Goal: Information Seeking & Learning: Find specific page/section

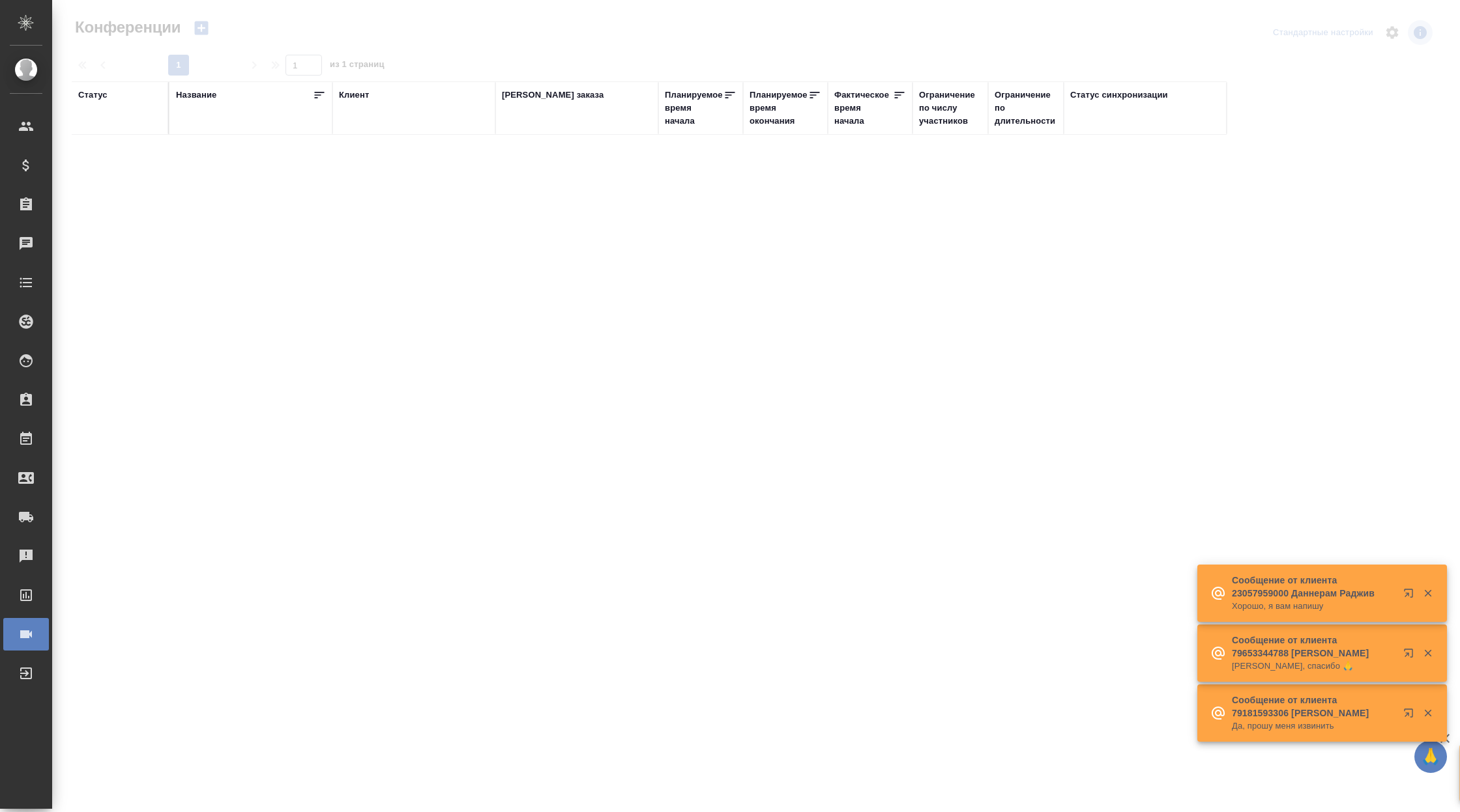
type input "Корень Владислав"
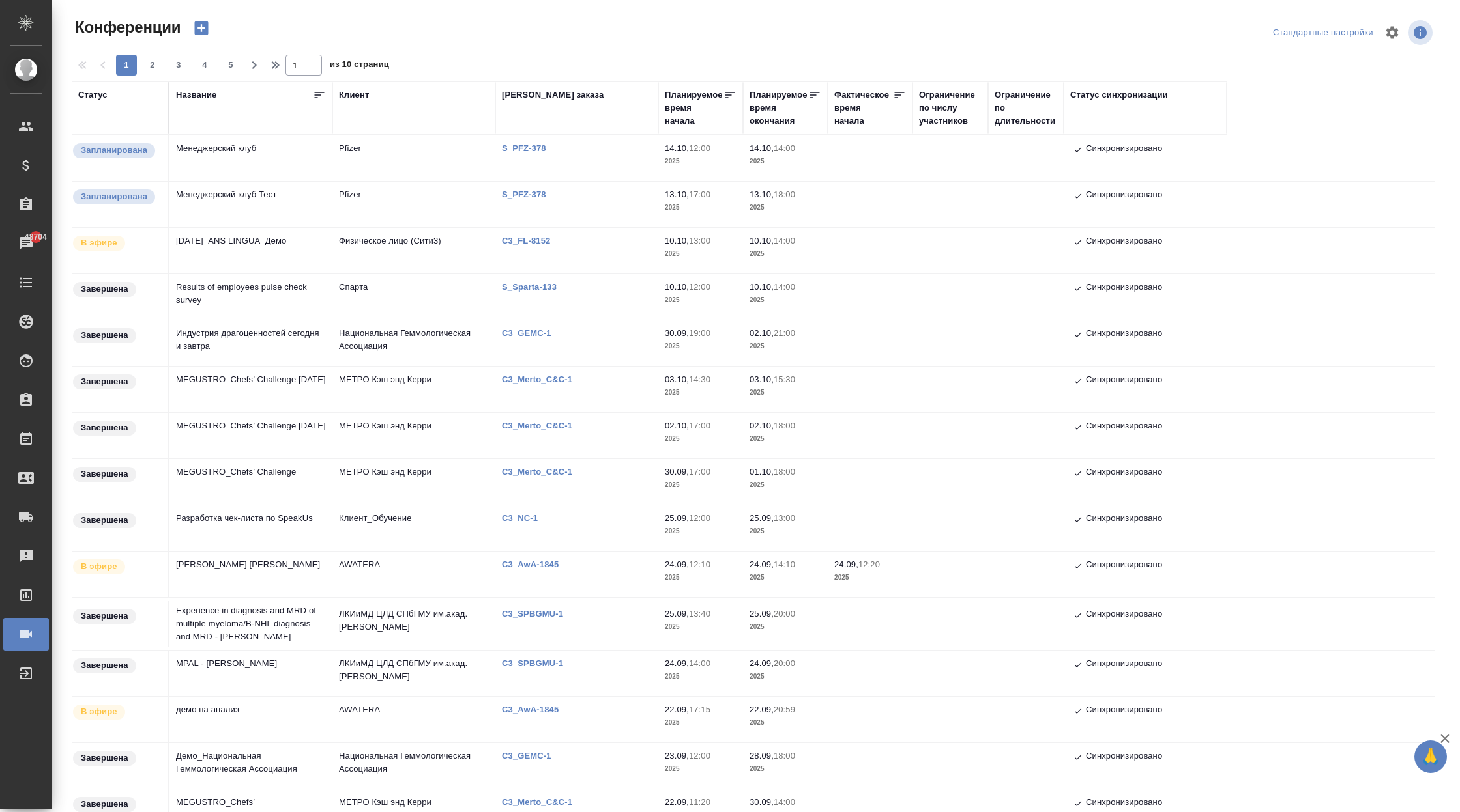
click at [705, 41] on div at bounding box center [759, 33] width 458 height 32
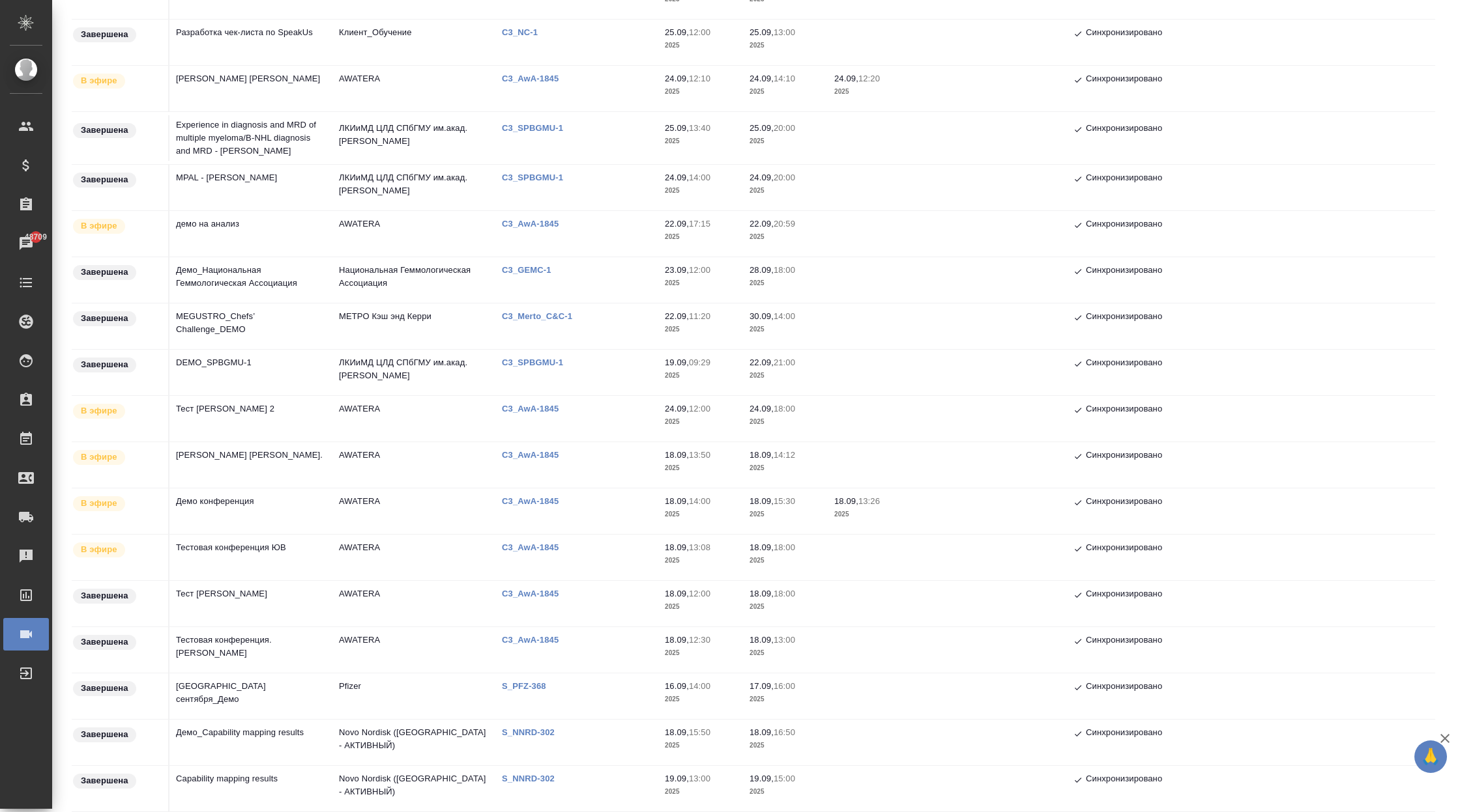
scroll to position [425, 0]
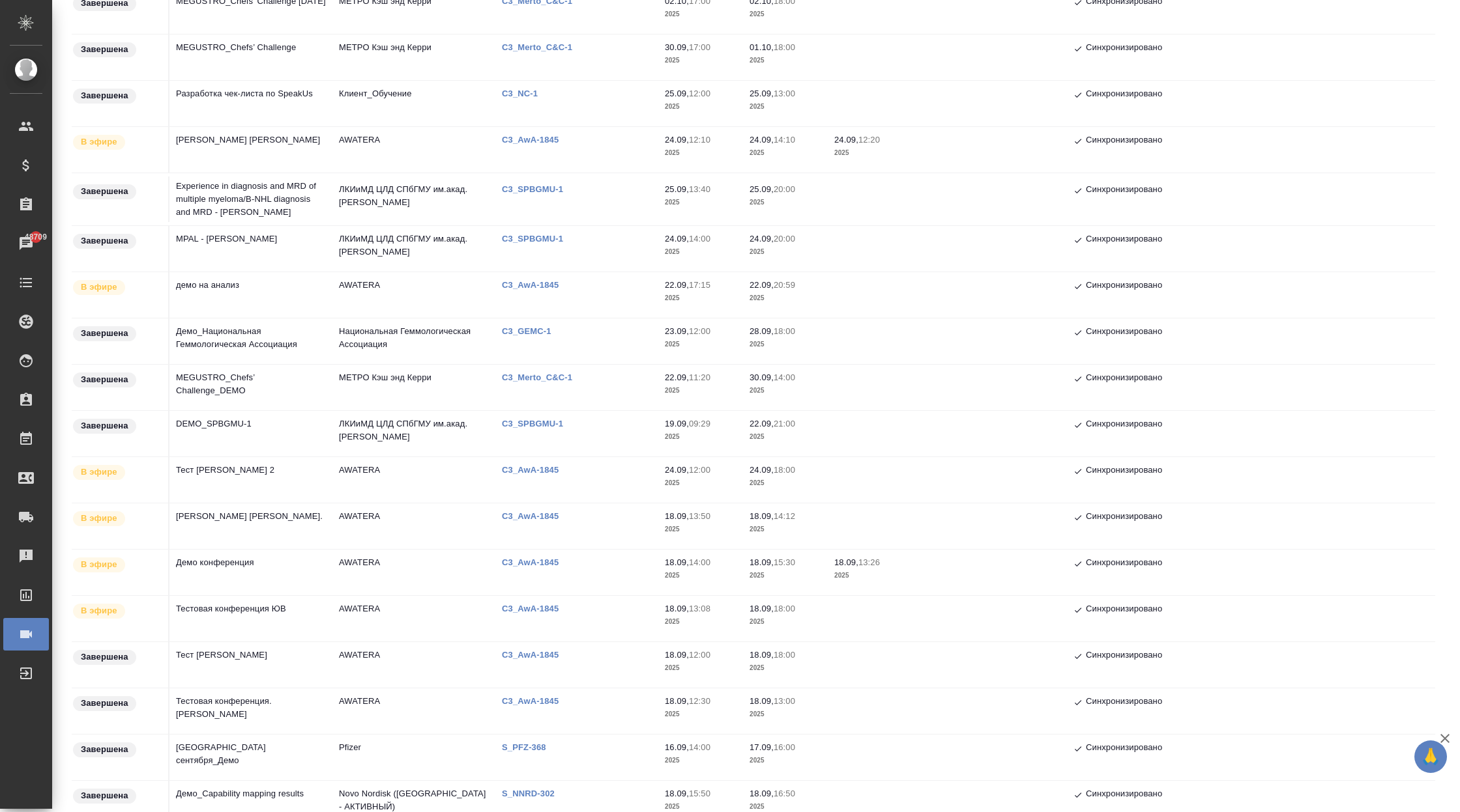
click at [552, 280] on p "C3_AwA-1845" at bounding box center [534, 285] width 67 height 10
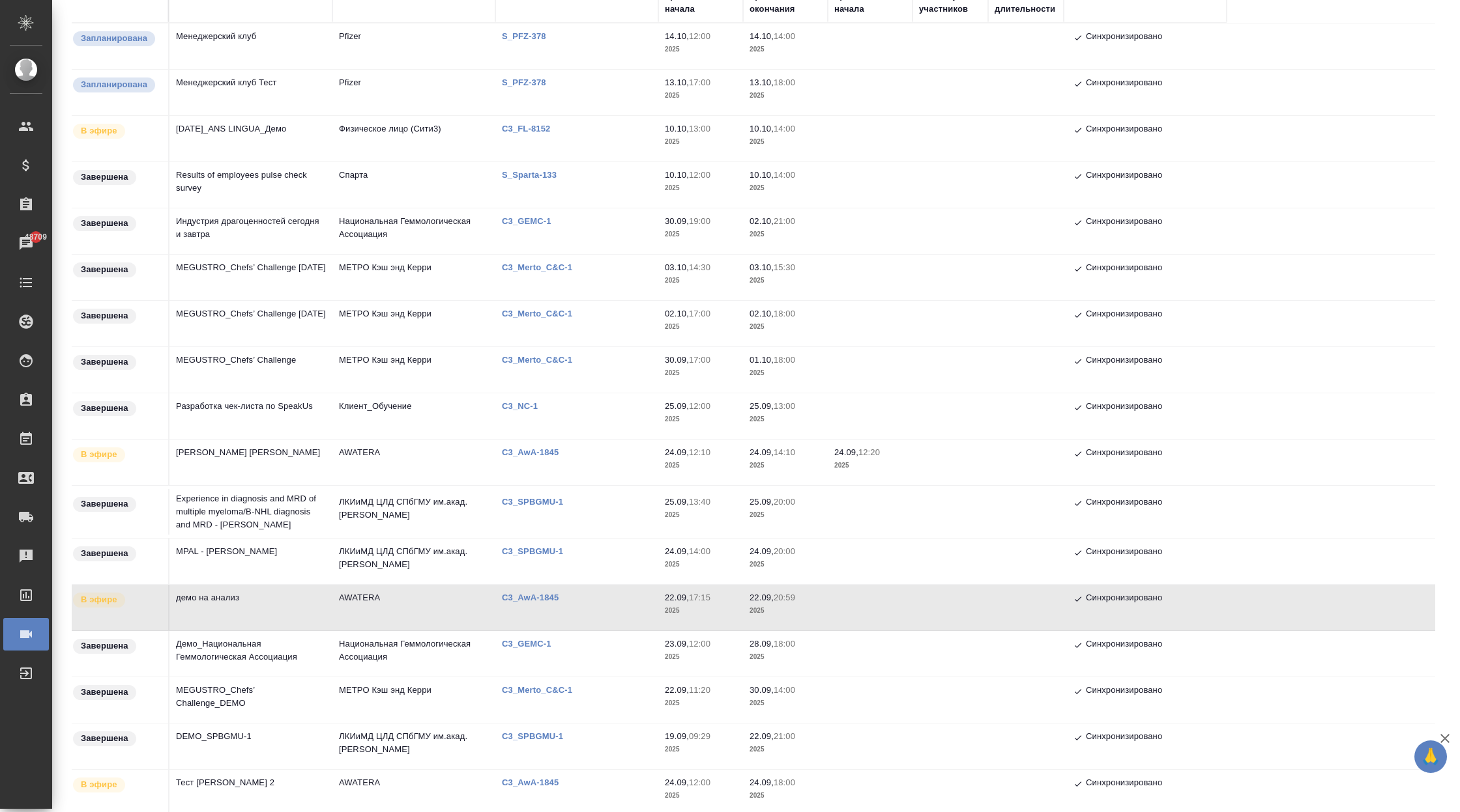
scroll to position [0, 0]
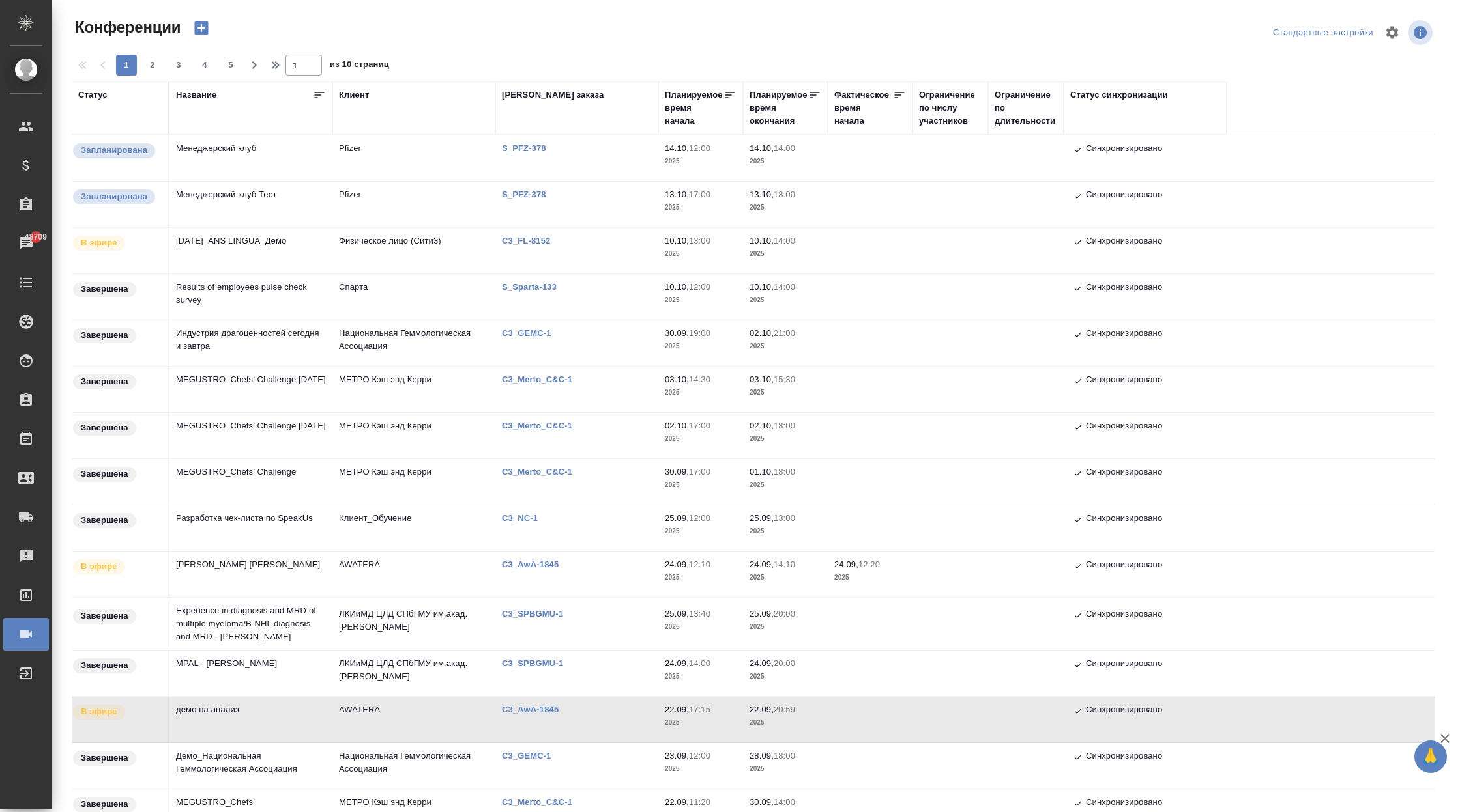
click at [539, 284] on p "S_Sparta-133" at bounding box center [533, 287] width 65 height 10
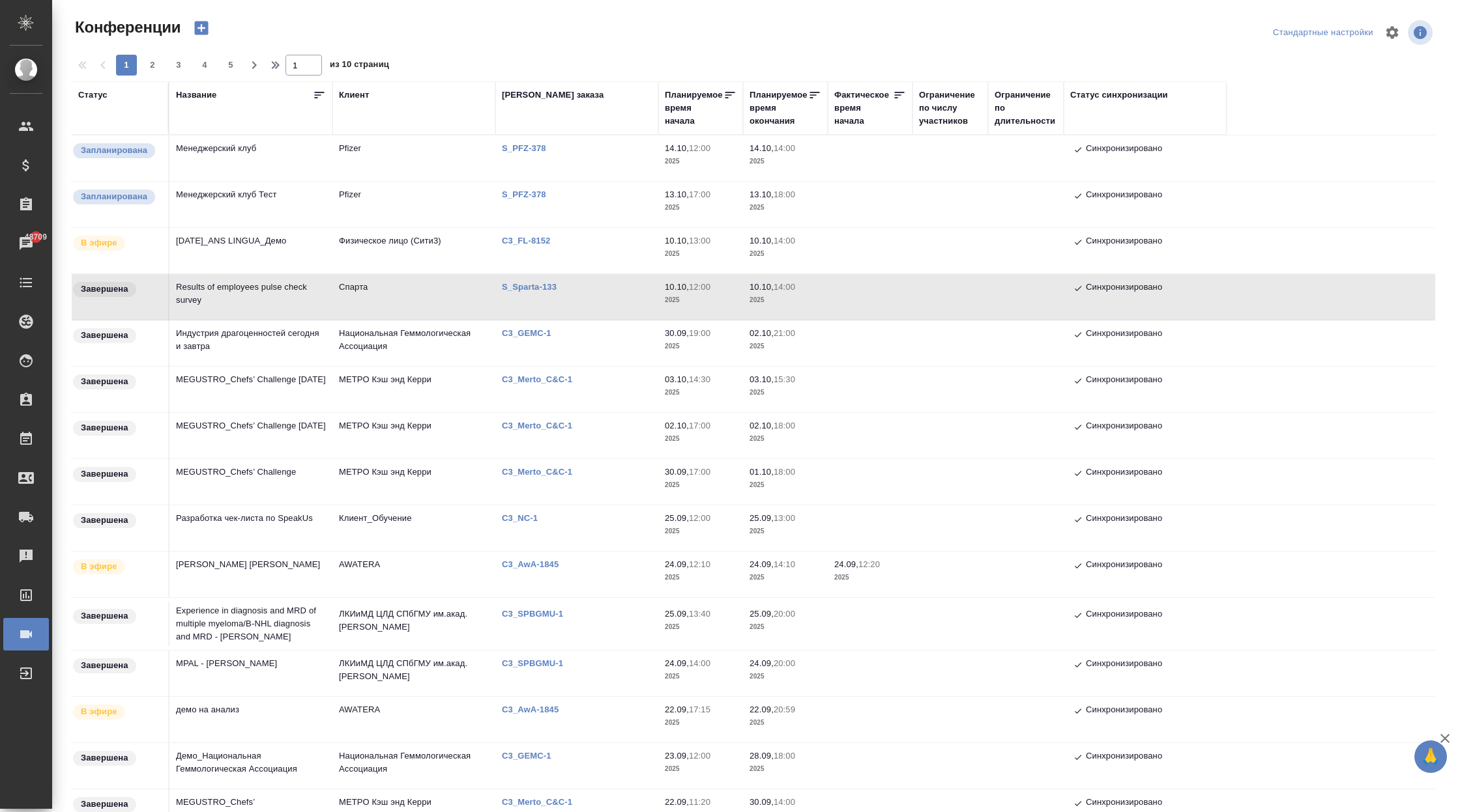
click at [536, 326] on td "C3_GEMC-1" at bounding box center [577, 343] width 163 height 46
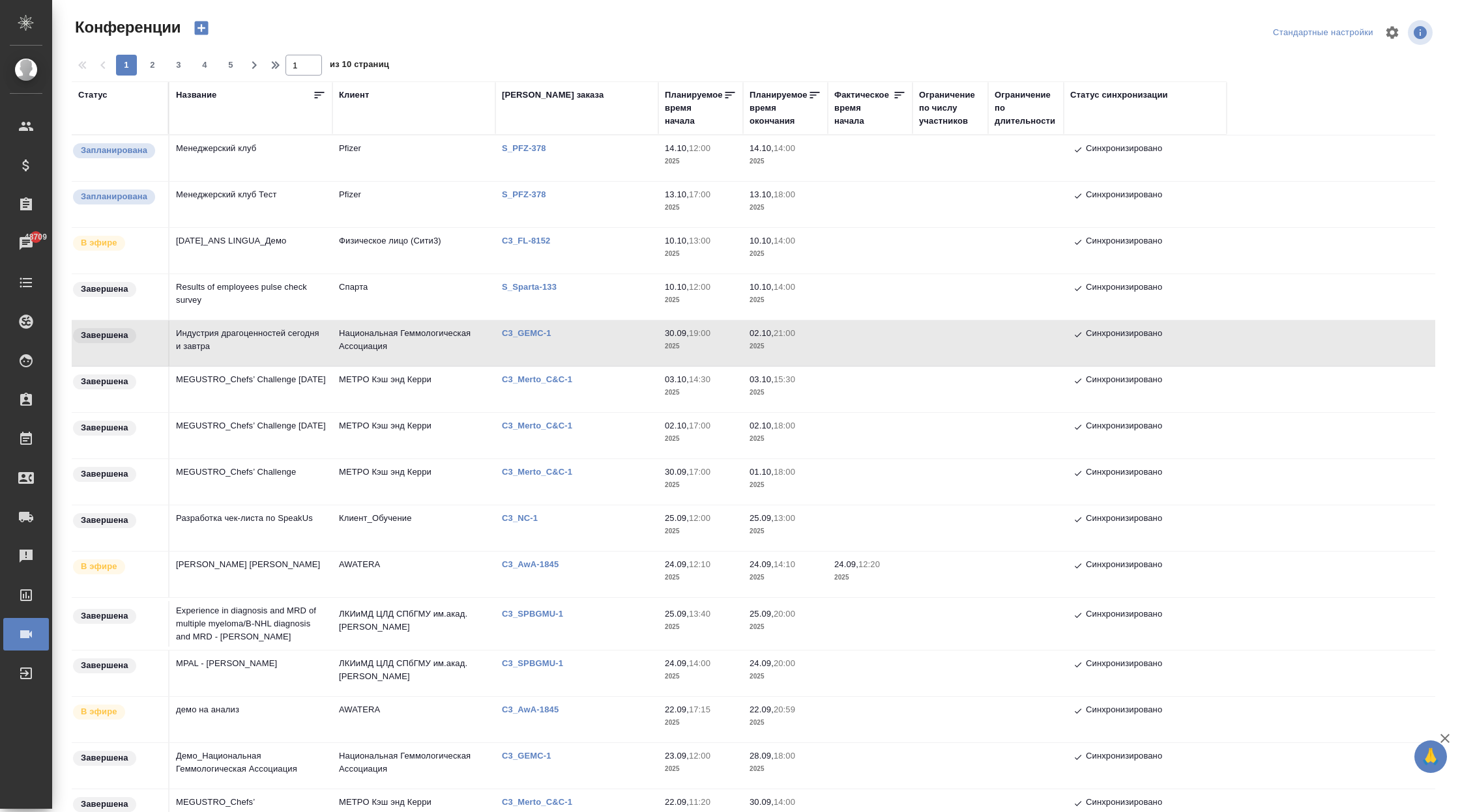
click at [530, 329] on p "C3_GEMC-1" at bounding box center [531, 334] width 60 height 10
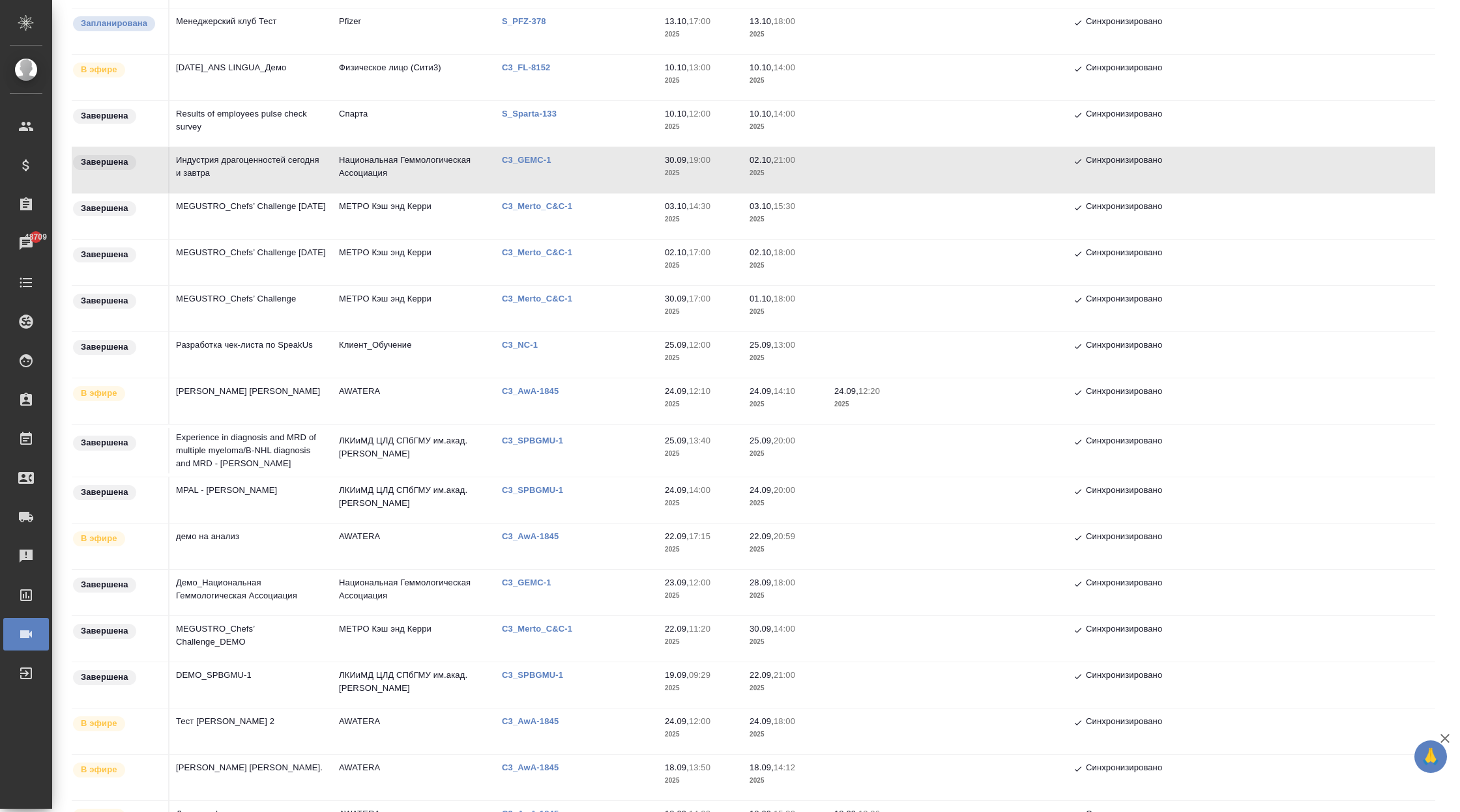
scroll to position [68, 0]
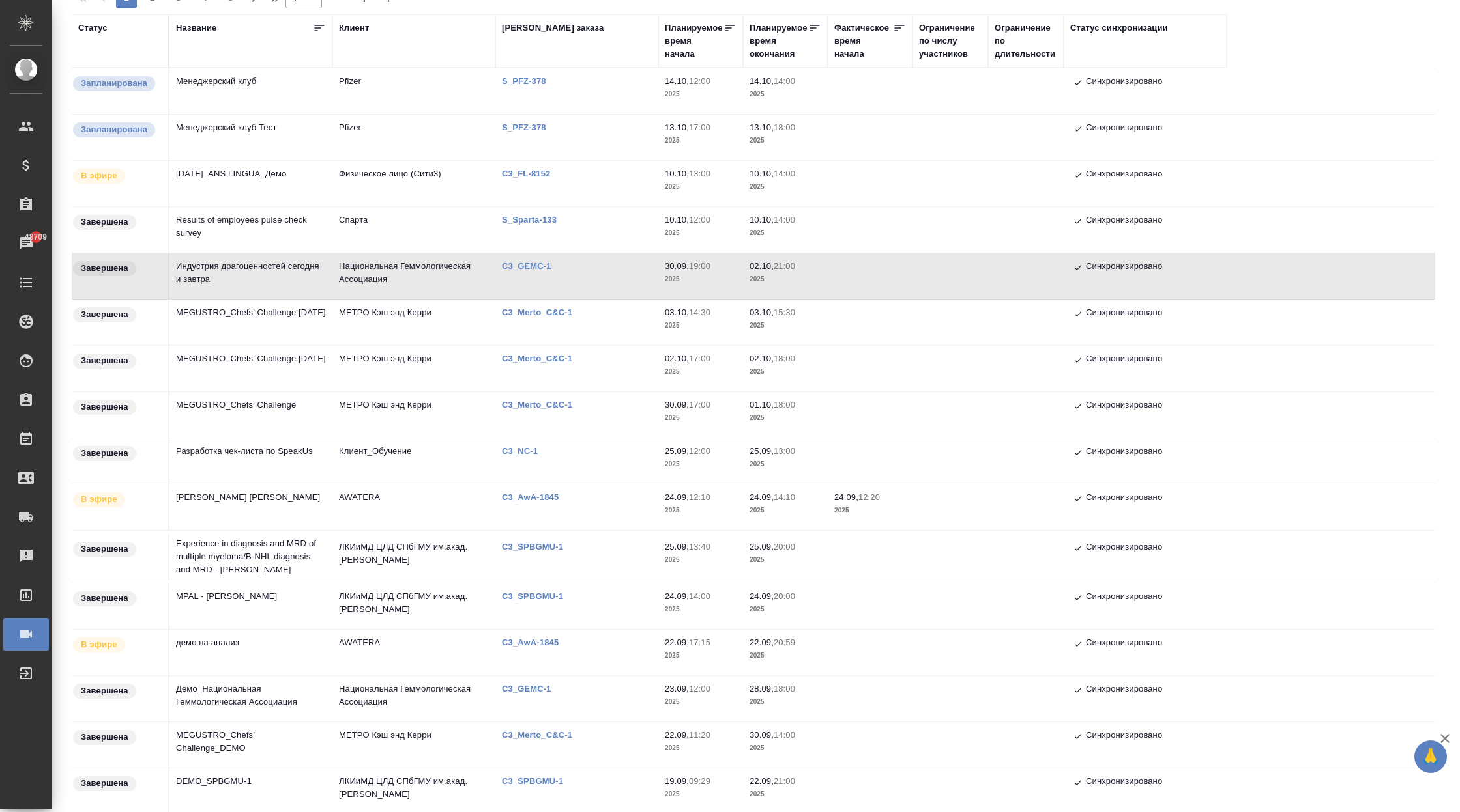
click at [547, 311] on p "C3_Merto_C&C-1" at bounding box center [541, 313] width 80 height 10
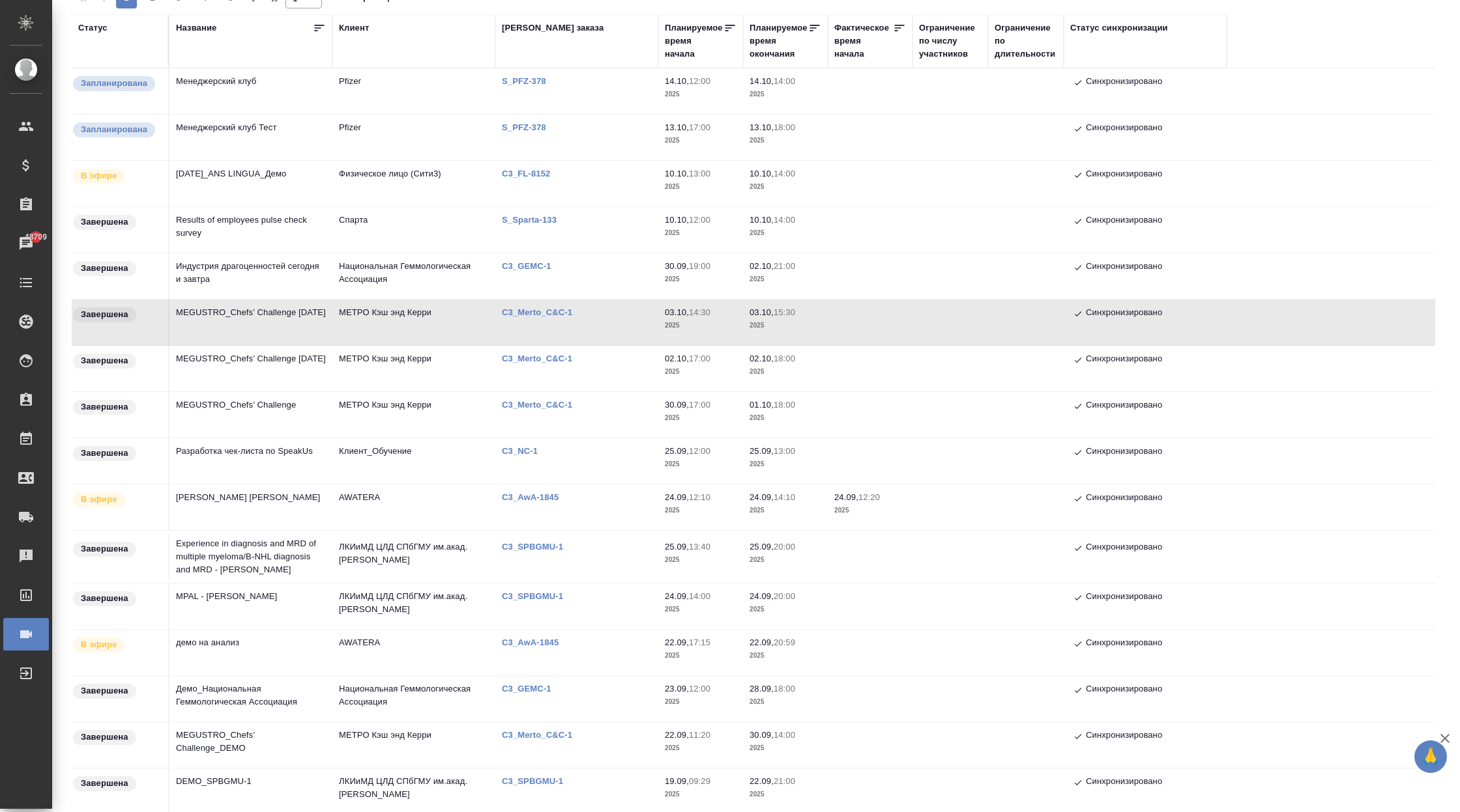
click at [542, 312] on p "C3_Merto_C&C-1" at bounding box center [541, 313] width 80 height 10
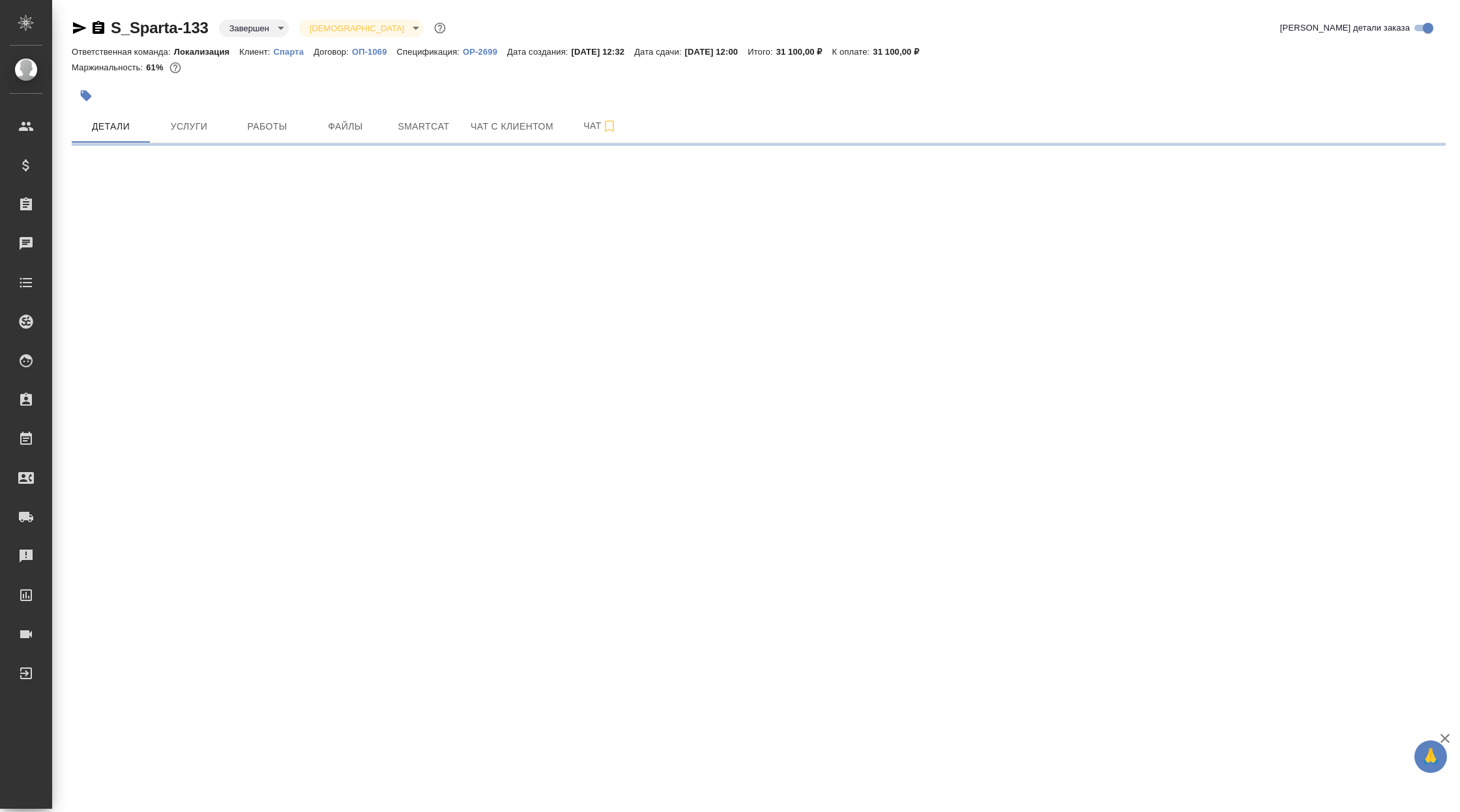
select select "RU"
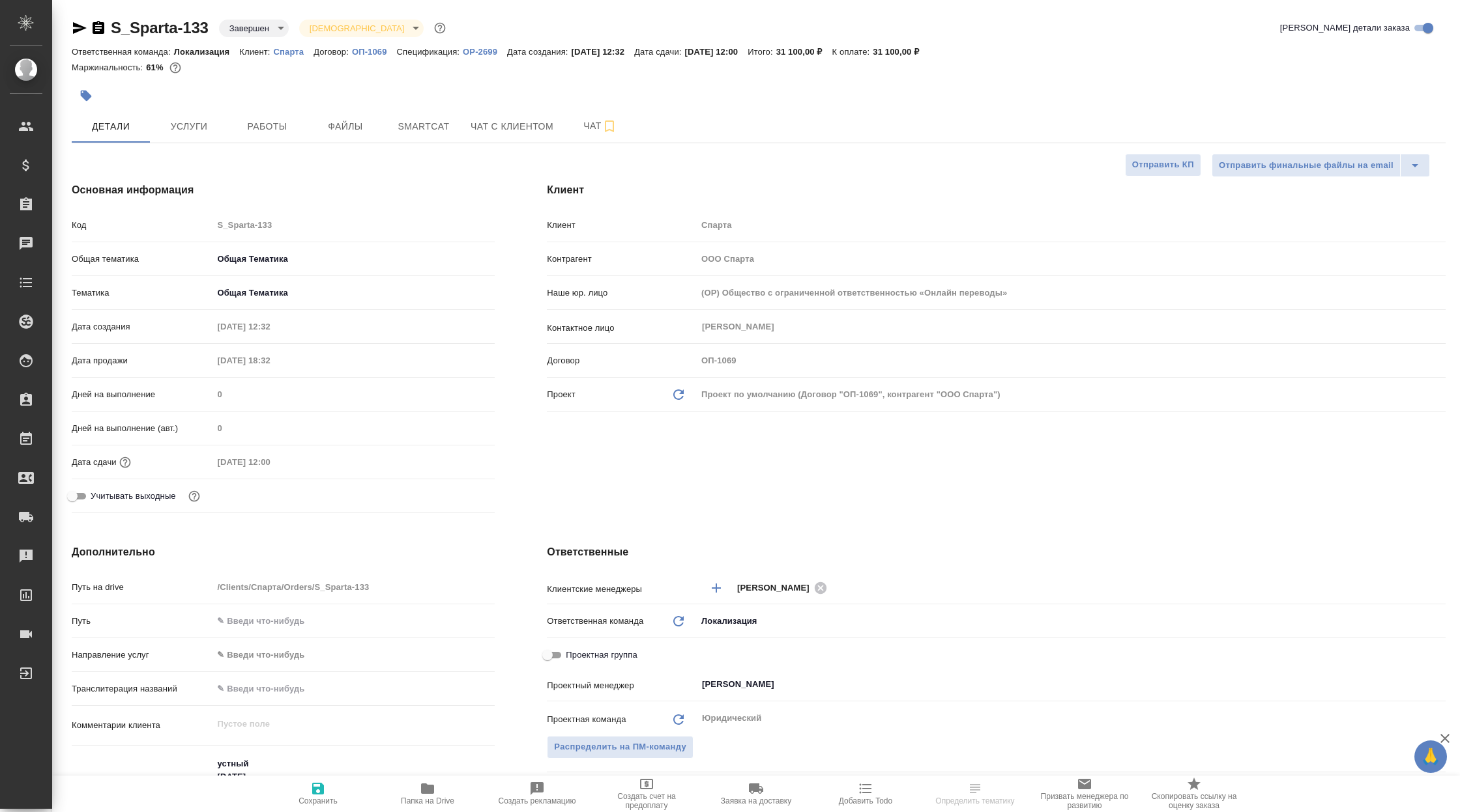
type textarea "x"
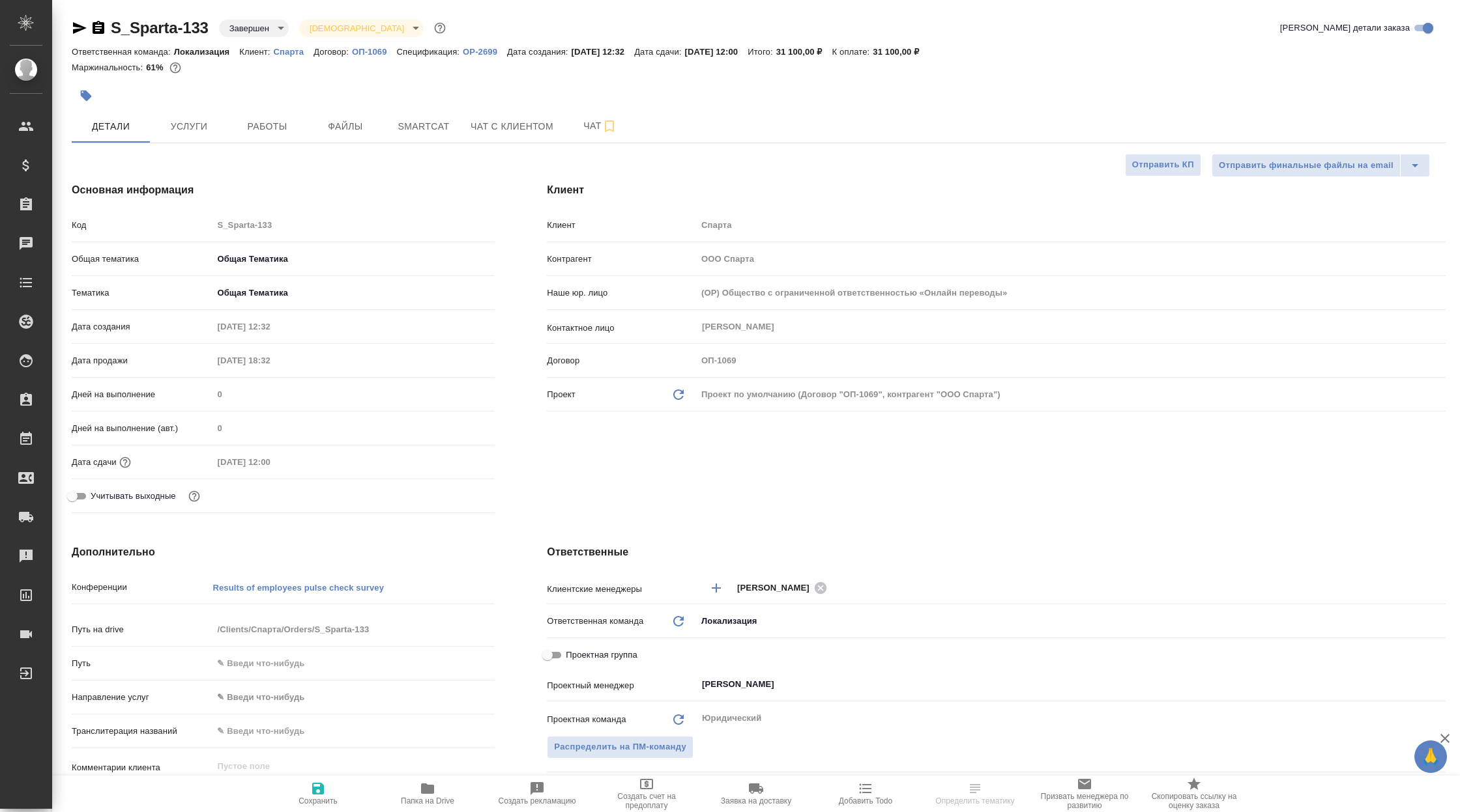
type textarea "x"
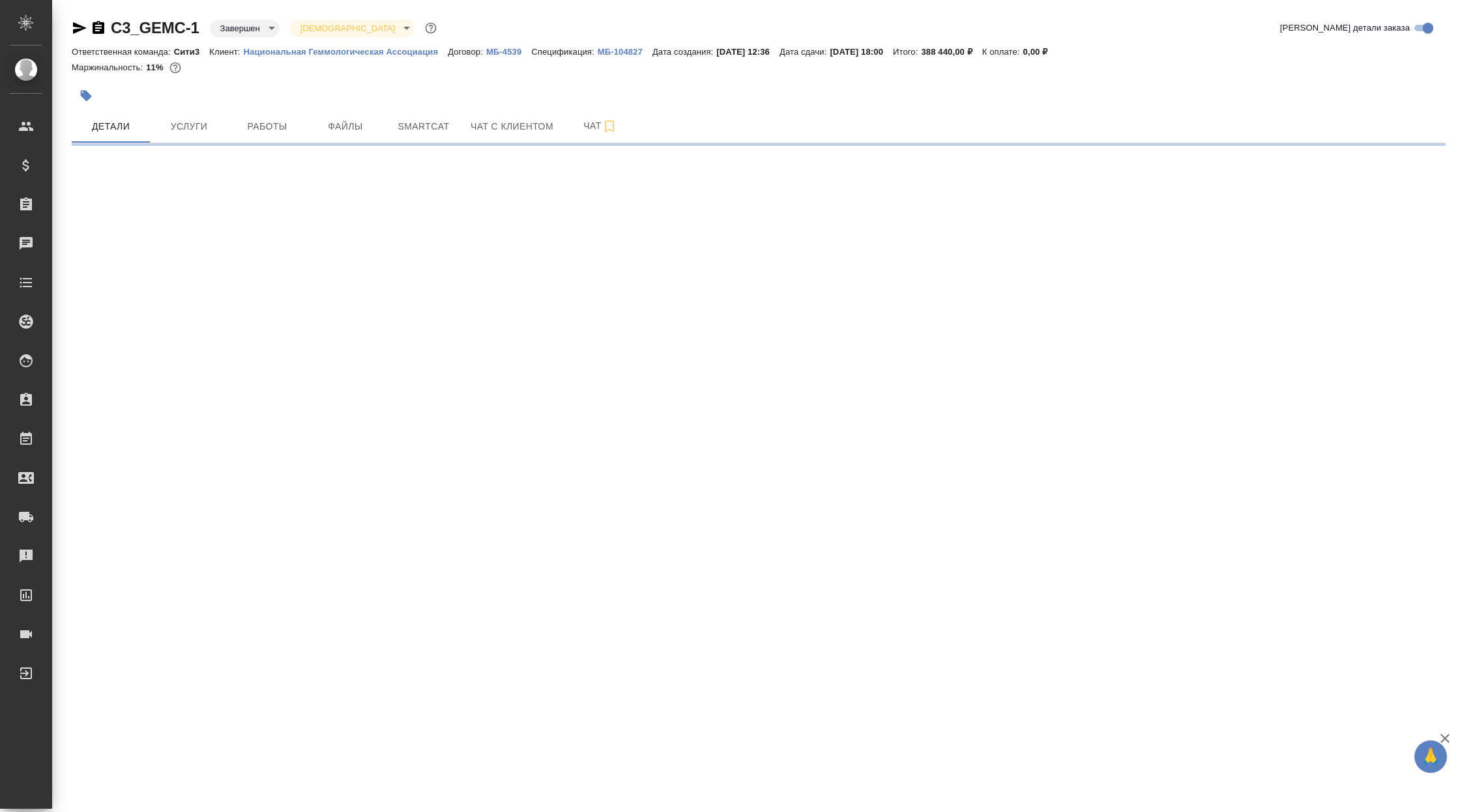
select select "RU"
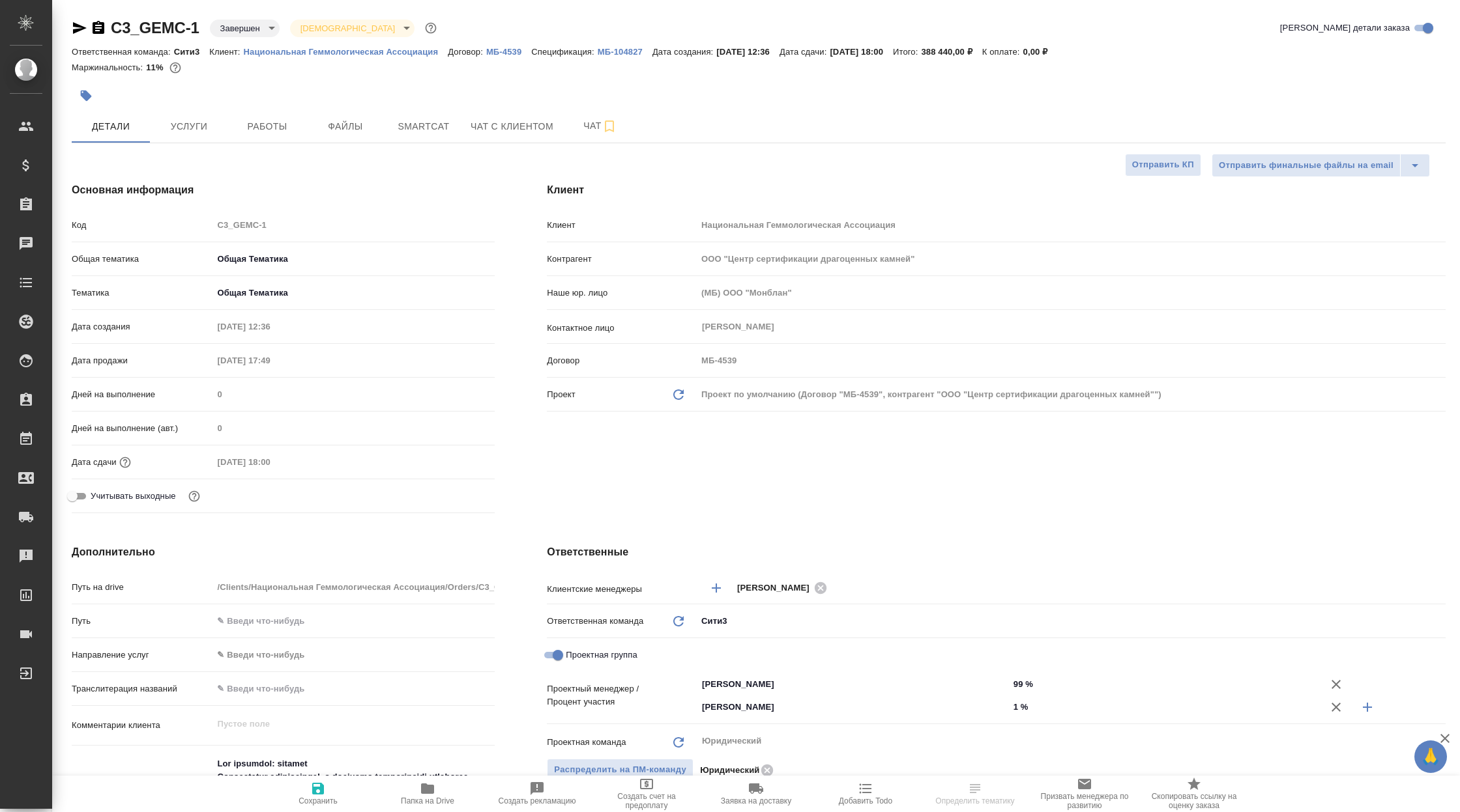
type textarea "x"
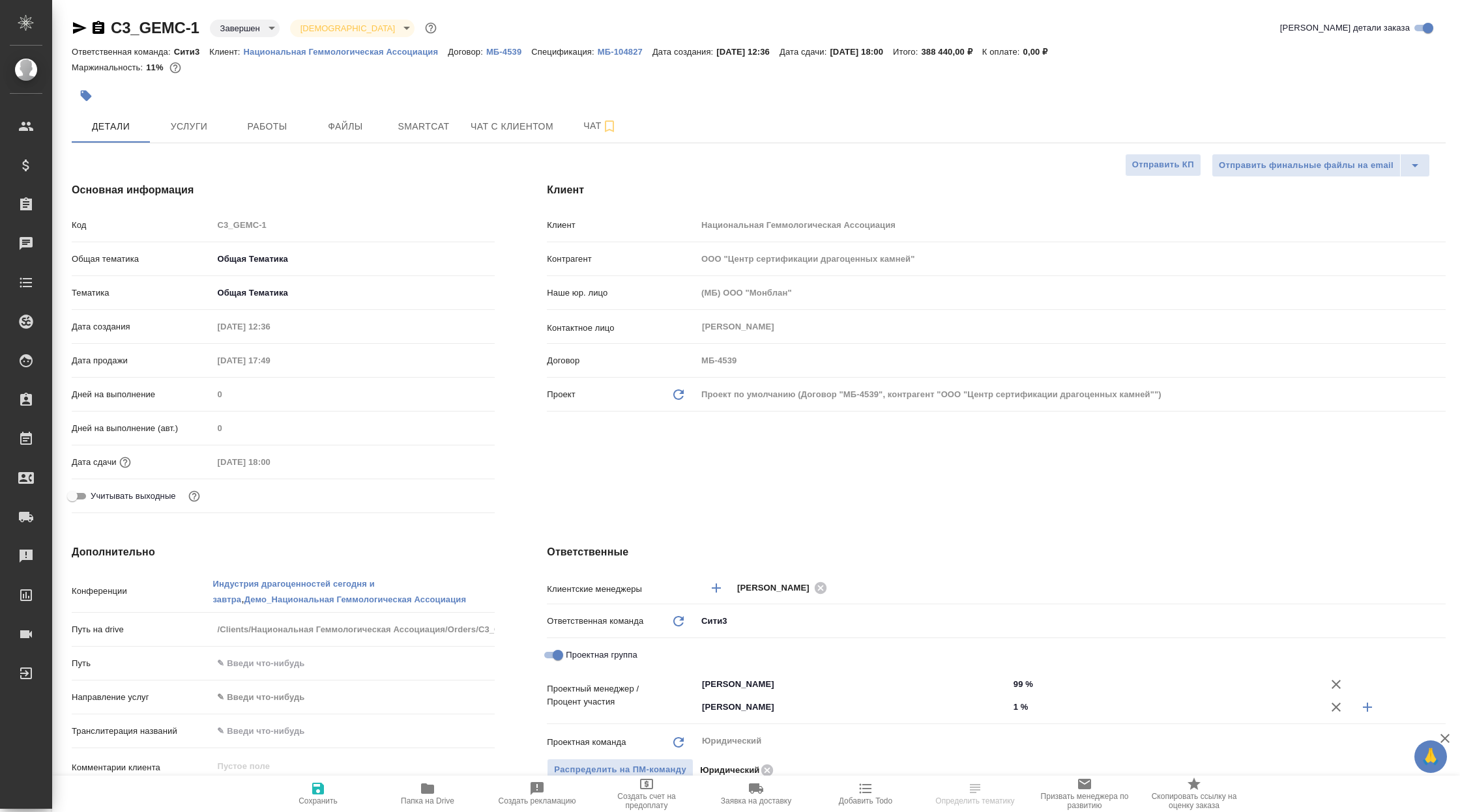
type textarea "x"
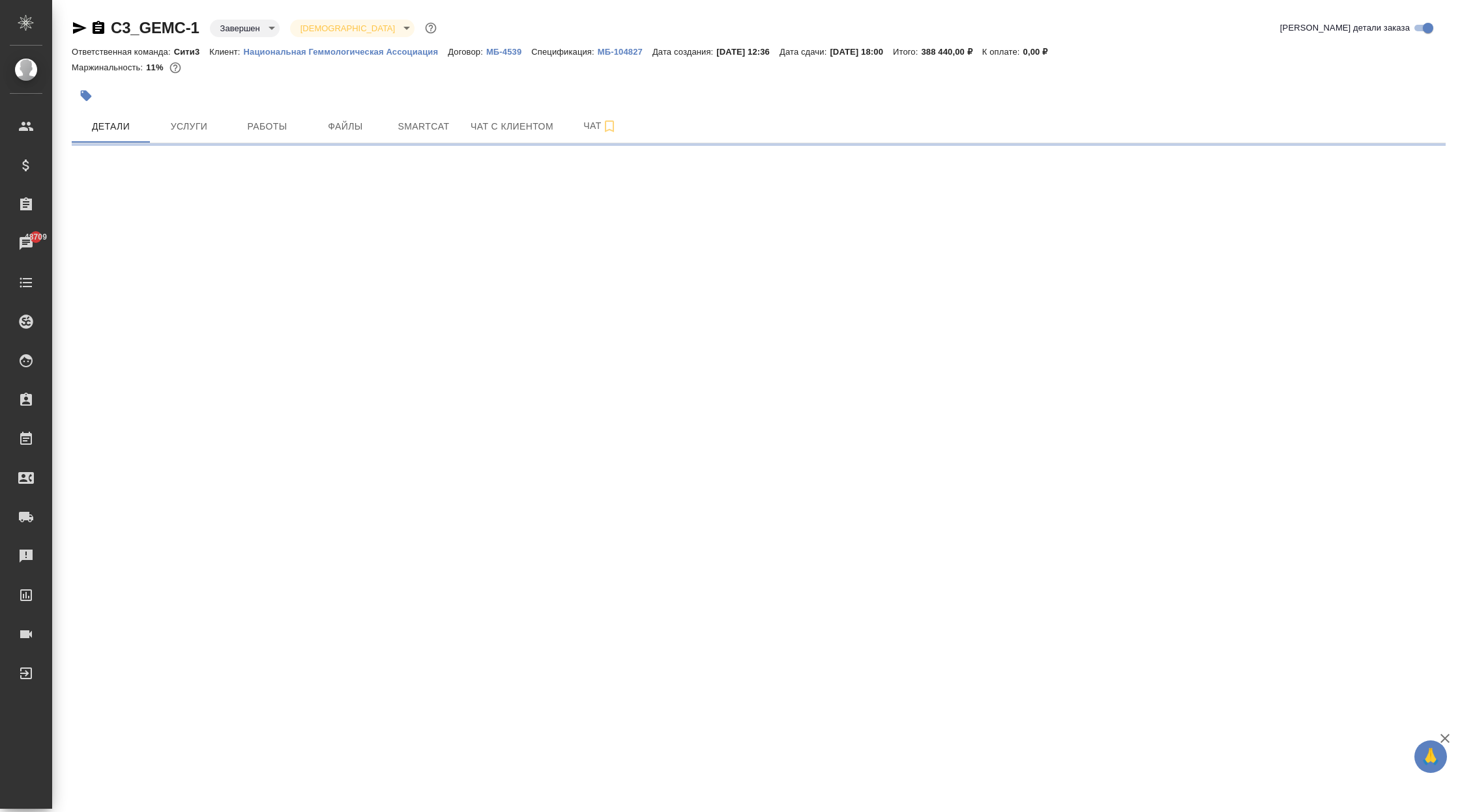
select select "RU"
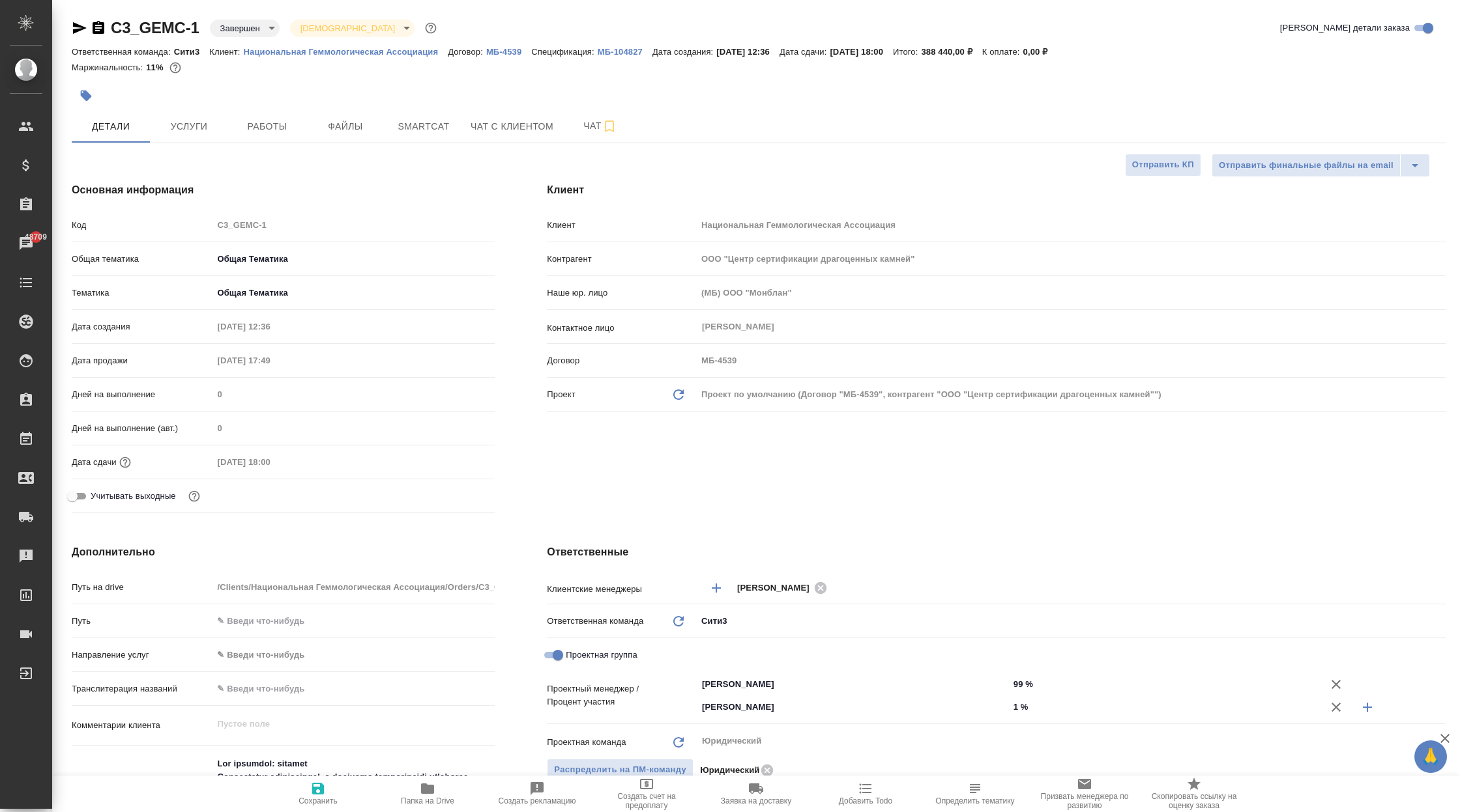
type textarea "x"
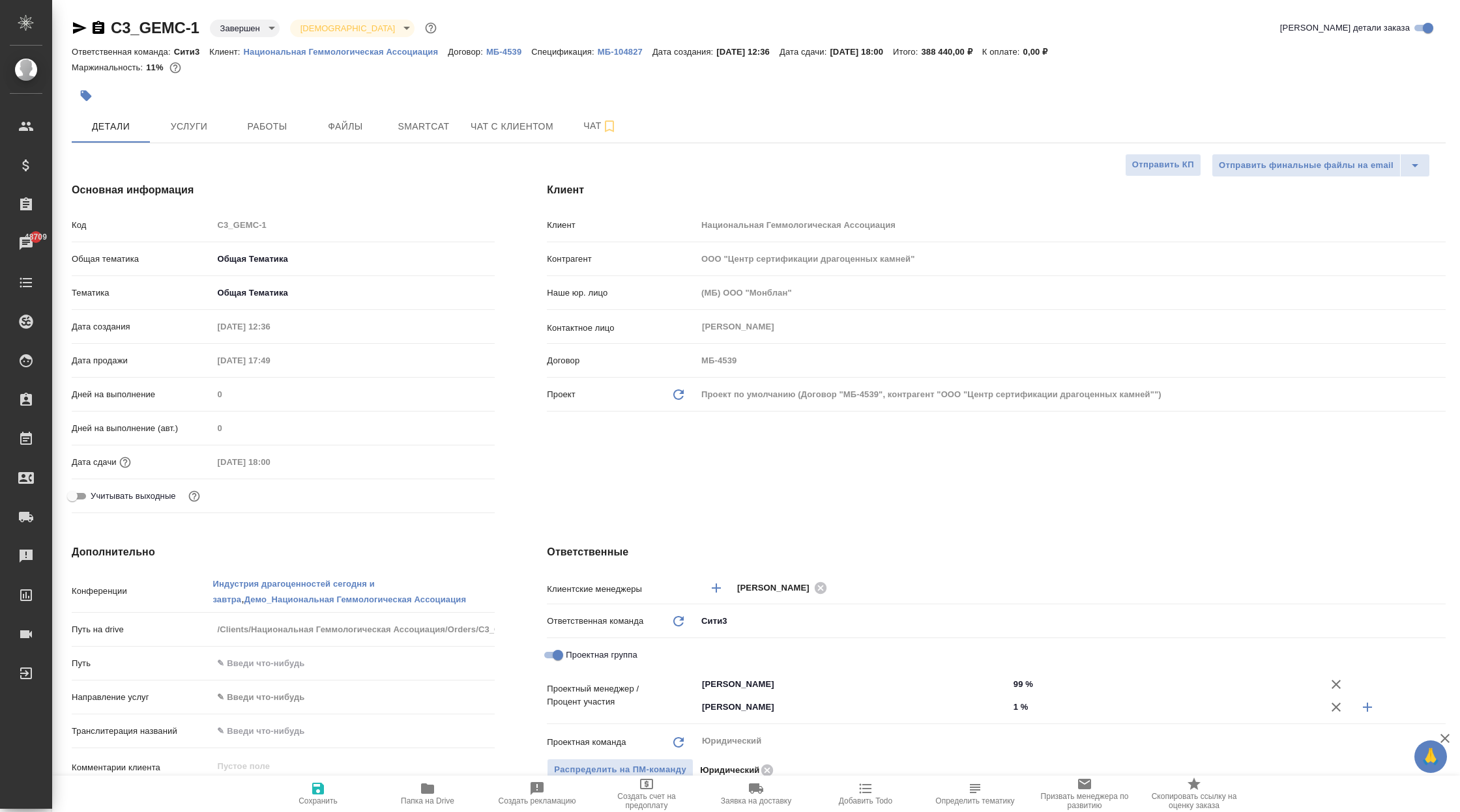
type textarea "x"
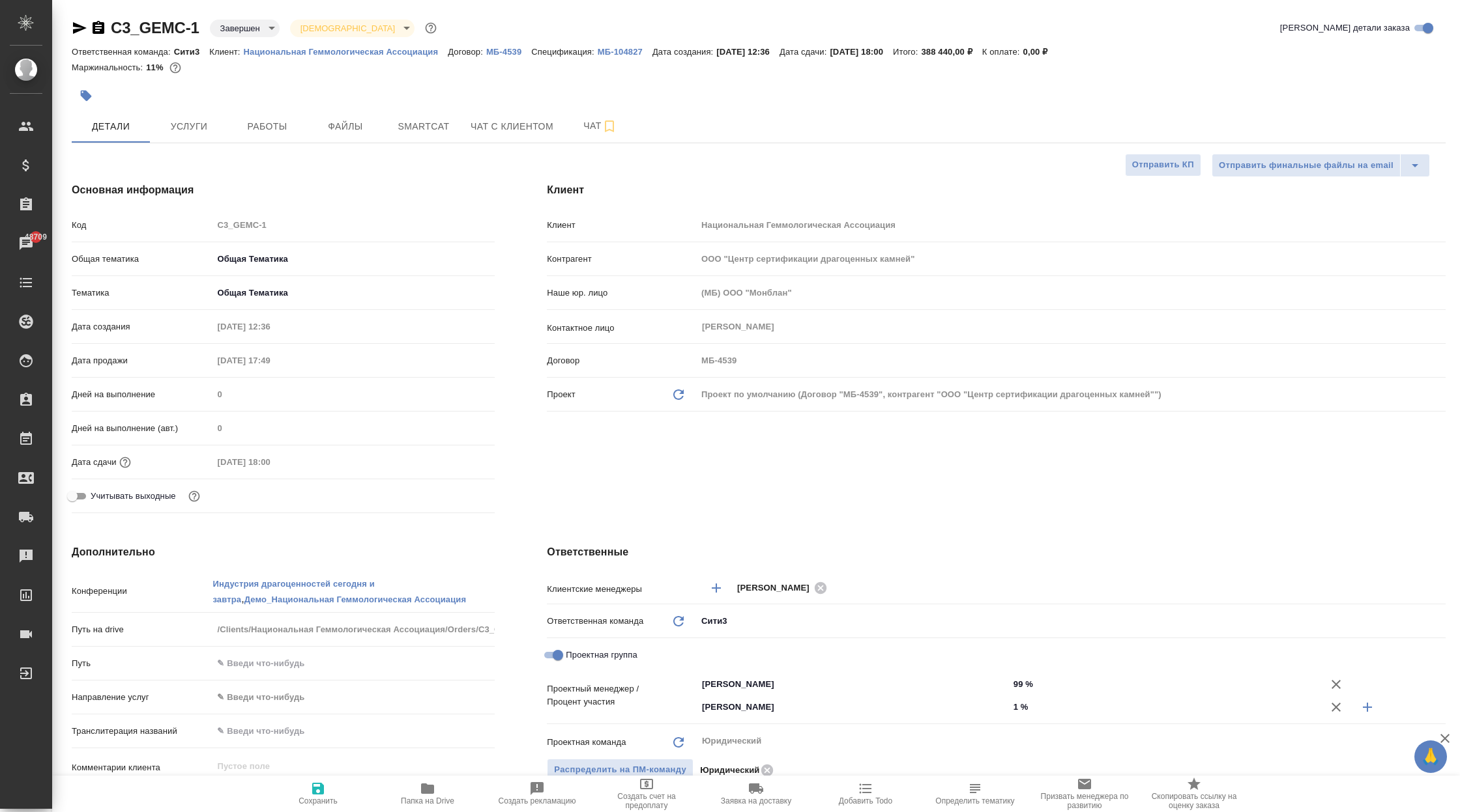
type textarea "x"
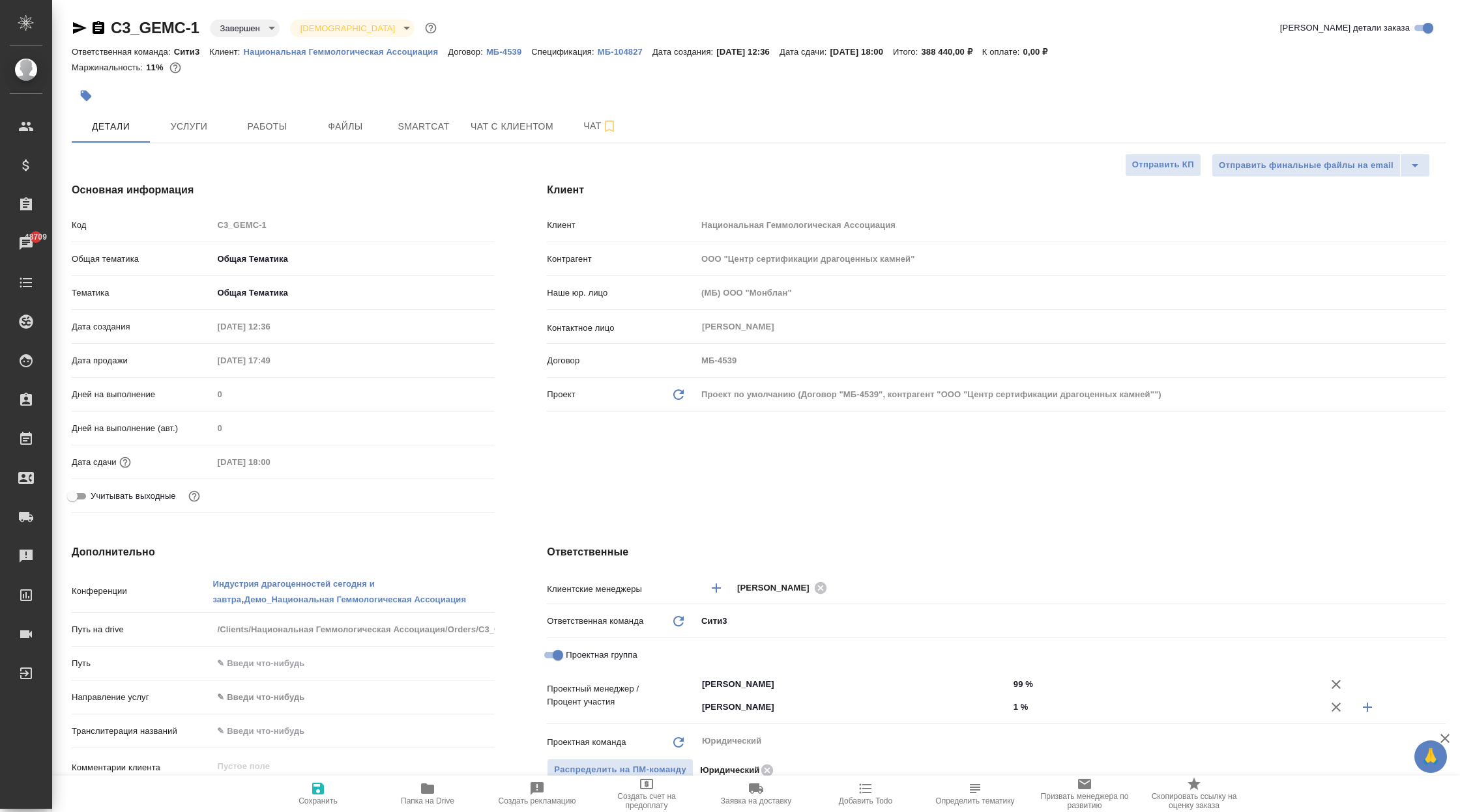
type textarea "x"
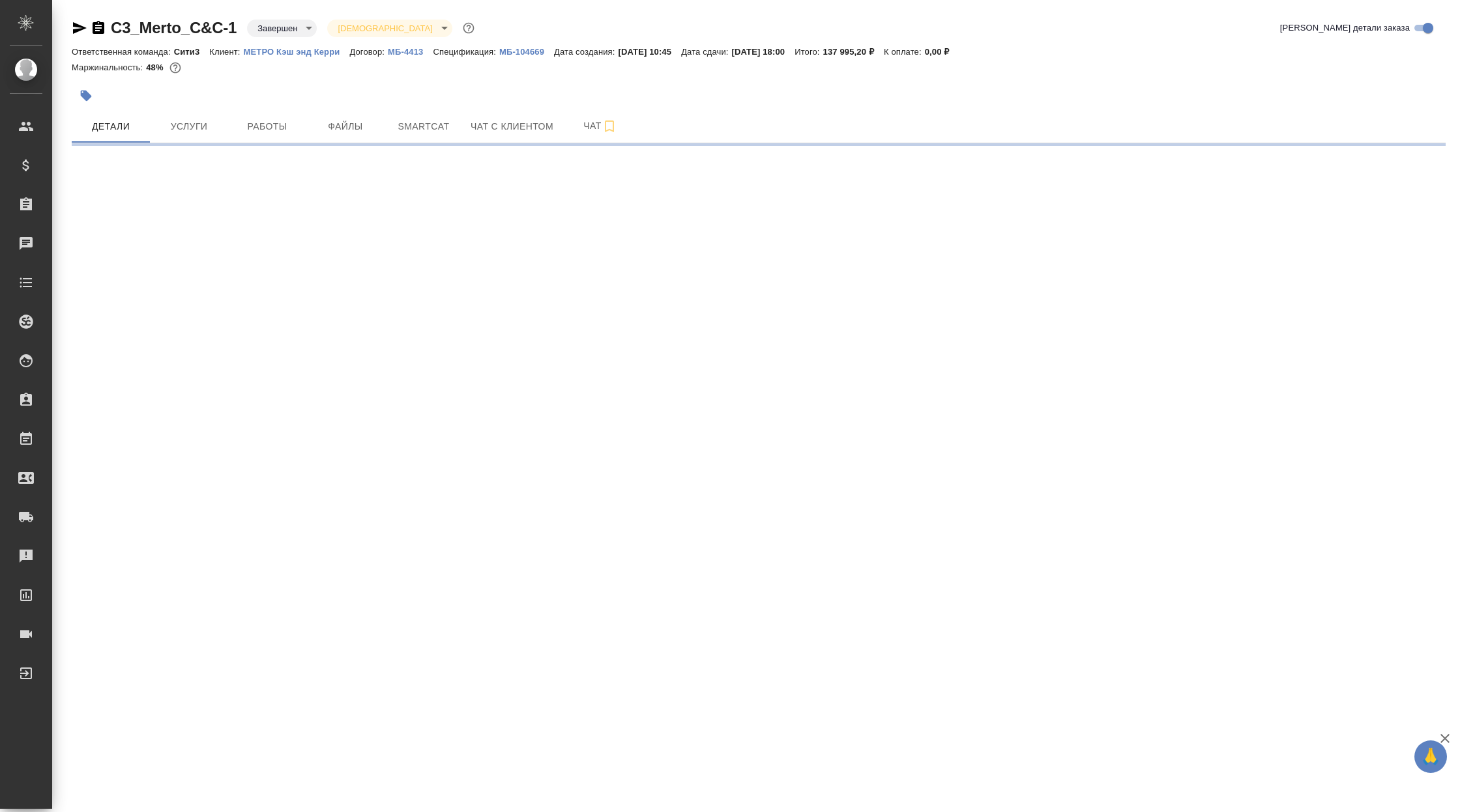
select select "RU"
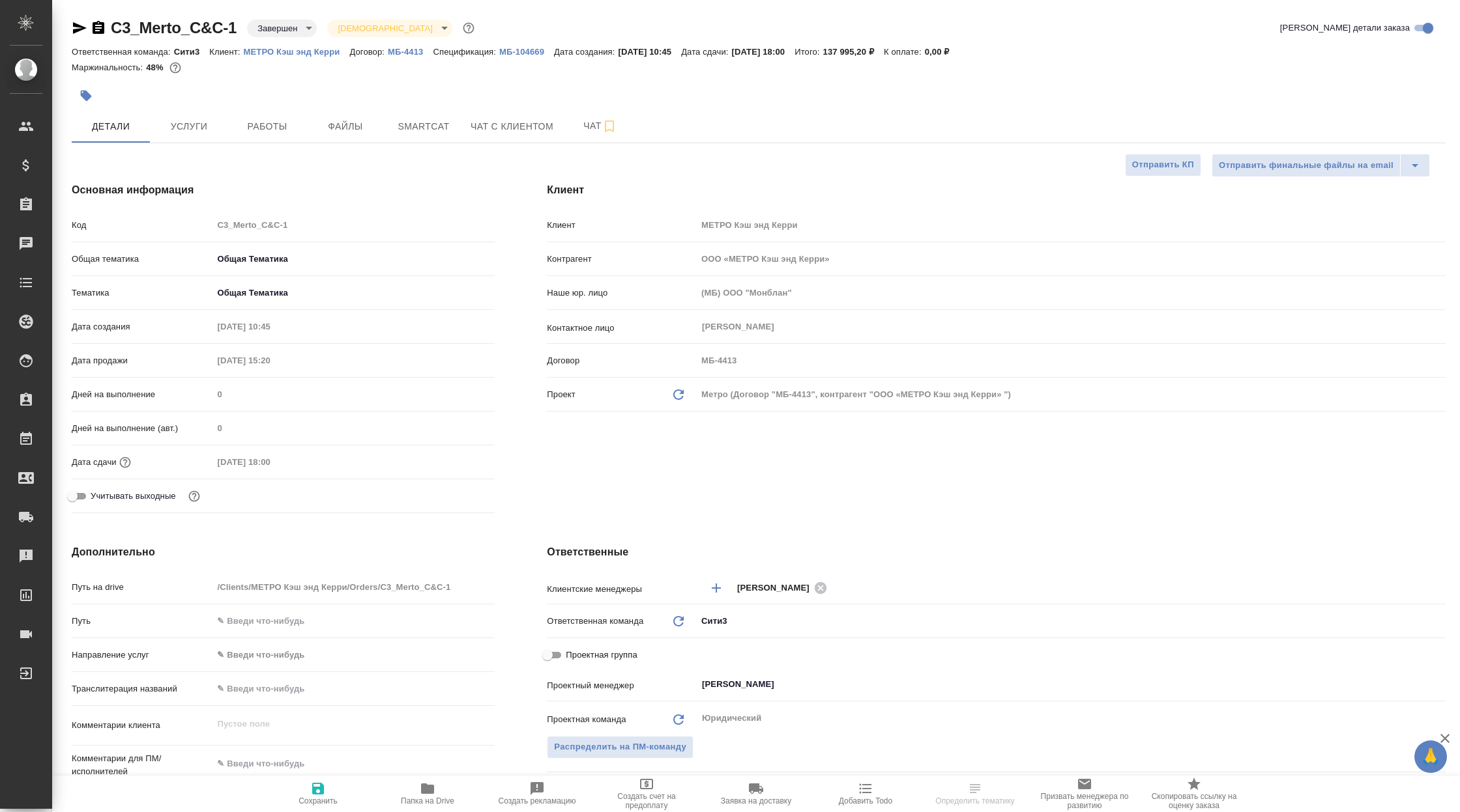
type textarea "x"
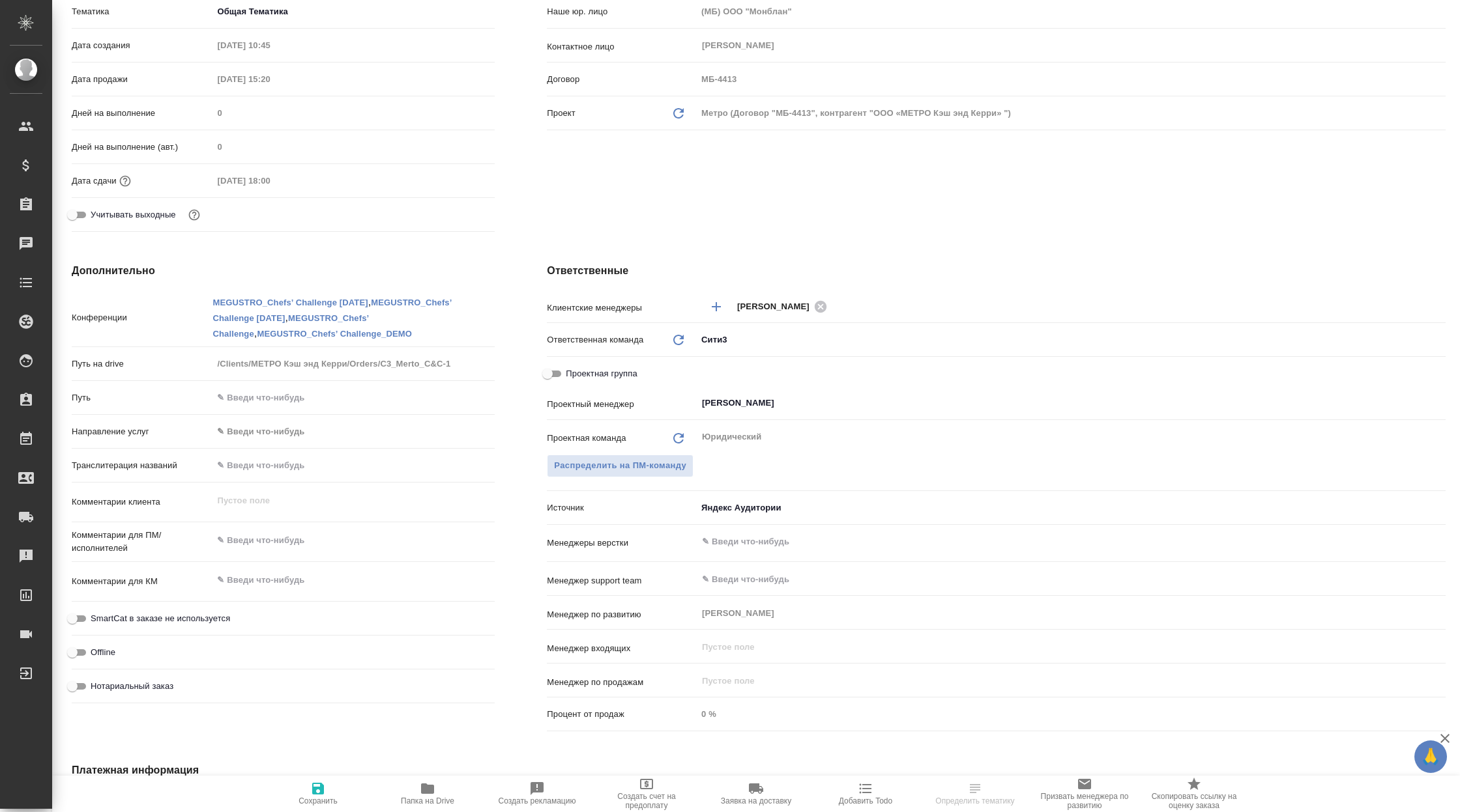
type textarea "x"
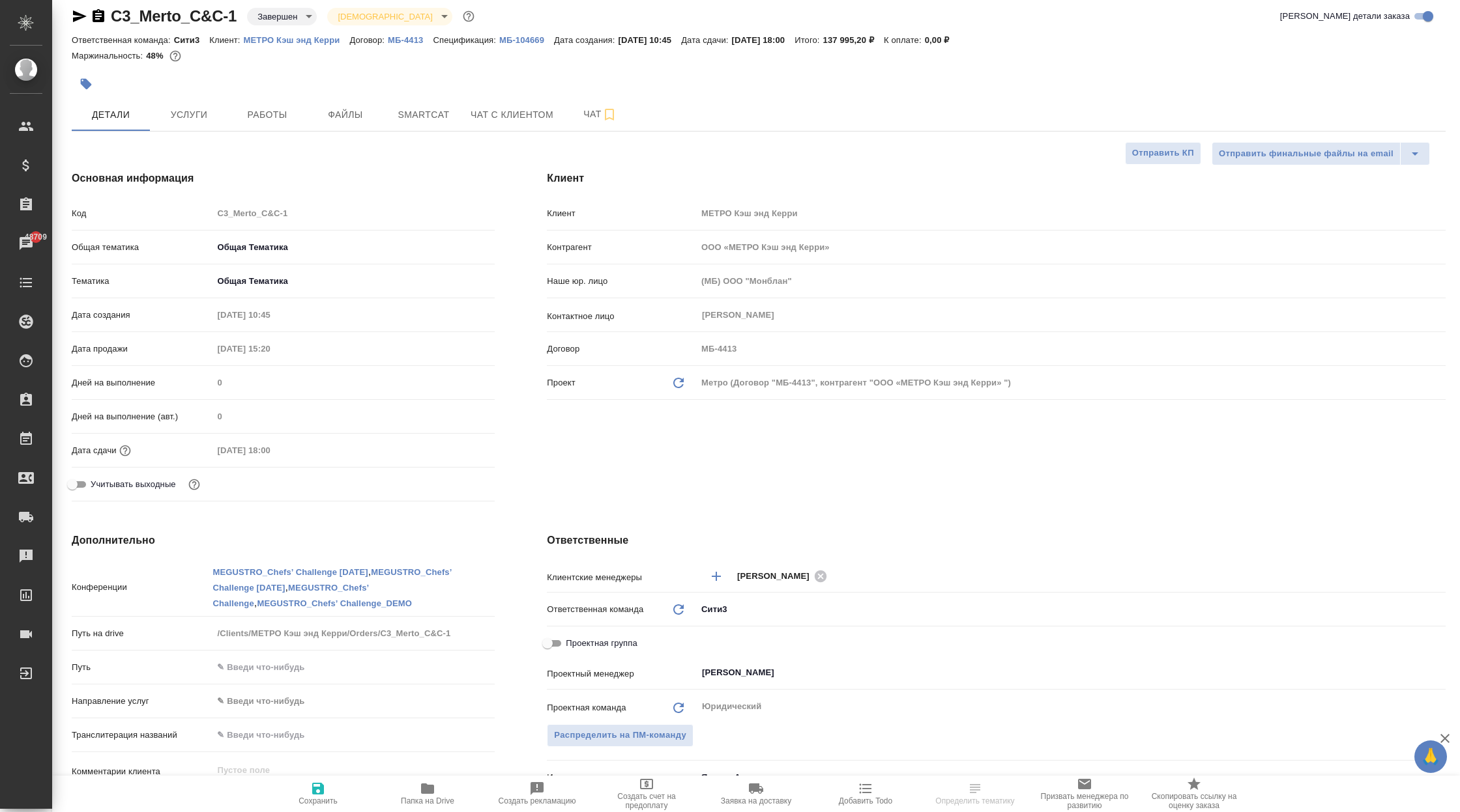
scroll to position [16, 0]
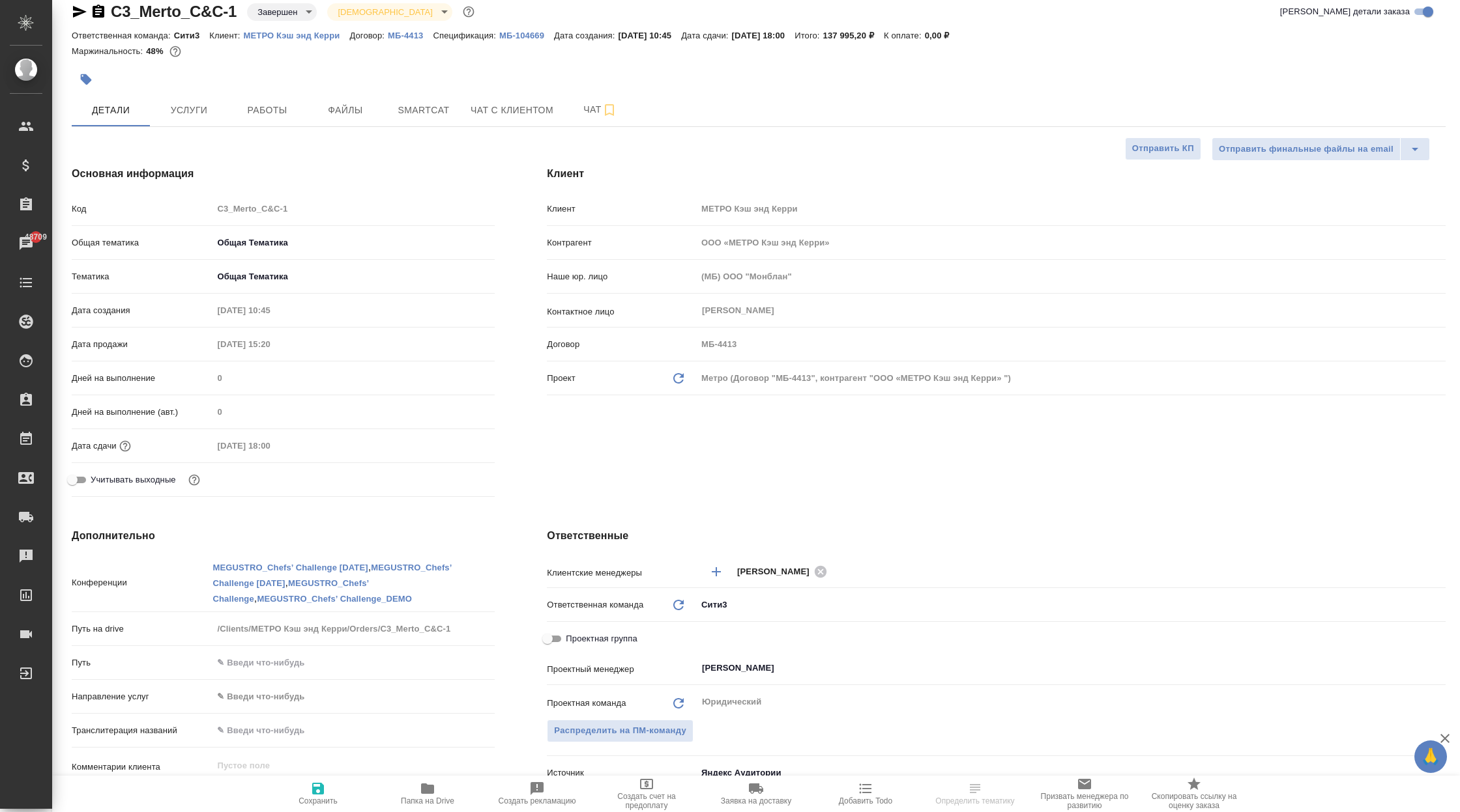
type textarea "x"
select select "RU"
type textarea "x"
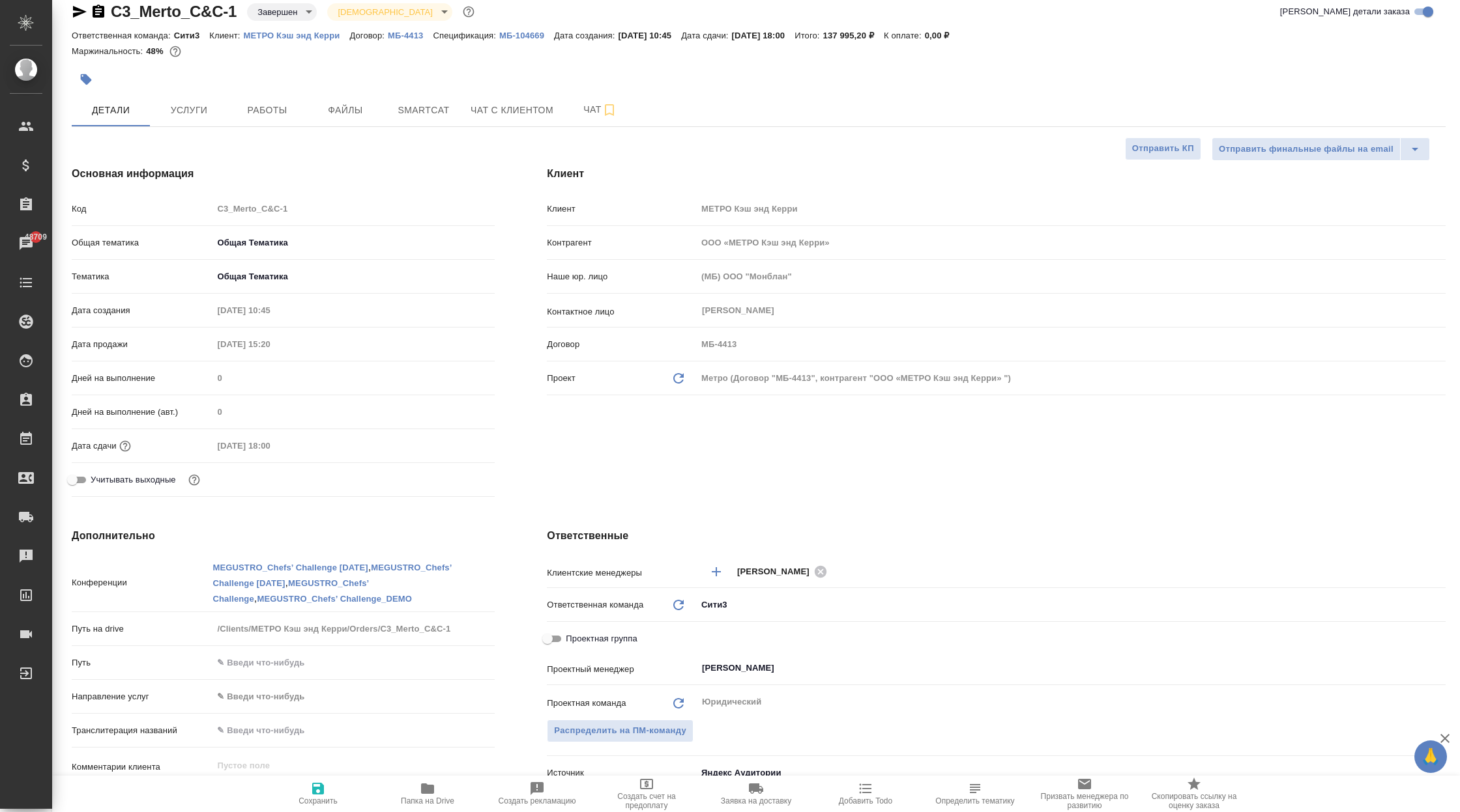
type textarea "x"
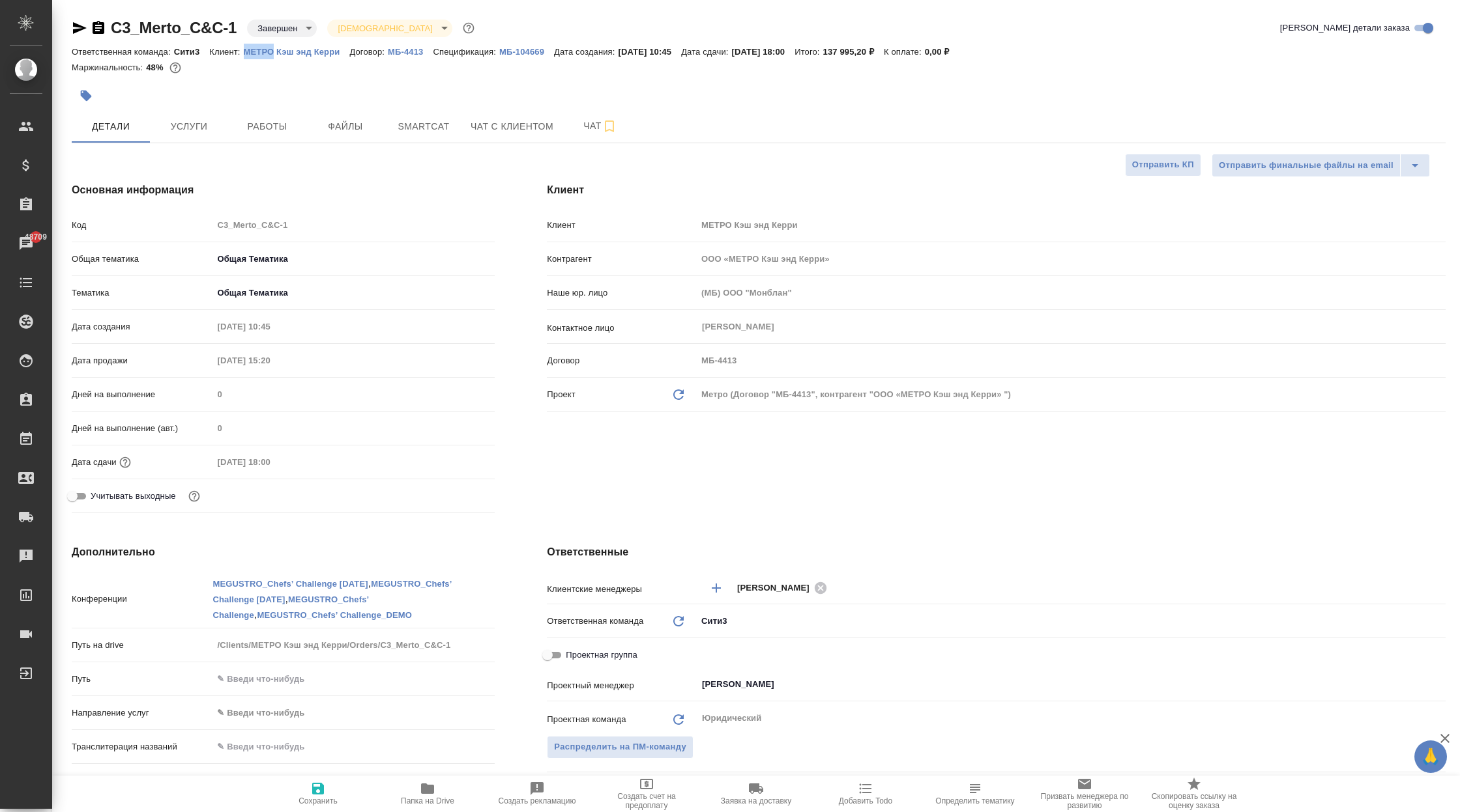
drag, startPoint x: 245, startPoint y: 50, endPoint x: 277, endPoint y: 54, distance: 32.2
click at [277, 54] on div "Ответственная команда: Сити3 Клиент: МЕТРО Кэш энд Керри Договор: МБ-4413 Специ…" at bounding box center [759, 52] width 1375 height 16
copy p "МЕТРО"
type textarea "x"
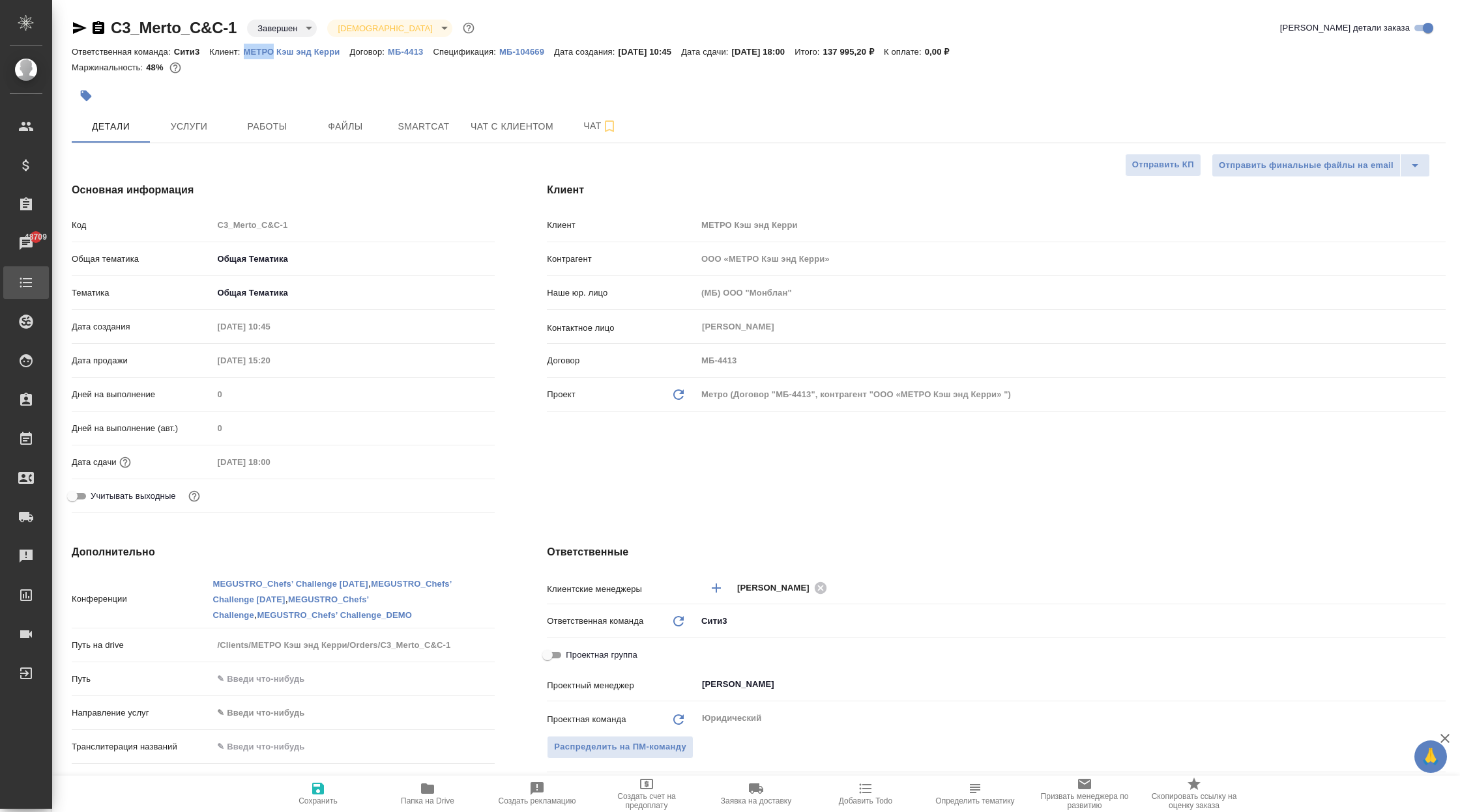
type textarea "x"
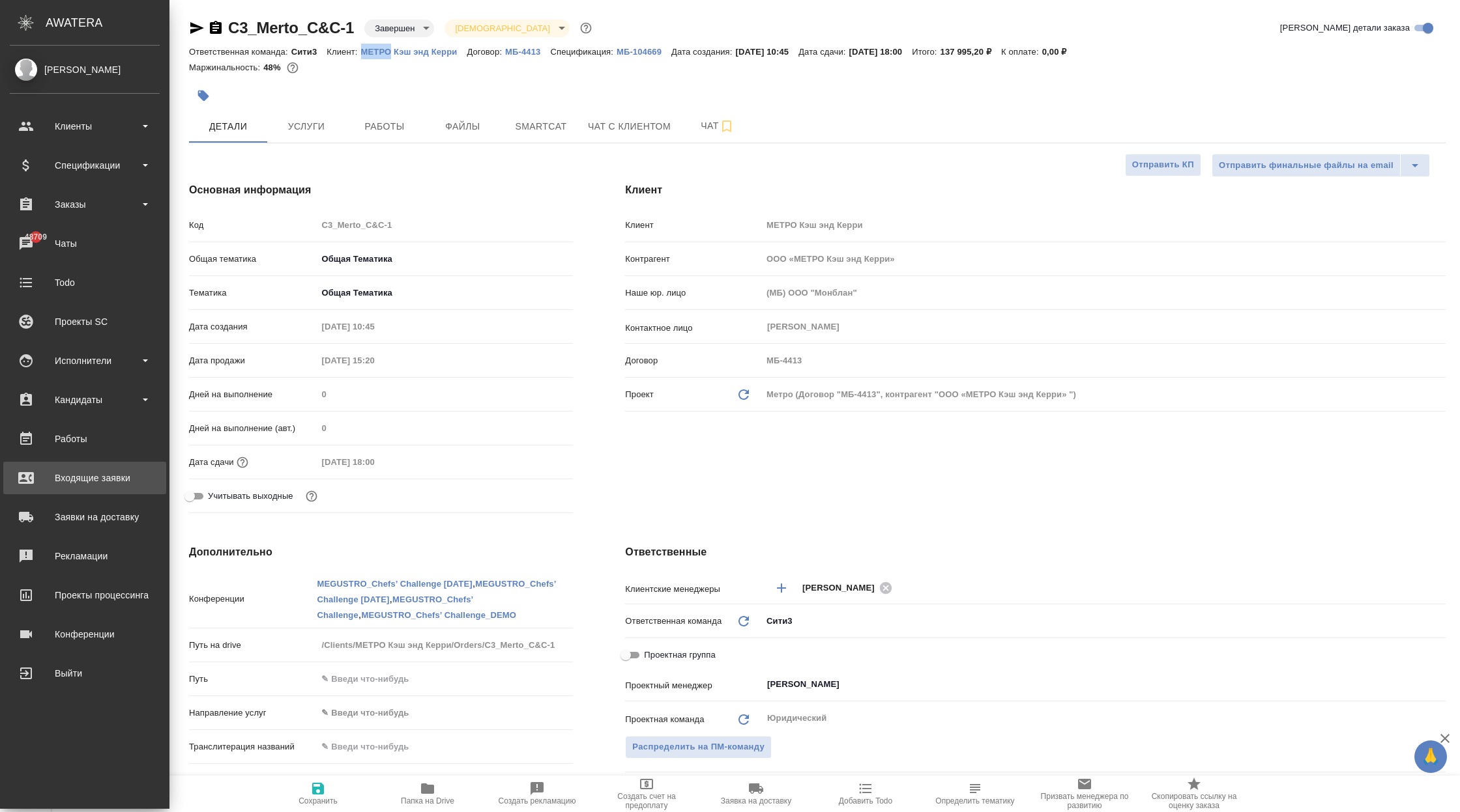
type textarea "x"
click at [102, 478] on div "Входящие заявки" at bounding box center [84, 478] width 150 height 20
type textarea "x"
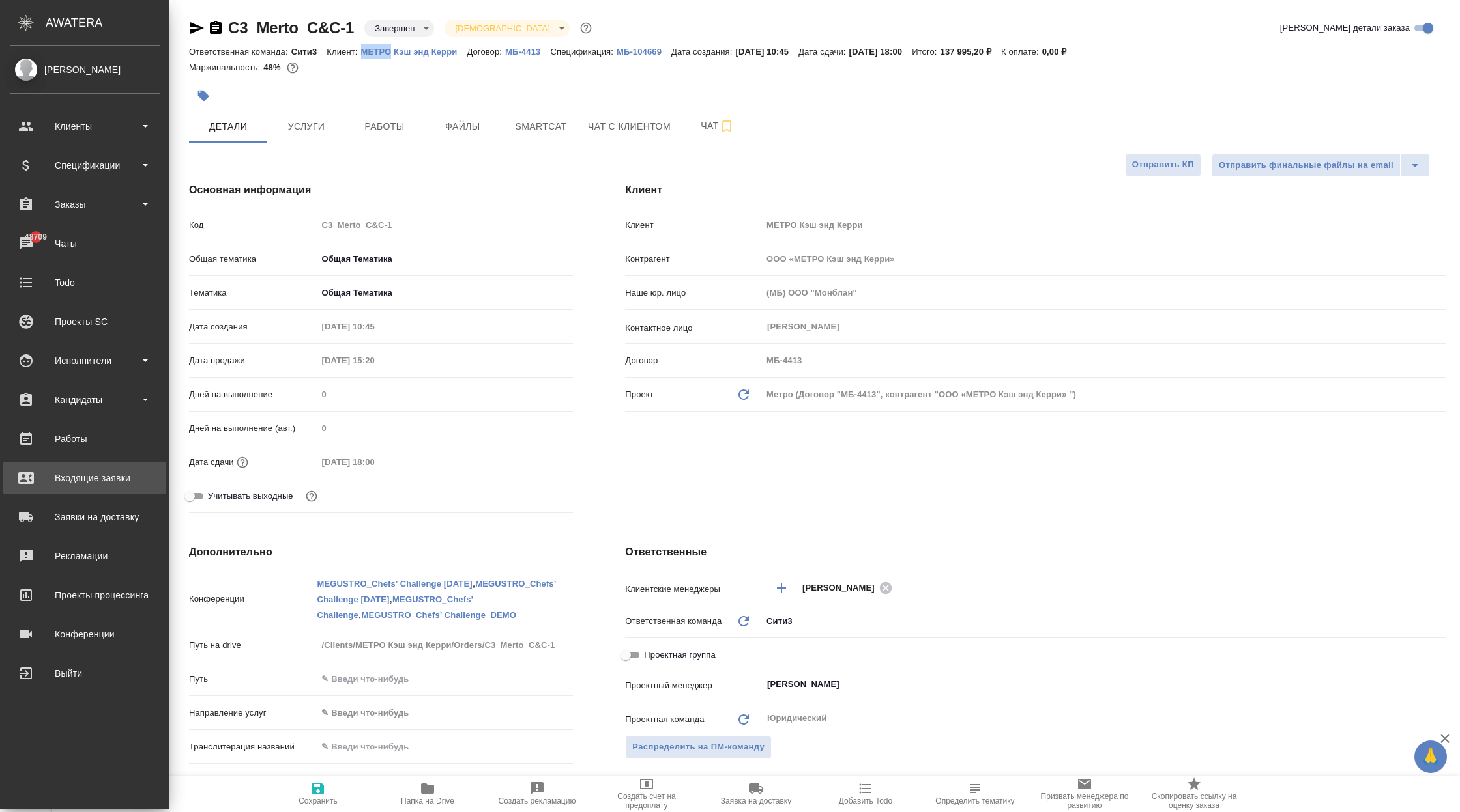
type textarea "x"
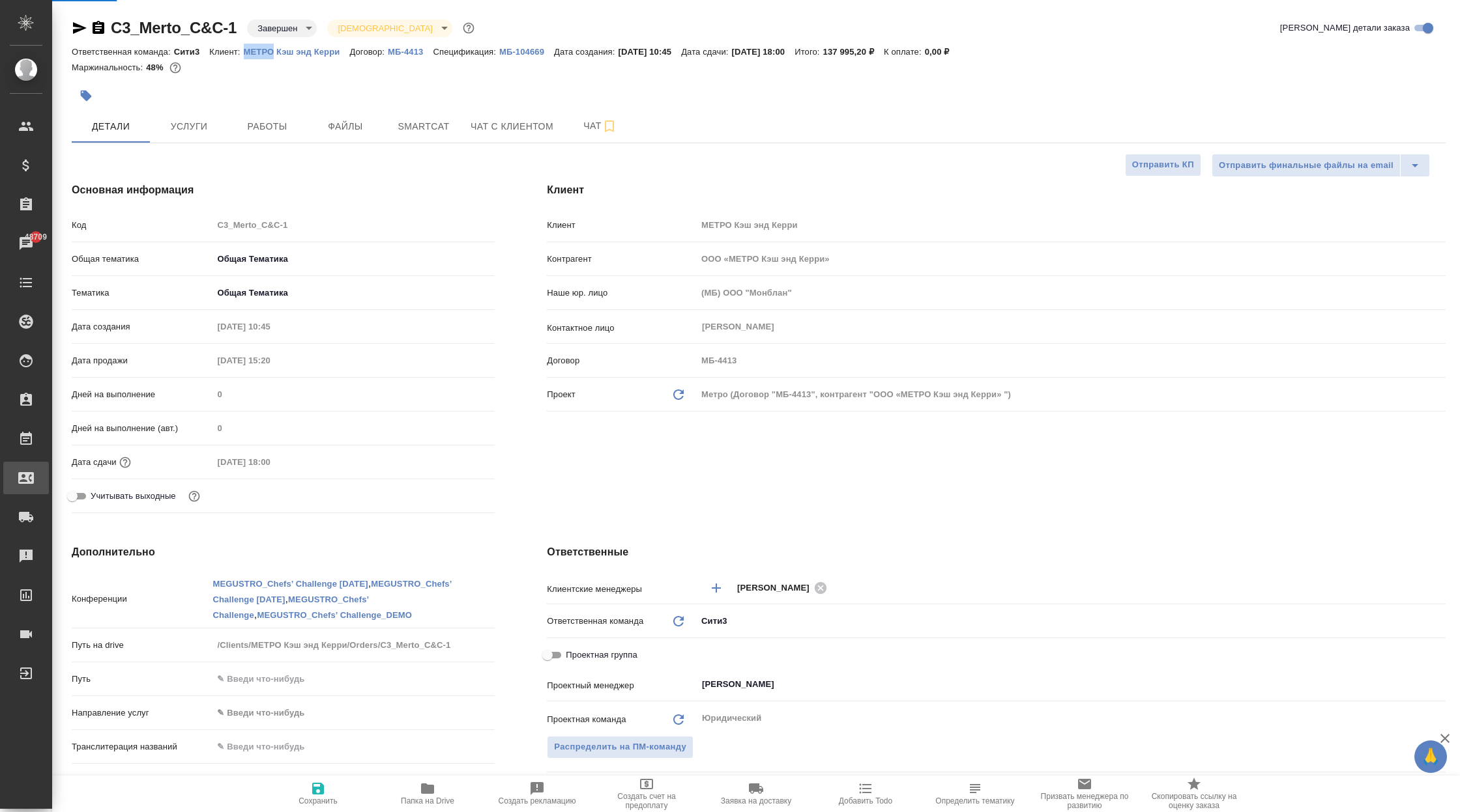
select select "RU"
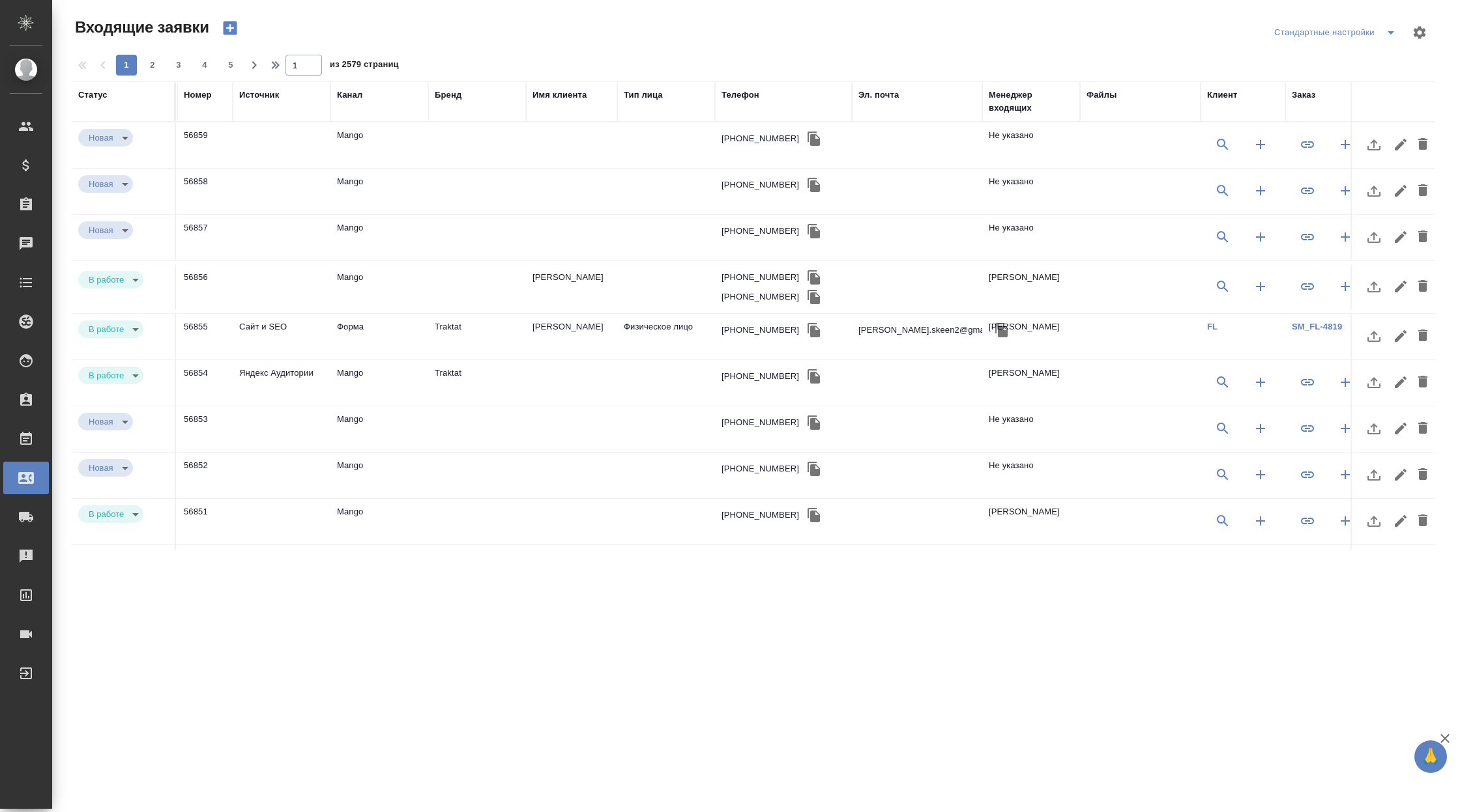
scroll to position [0, 358]
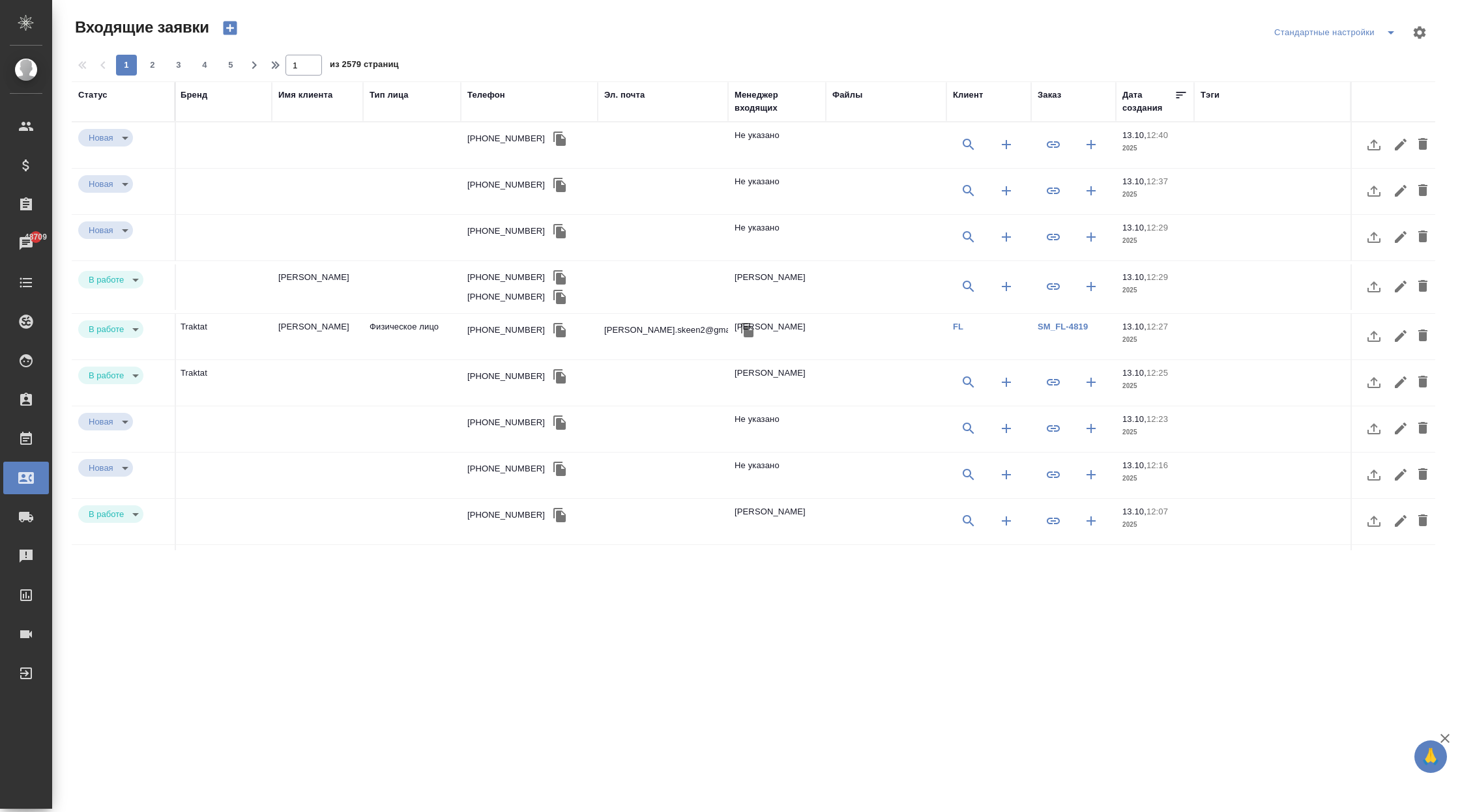
click at [1054, 96] on div "Заказ" at bounding box center [1050, 94] width 24 height 13
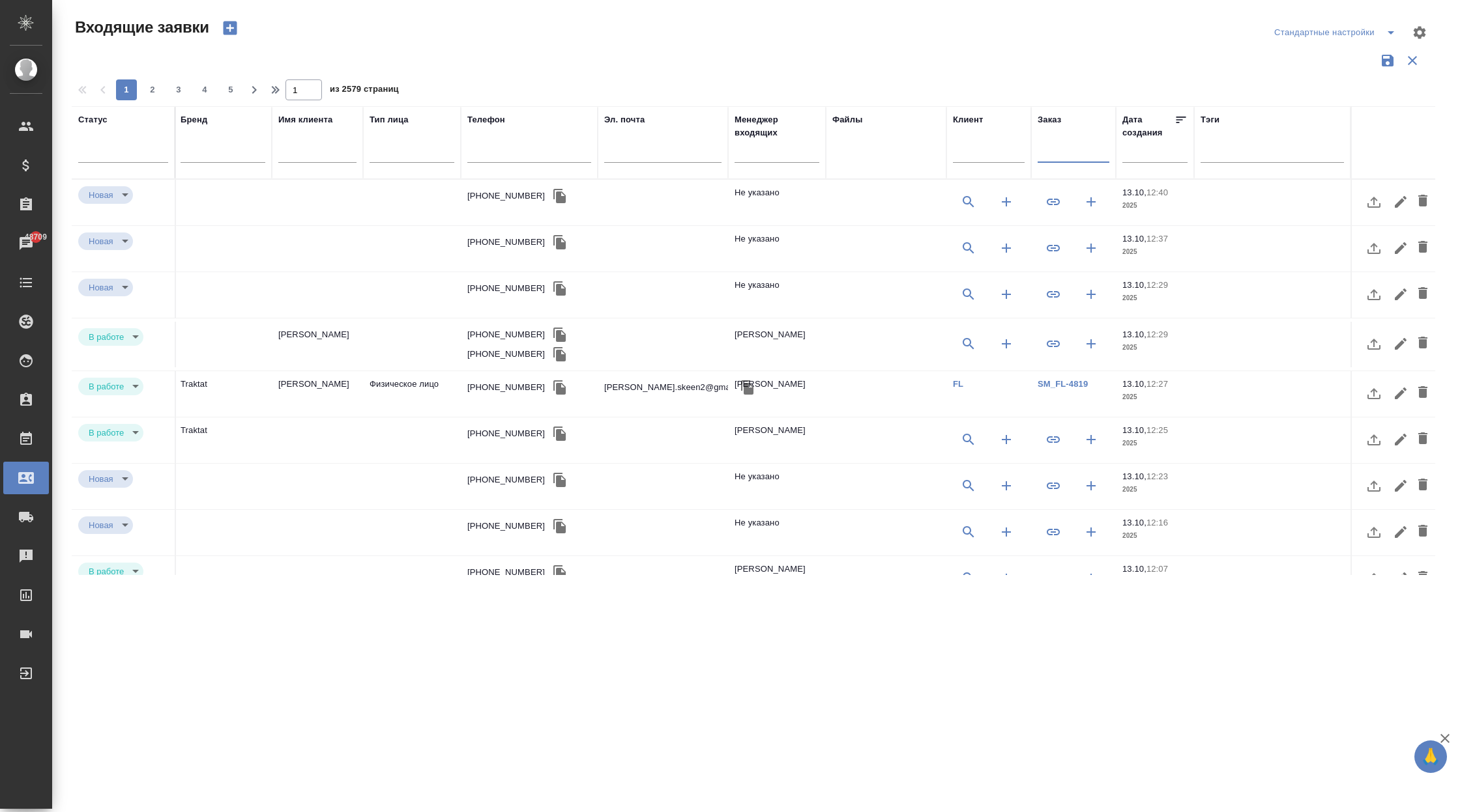
click at [1067, 154] on input "text" at bounding box center [1074, 154] width 72 height 16
paste input "МЕТРО"
type input "МЕТРО"
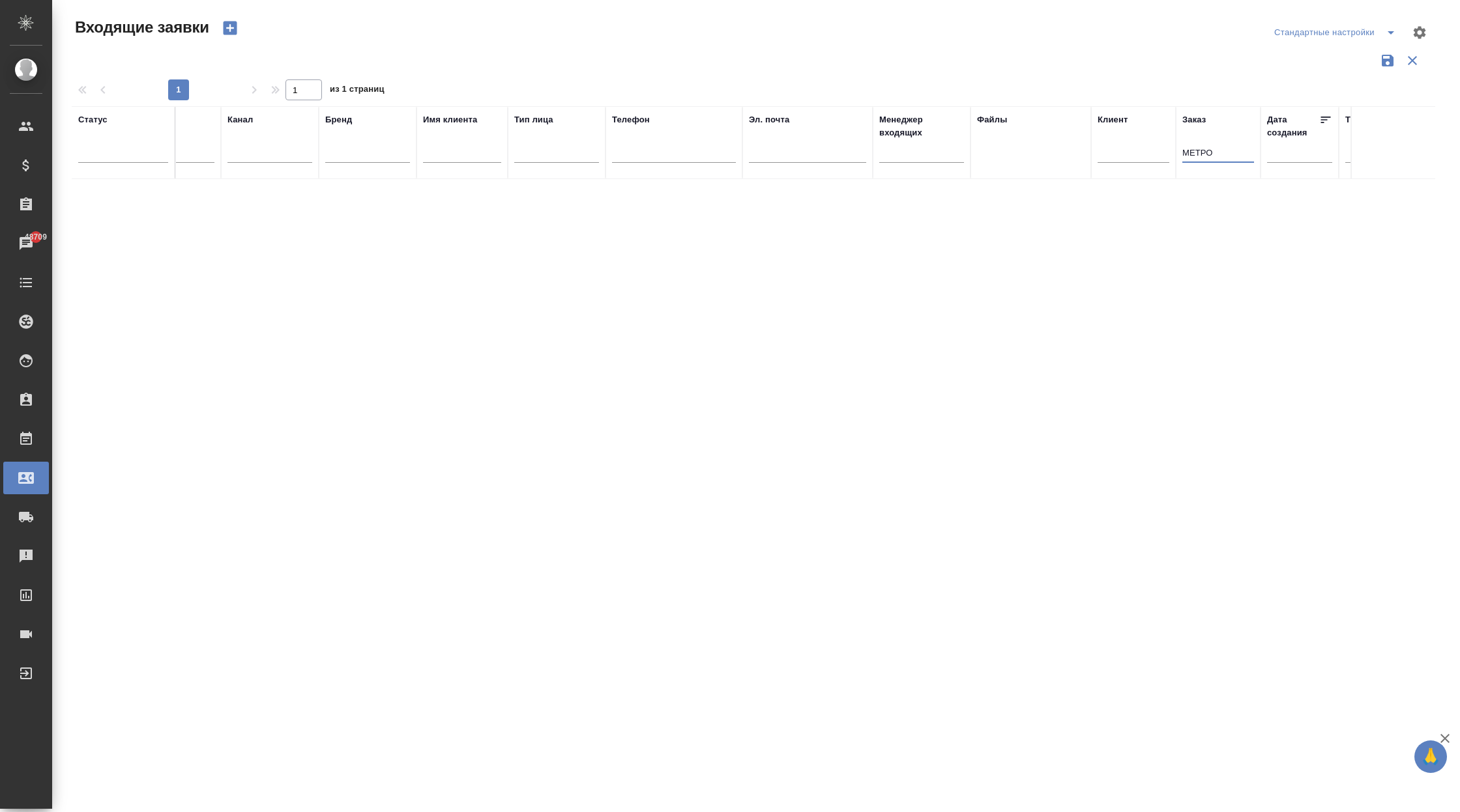
scroll to position [0, 0]
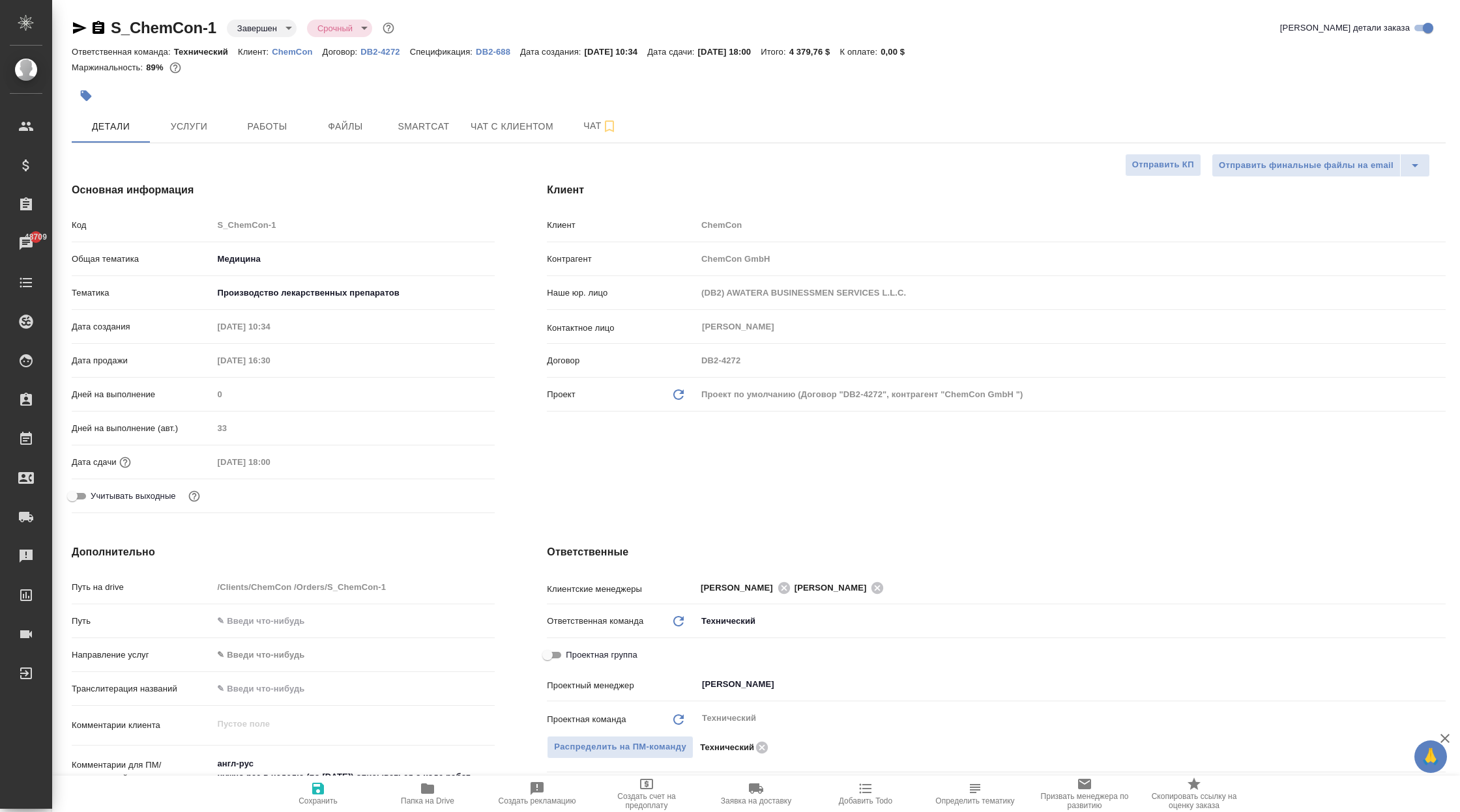
select select "RU"
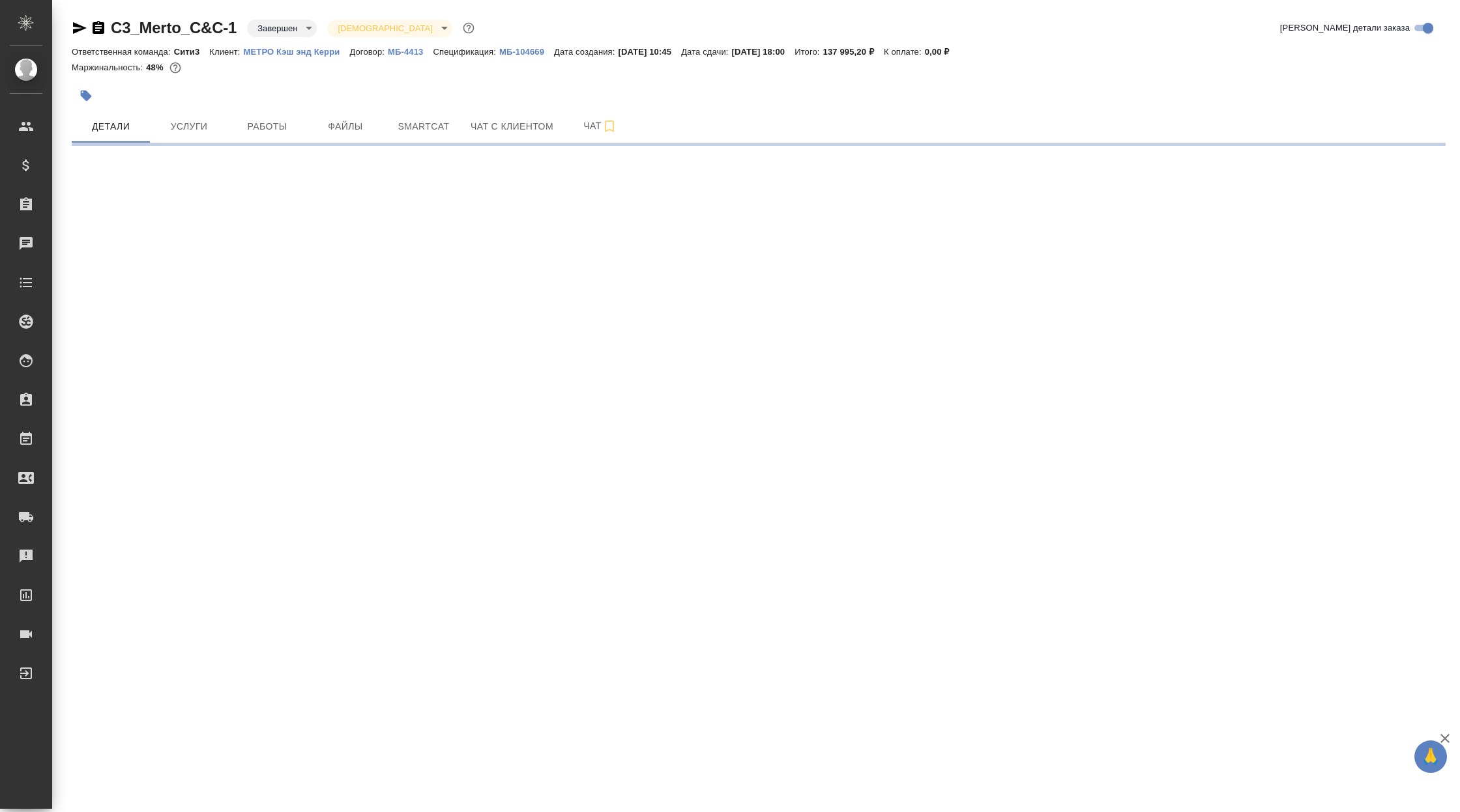
select select "RU"
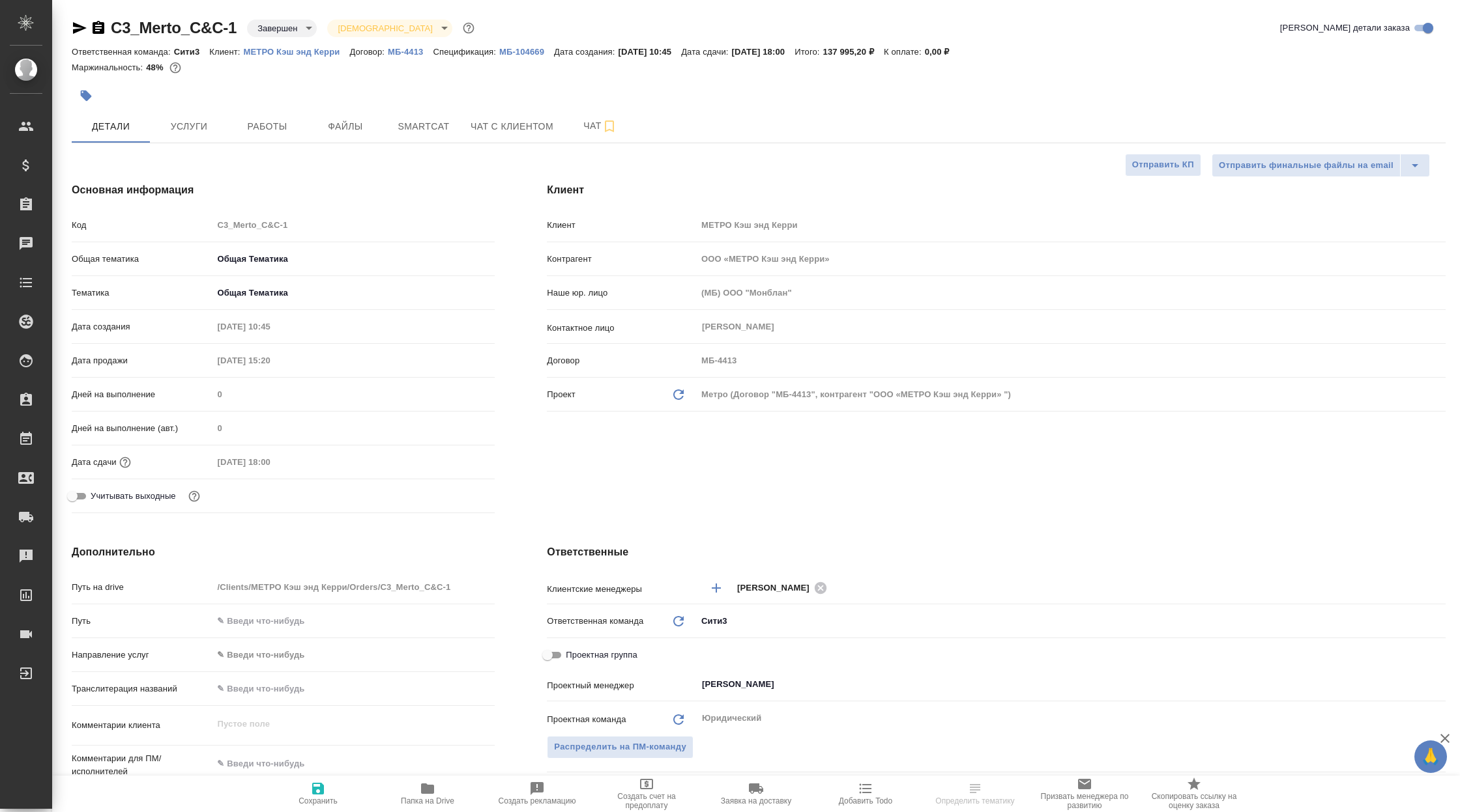
type textarea "x"
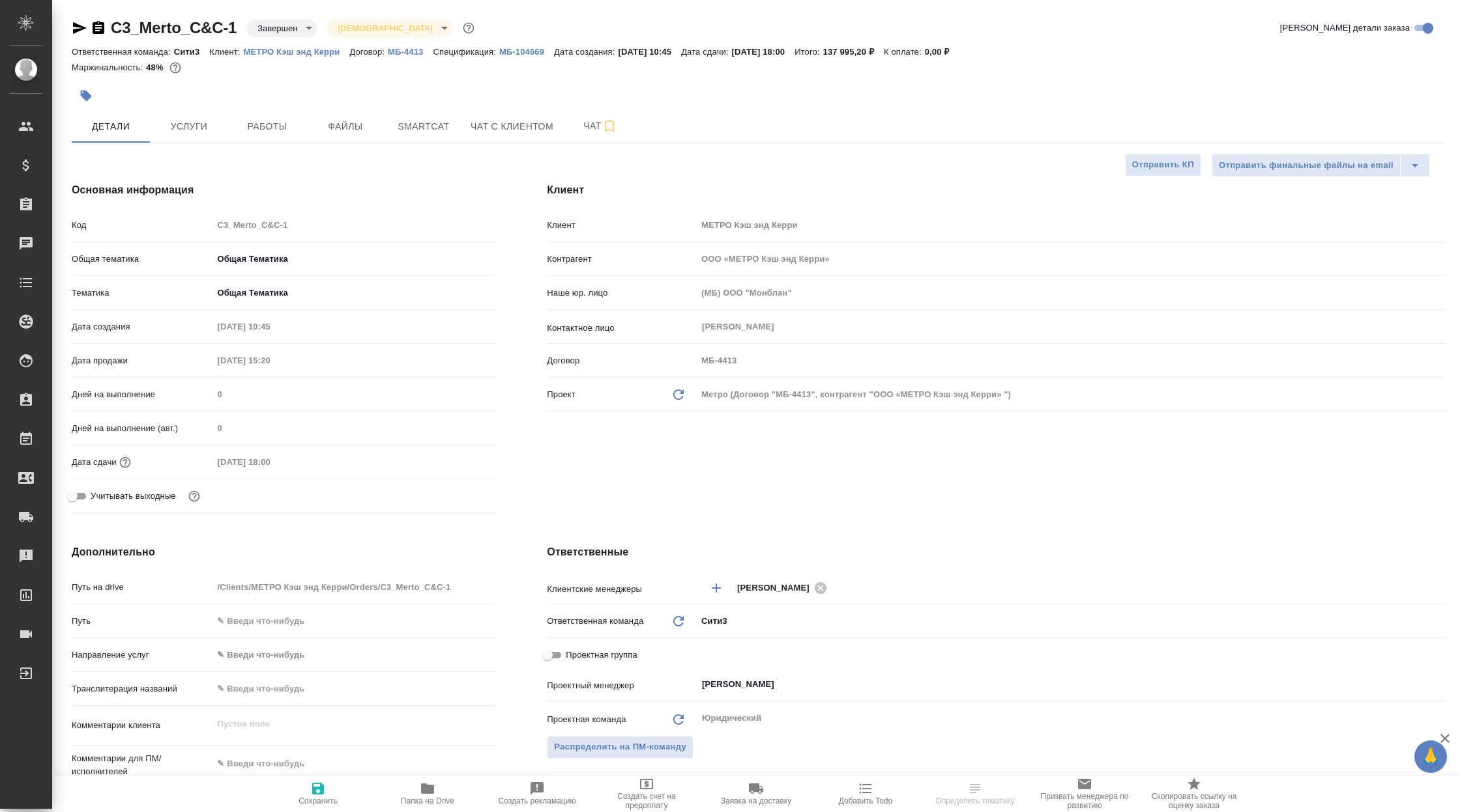
type textarea "x"
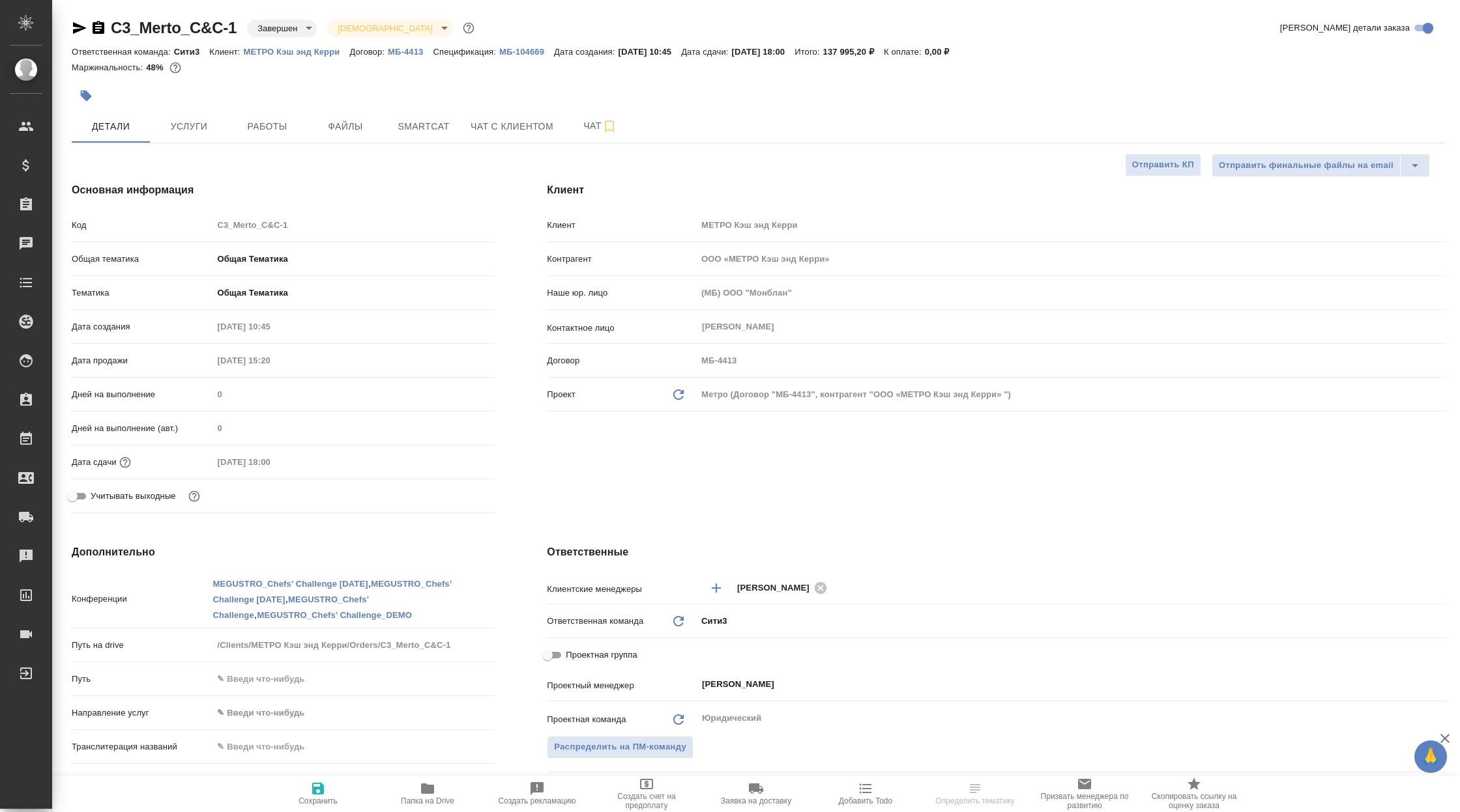
click at [305, 52] on p "МЕТРО Кэш энд Керри" at bounding box center [296, 52] width 106 height 10
type textarea "x"
select select "RU"
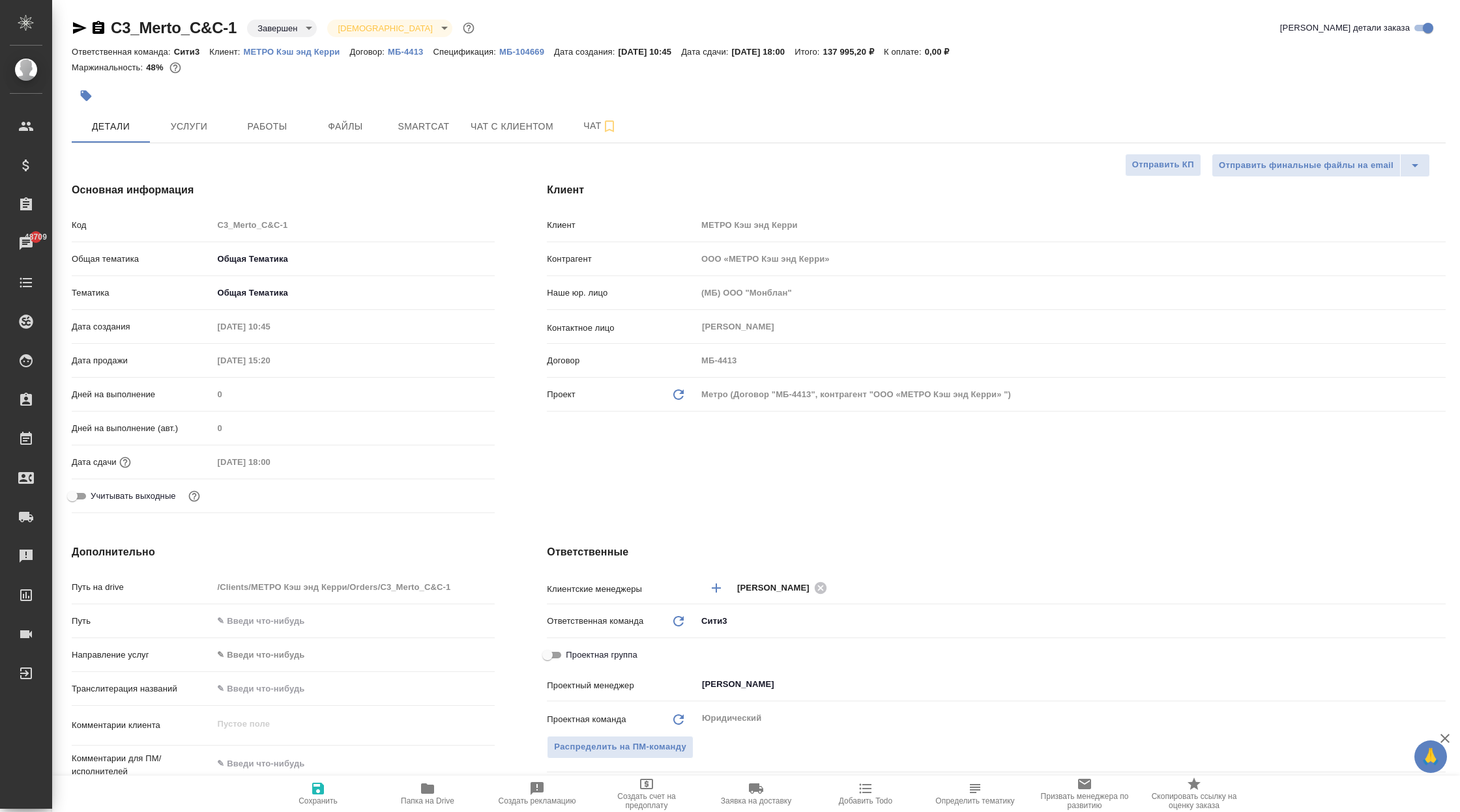
type textarea "x"
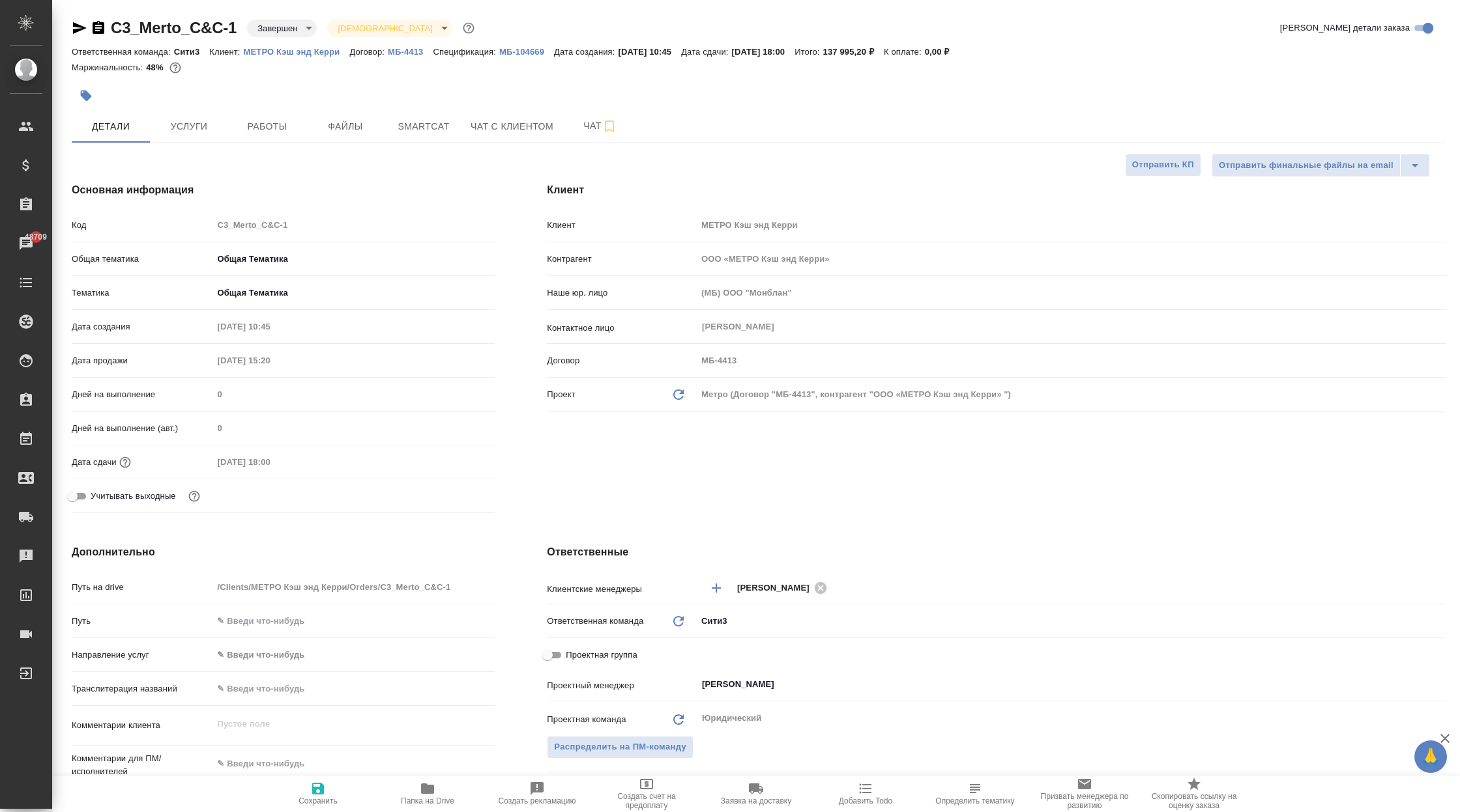
type textarea "x"
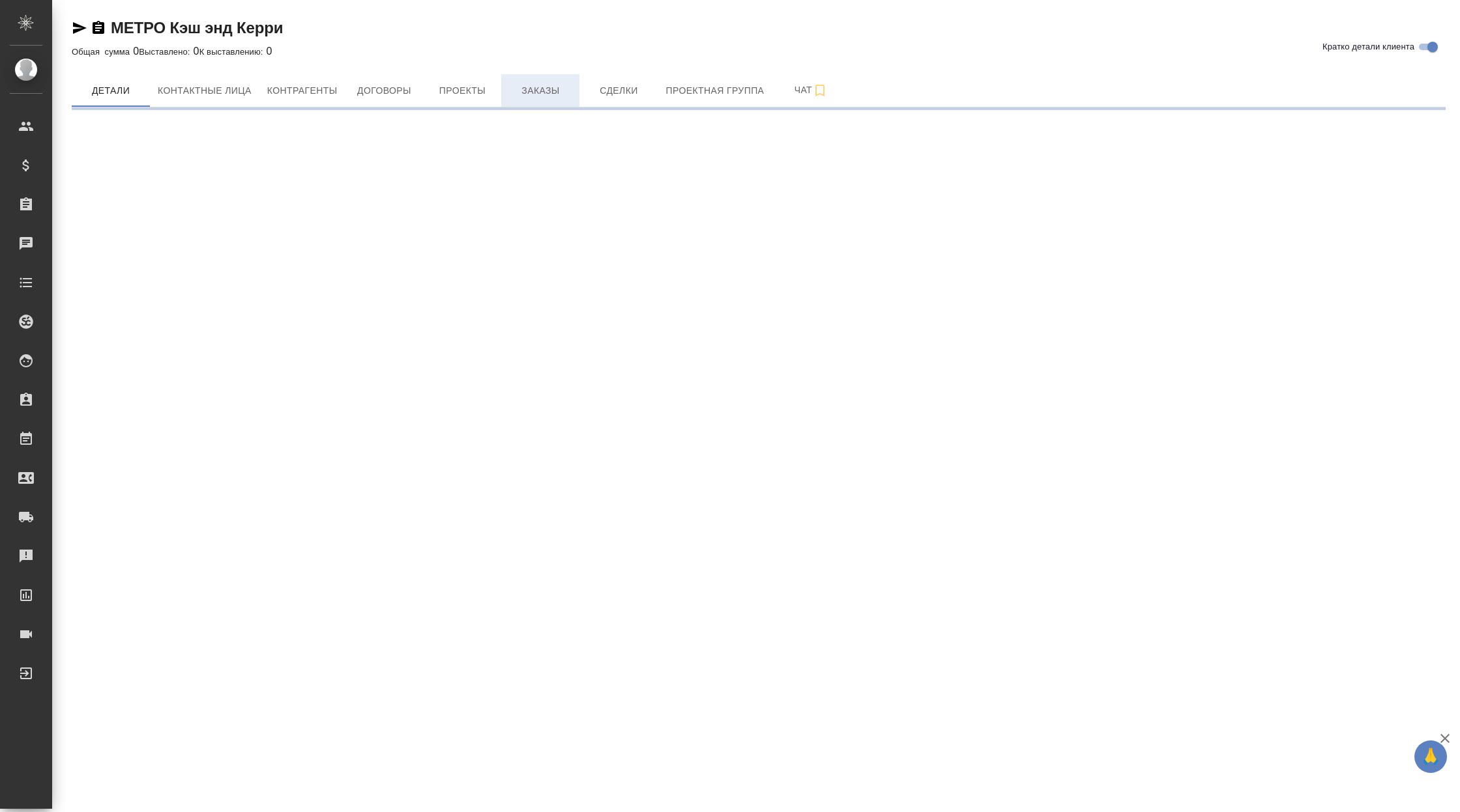
click at [550, 86] on span "Заказы" at bounding box center [540, 90] width 63 height 16
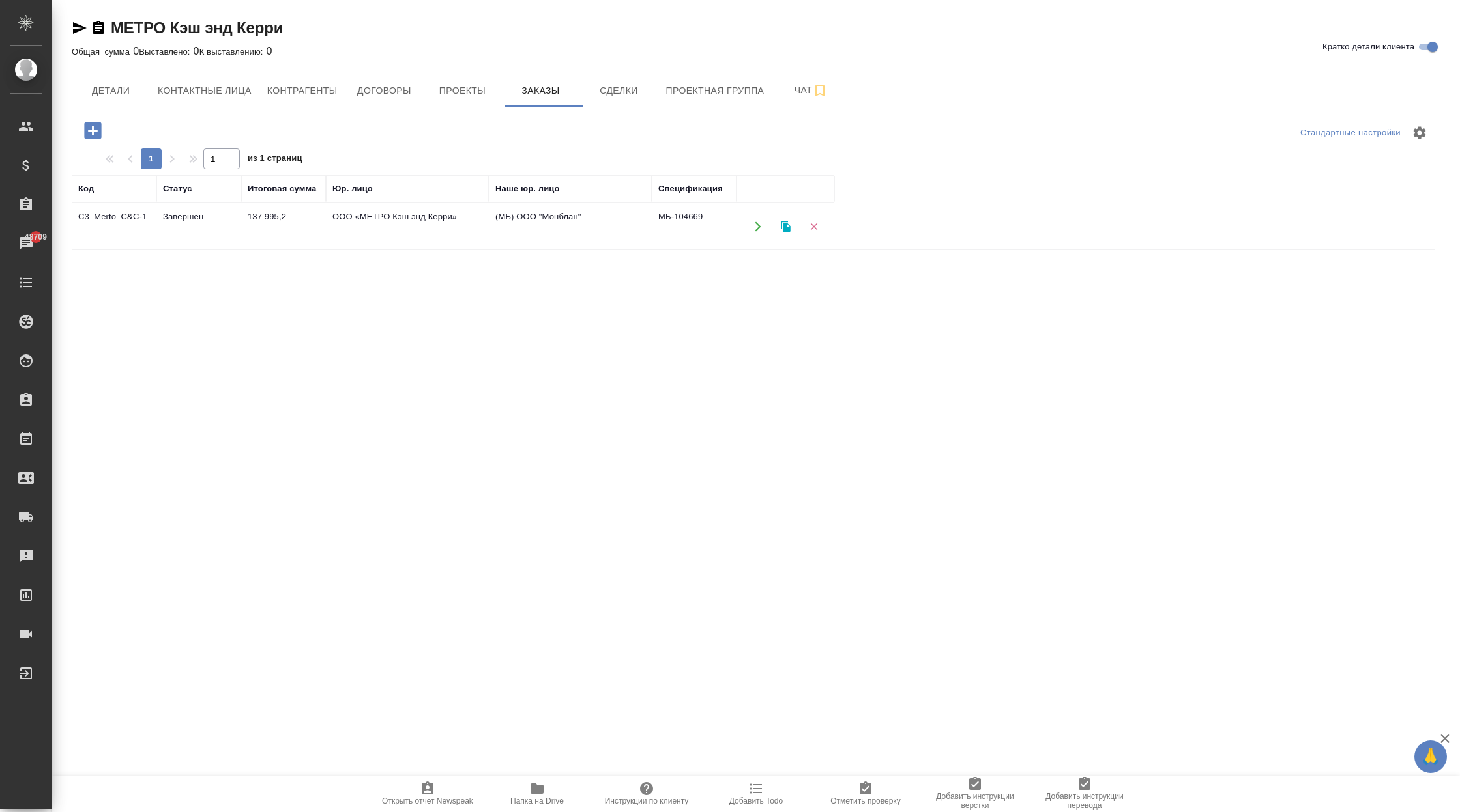
click at [370, 232] on td "ООО «МЕТРО Кэш энд Керри»" at bounding box center [407, 226] width 163 height 46
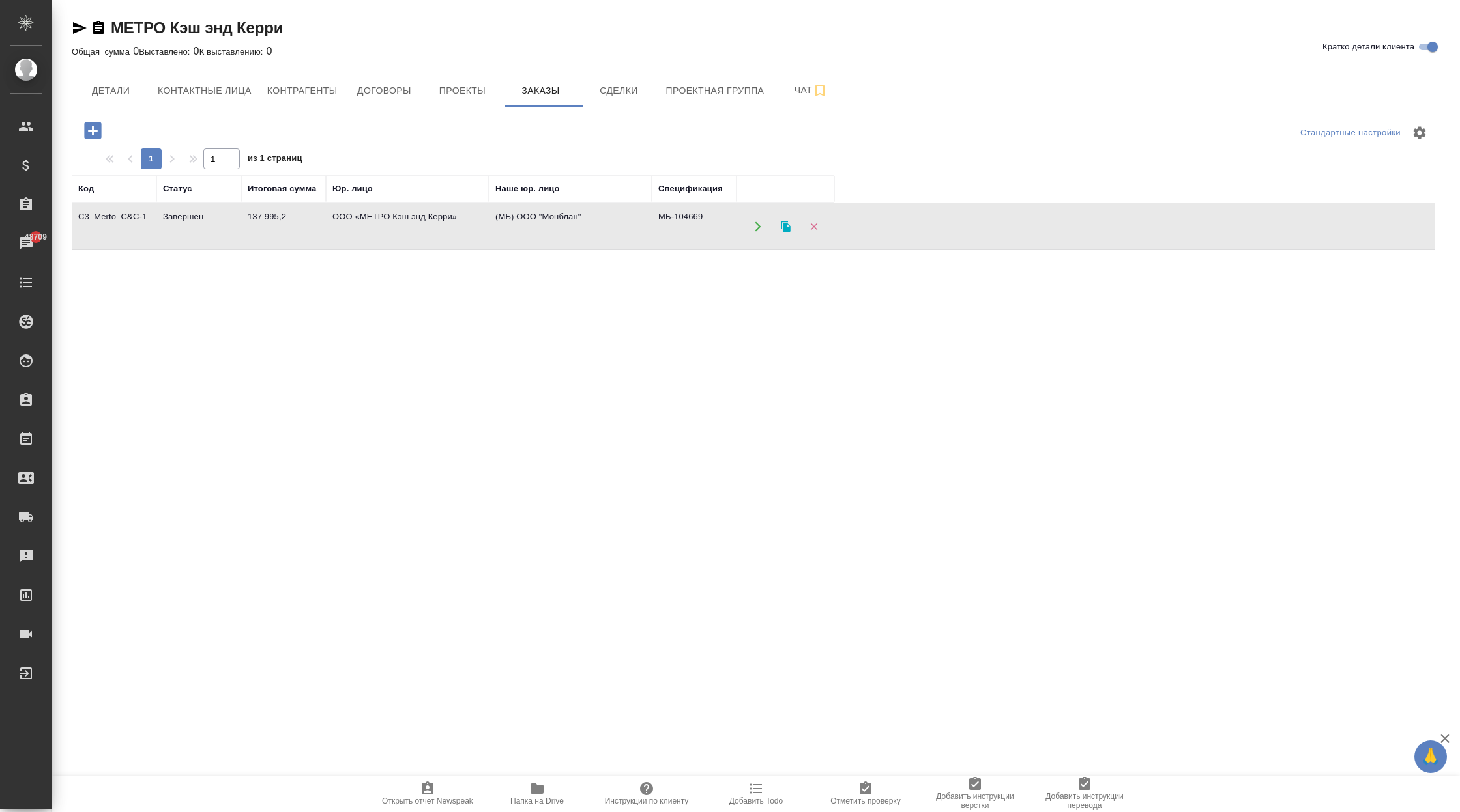
click at [370, 232] on td "ООО «МЕТРО Кэш энд Керри»" at bounding box center [407, 226] width 163 height 46
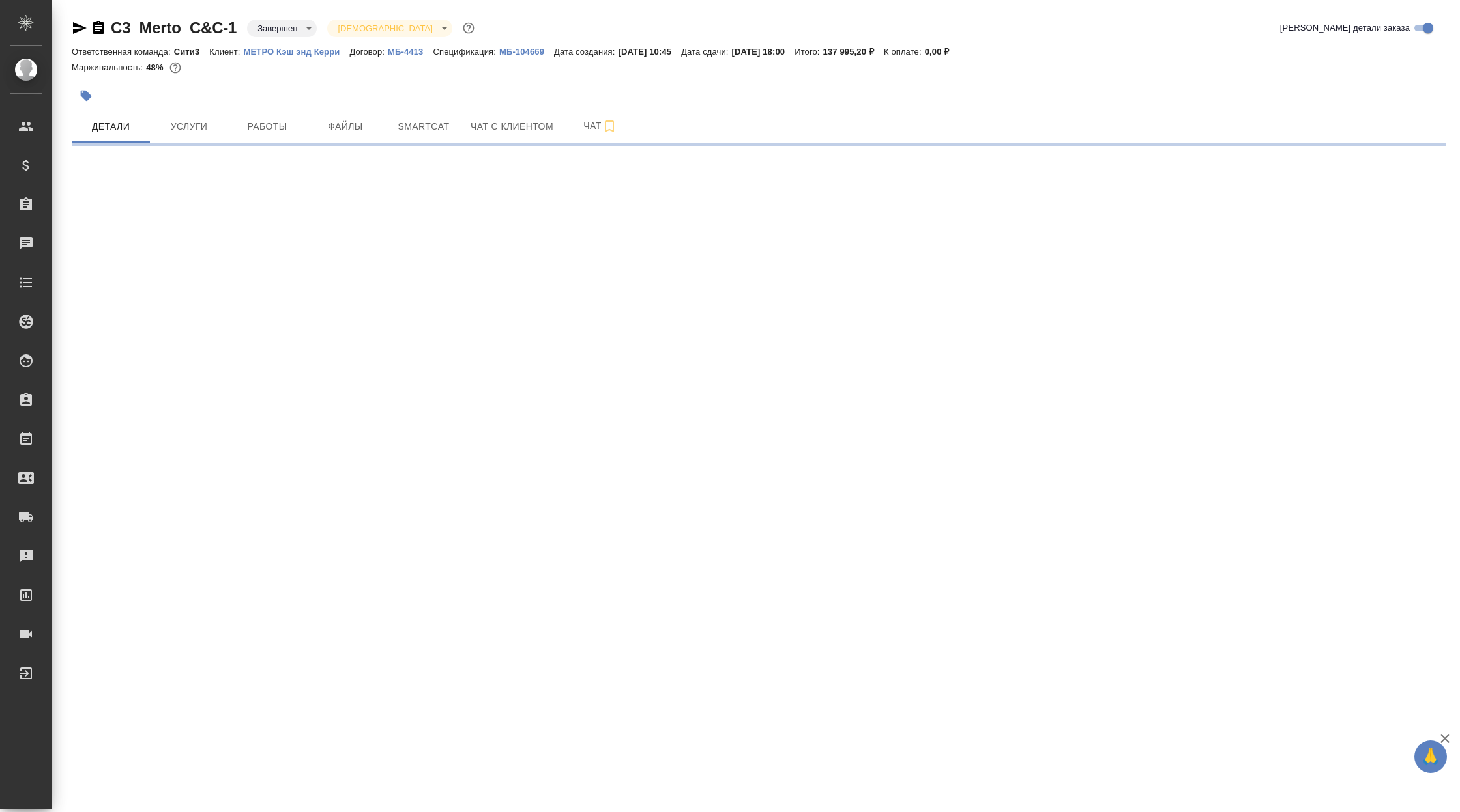
select select "RU"
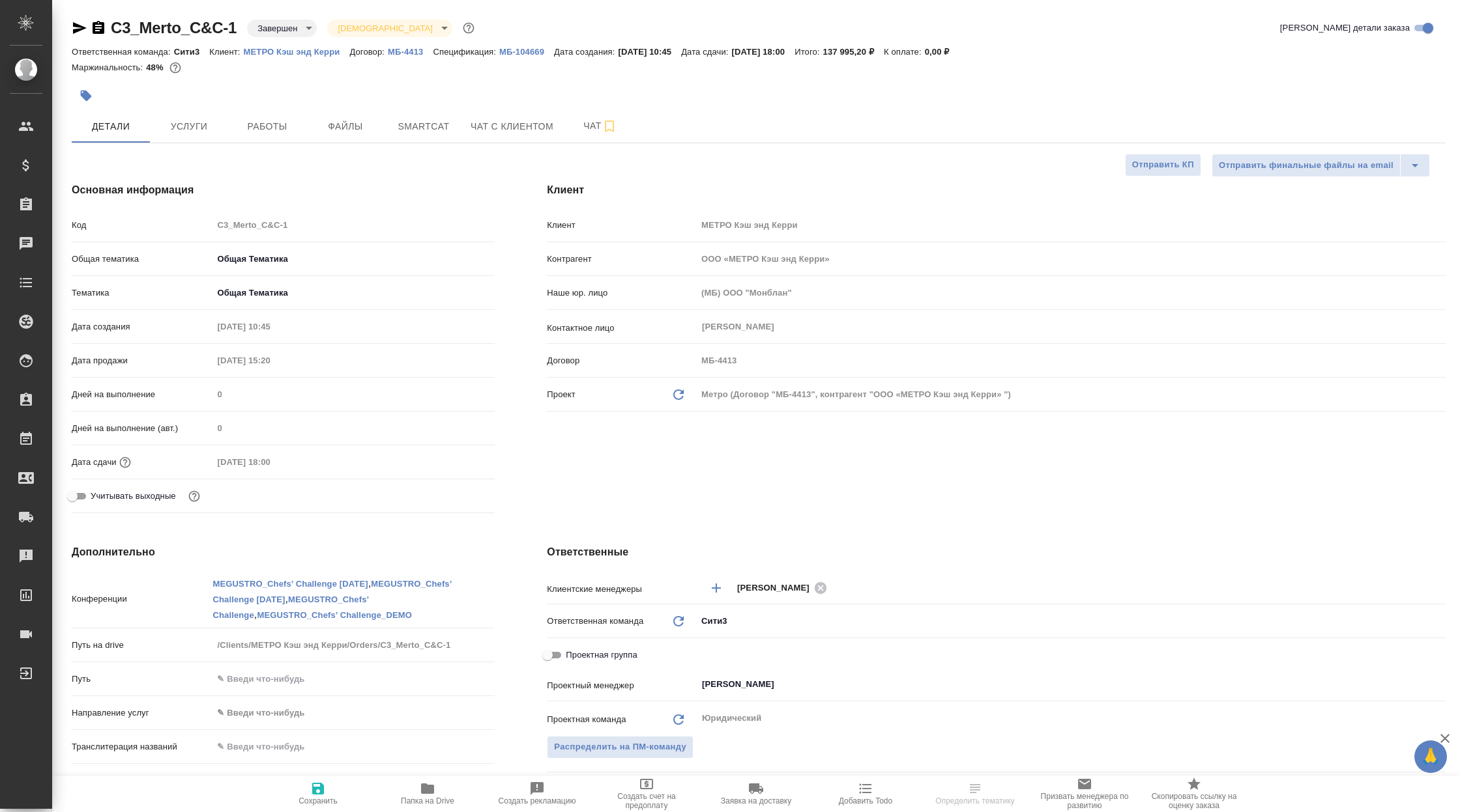
type textarea "x"
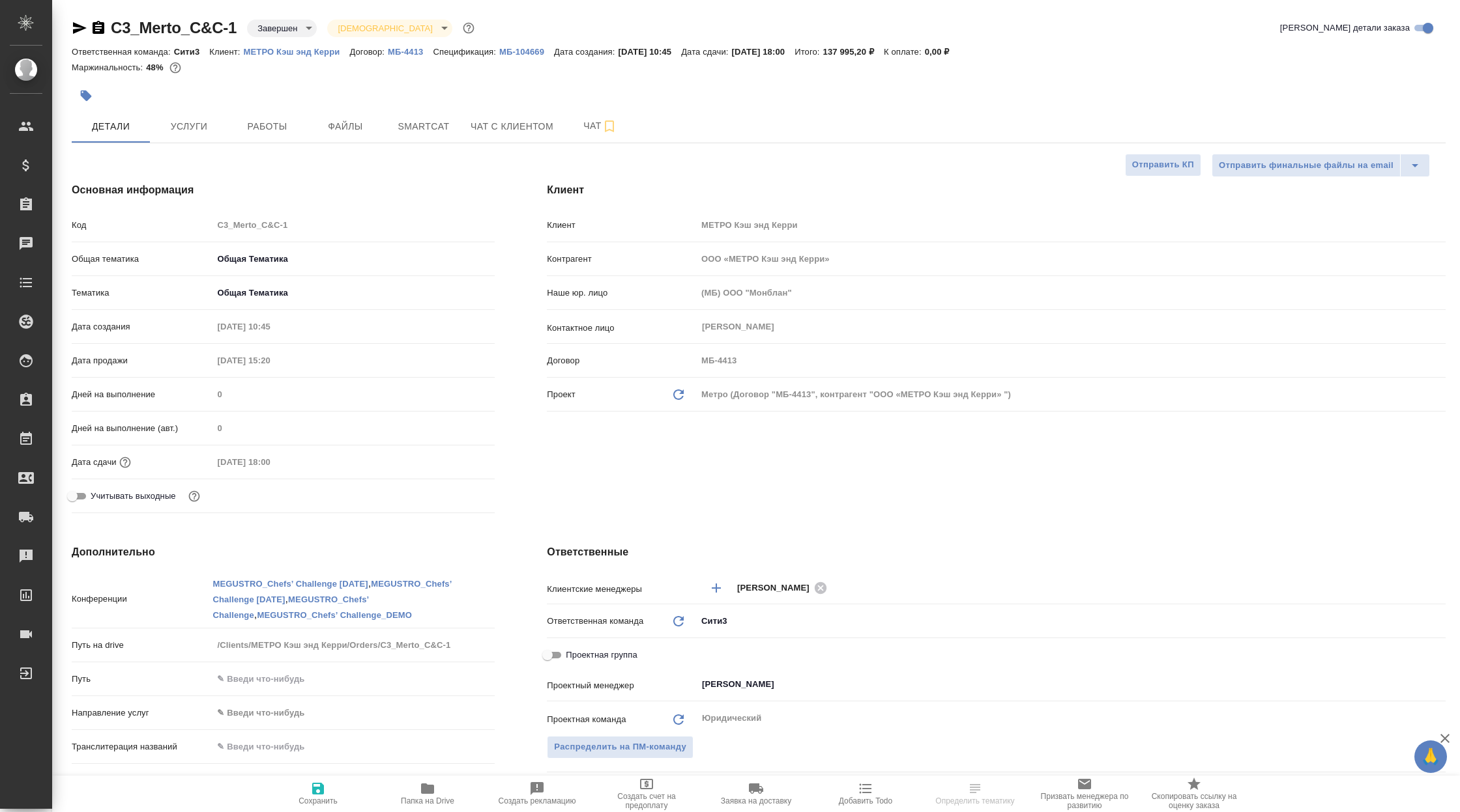
type textarea "x"
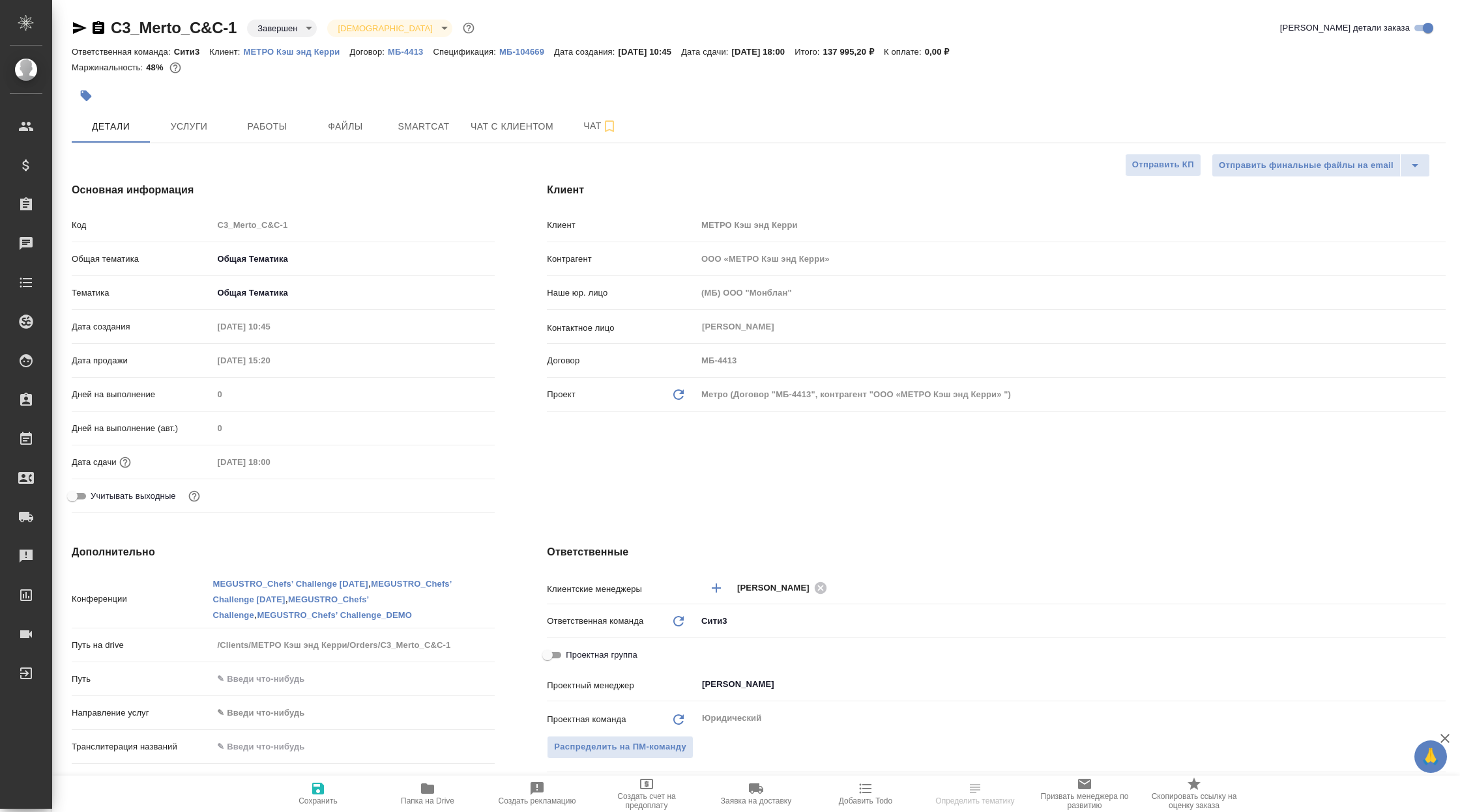
type textarea "x"
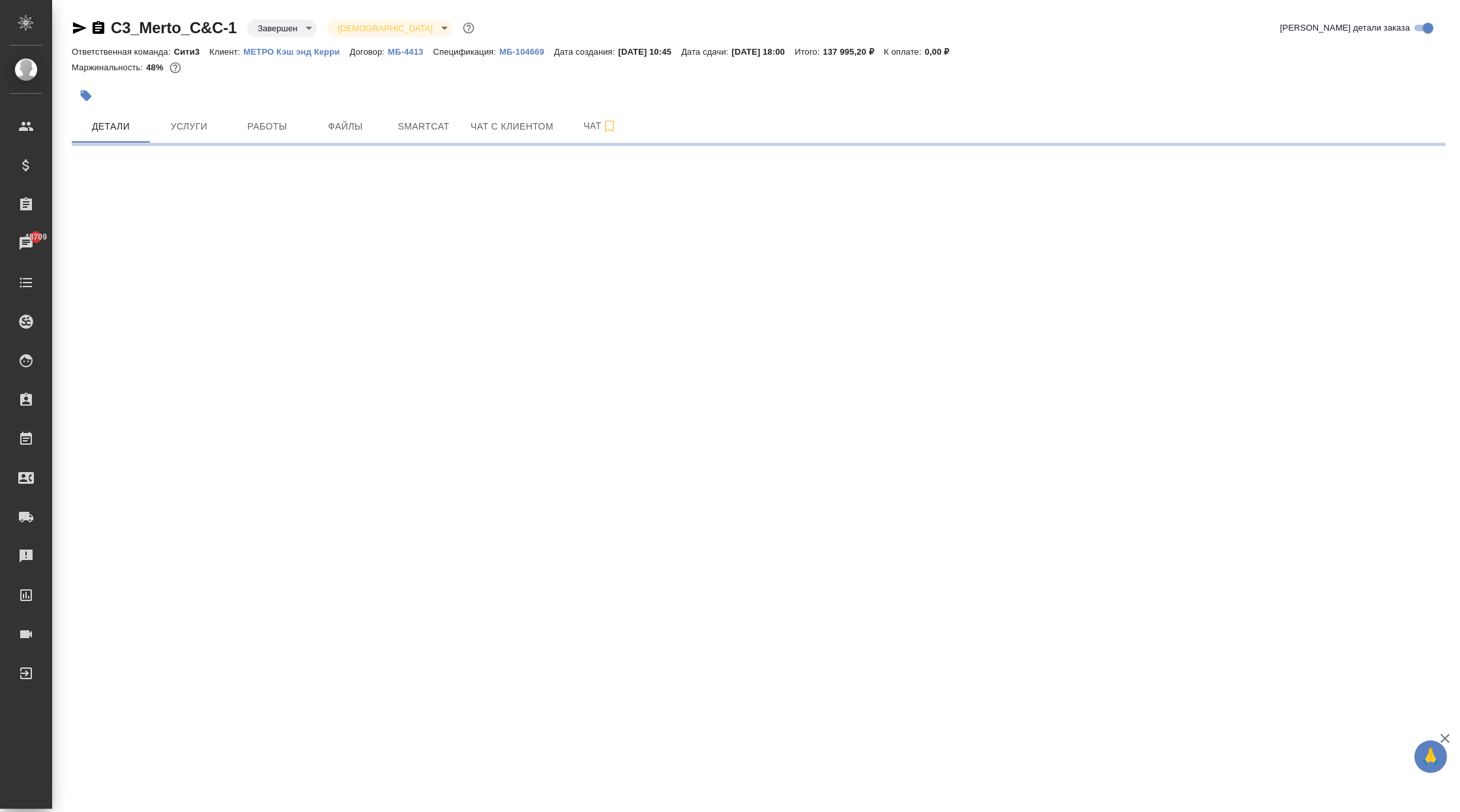
select select "RU"
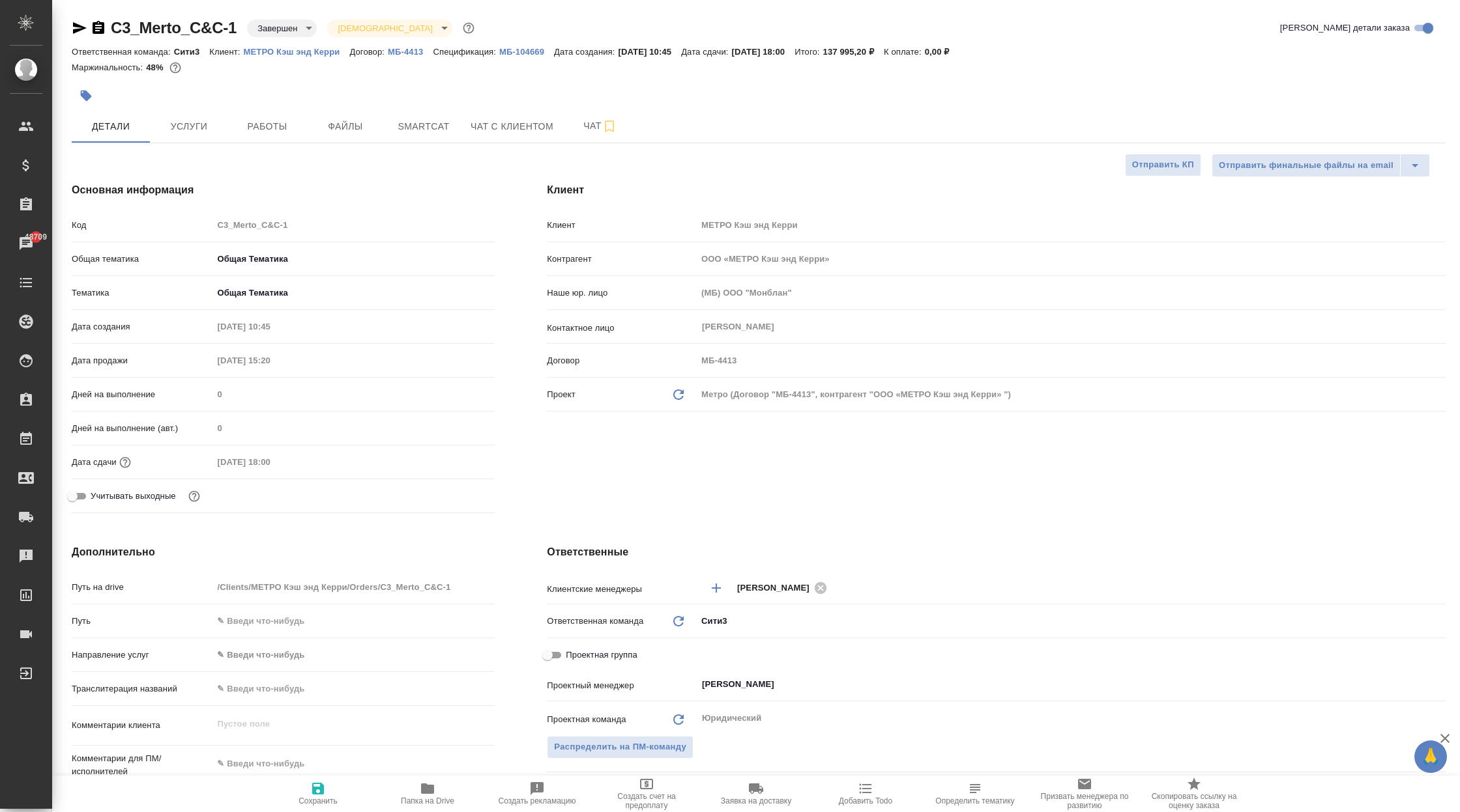
type textarea "x"
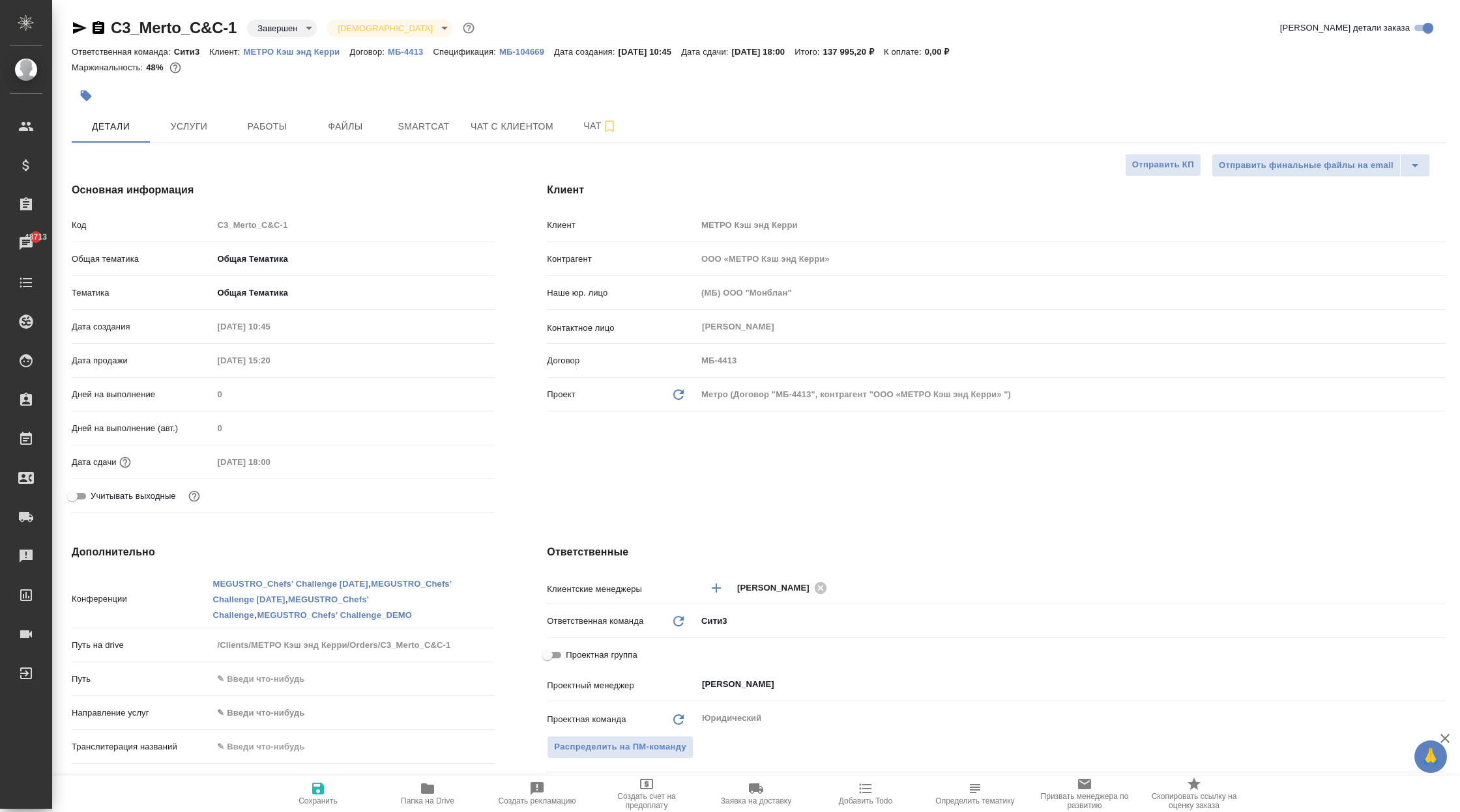
type textarea "x"
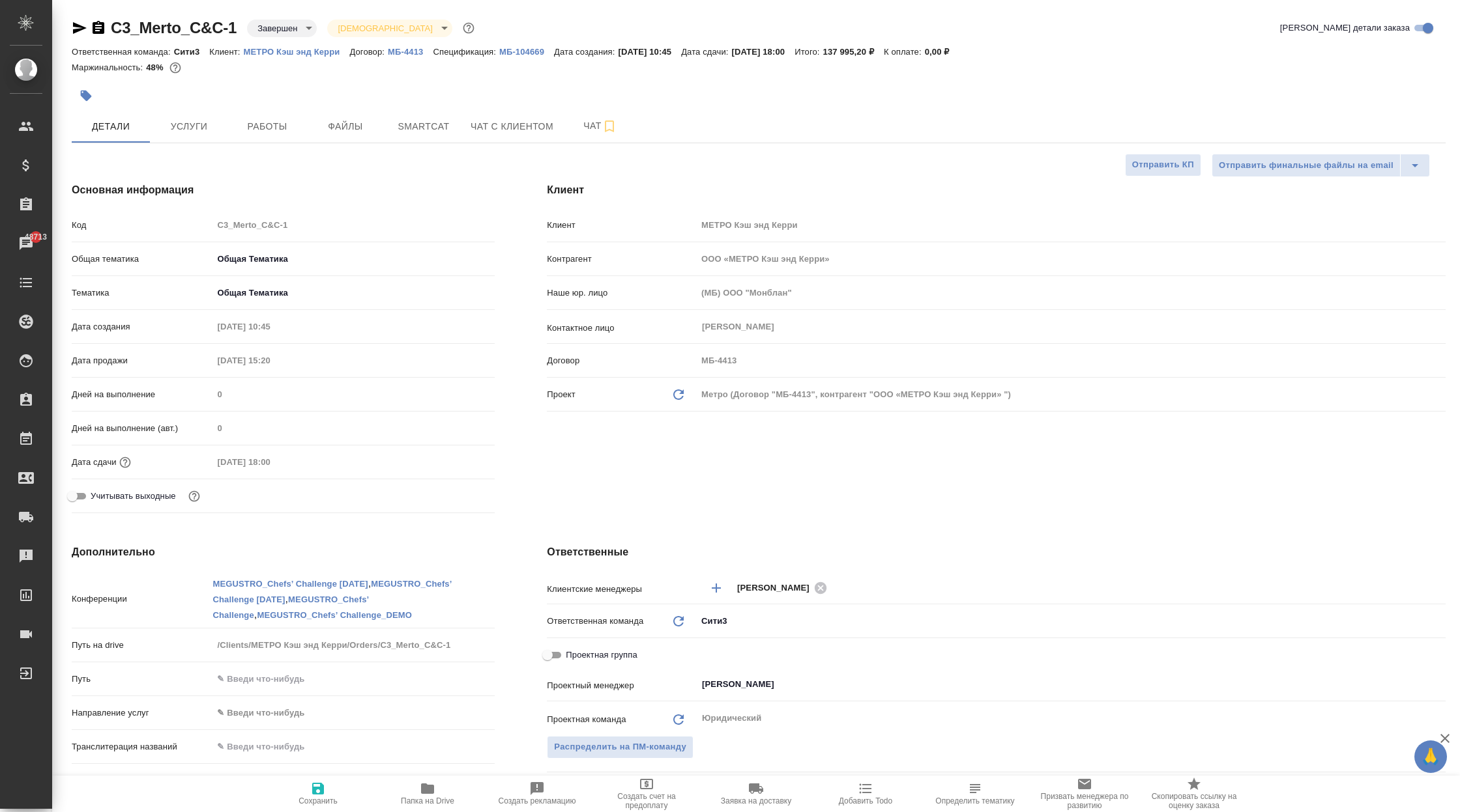
type textarea "x"
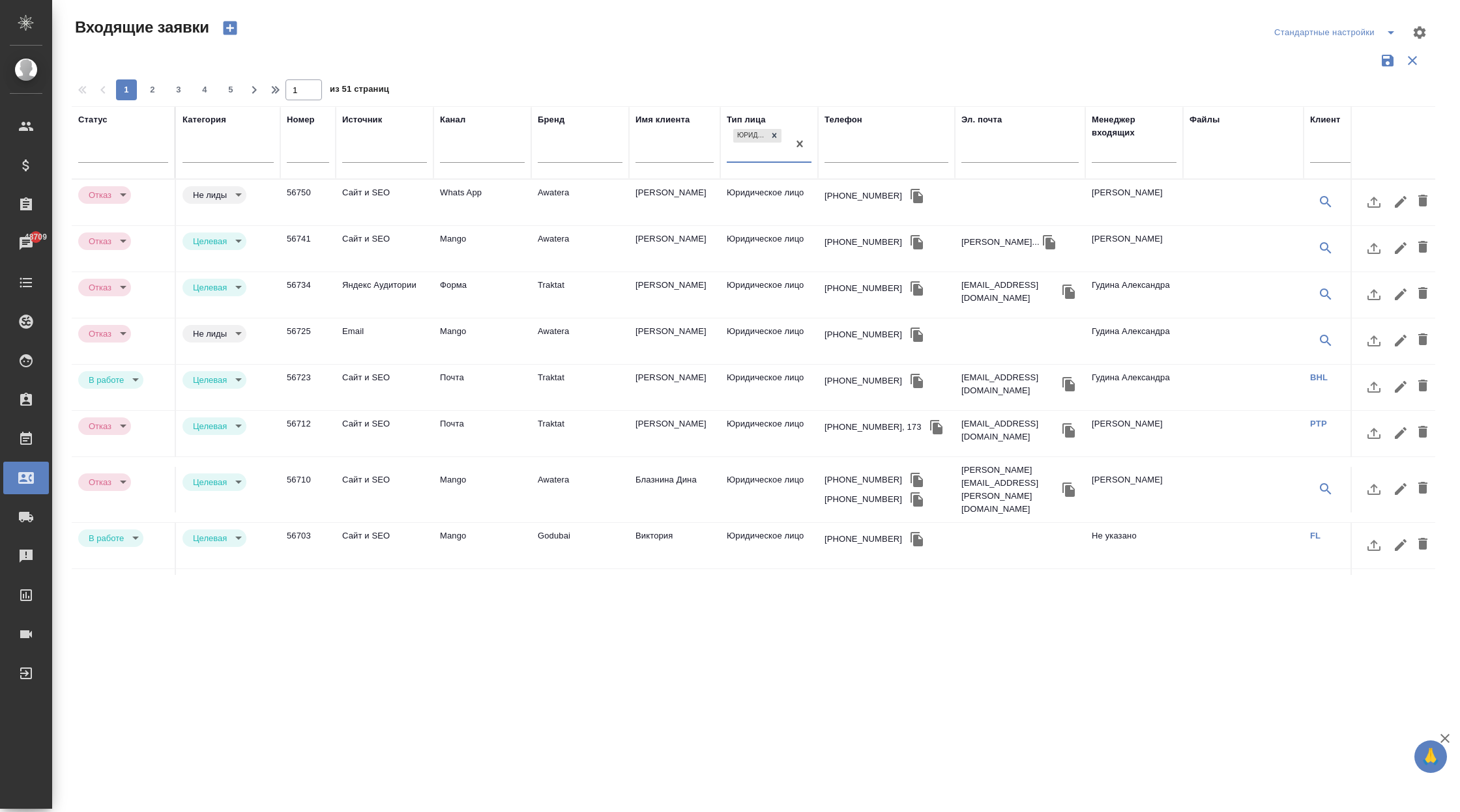
select select "RU"
click at [778, 134] on icon at bounding box center [774, 135] width 9 height 9
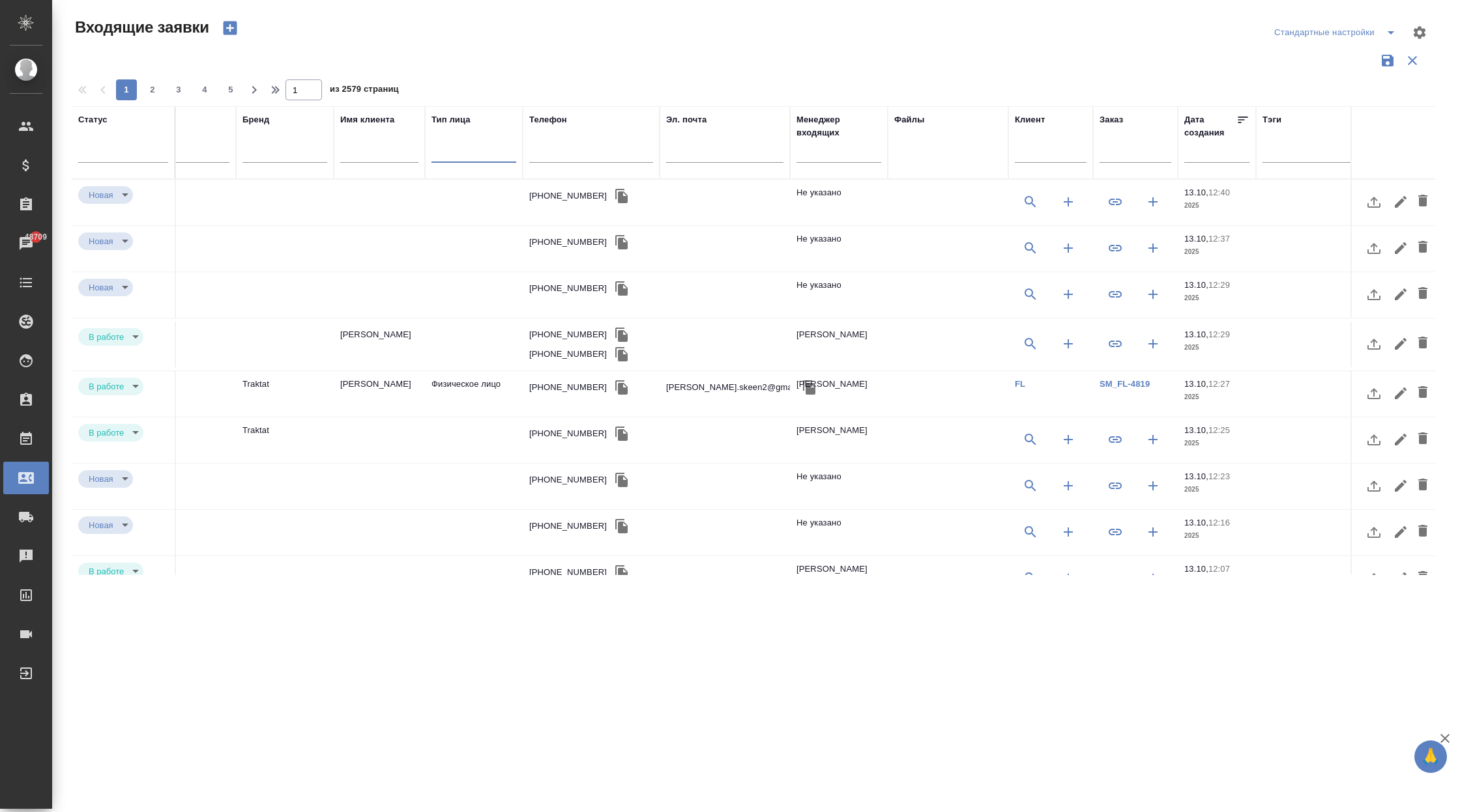
scroll to position [0, 320]
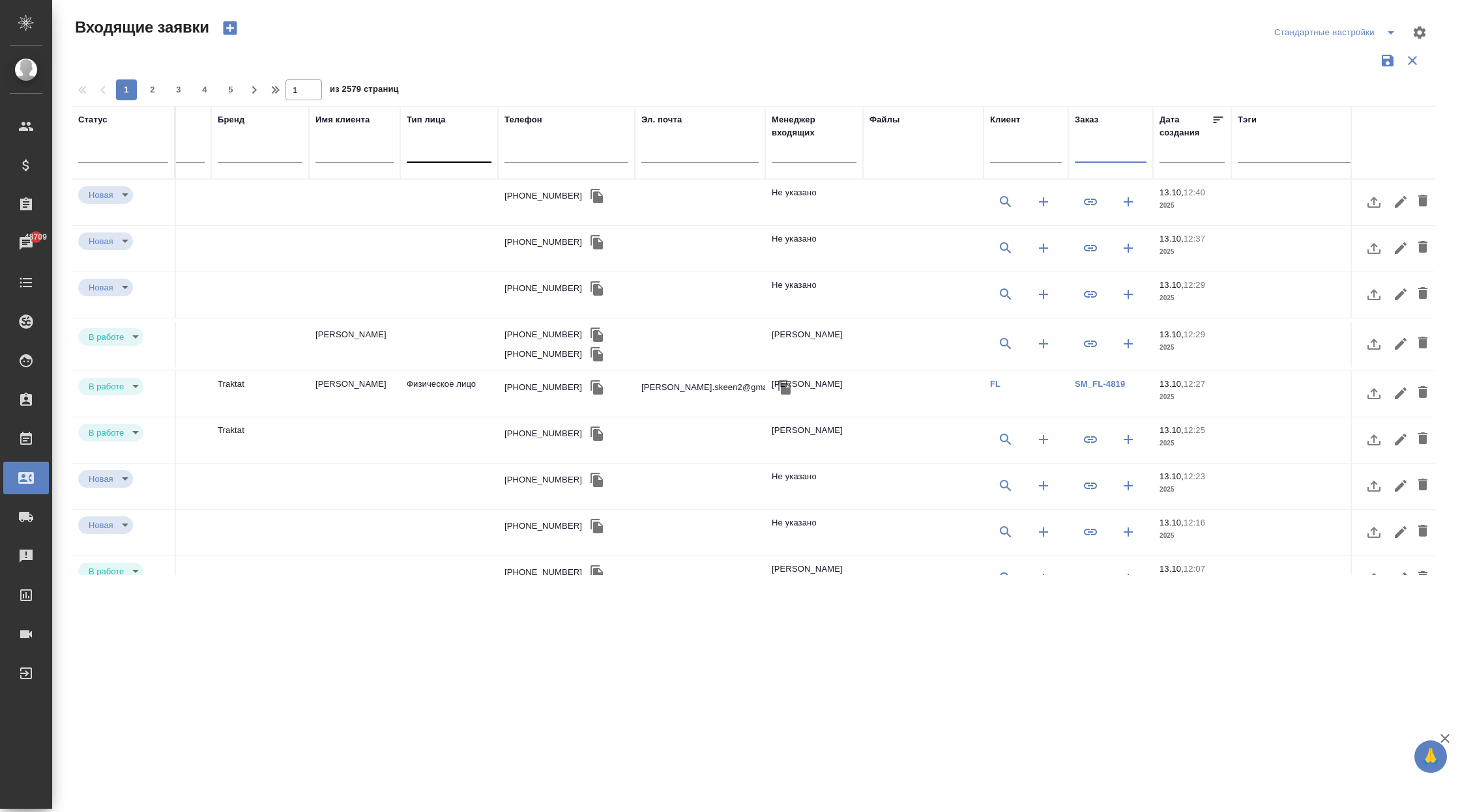
click at [1099, 150] on input "text" at bounding box center [1110, 154] width 72 height 16
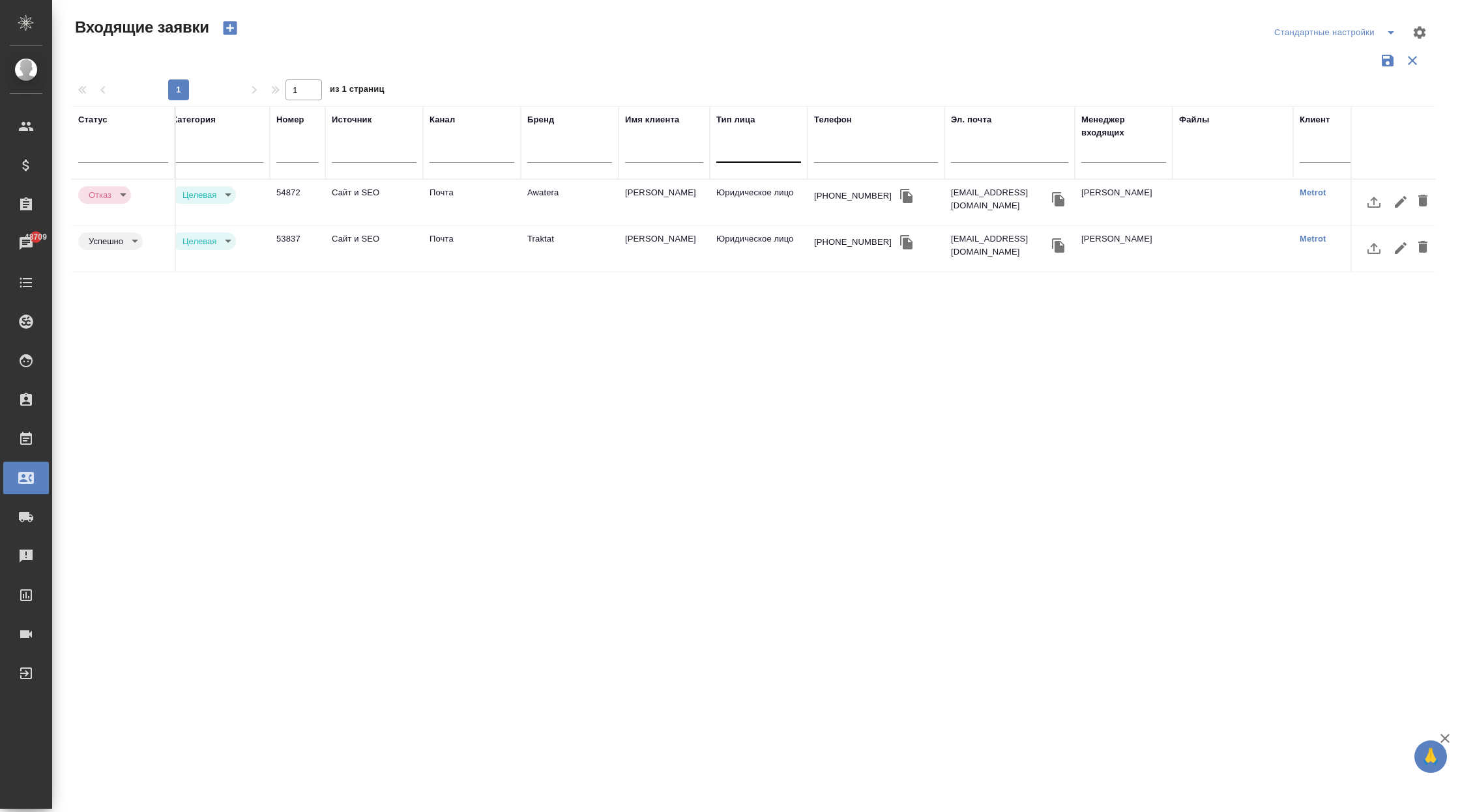
scroll to position [0, 0]
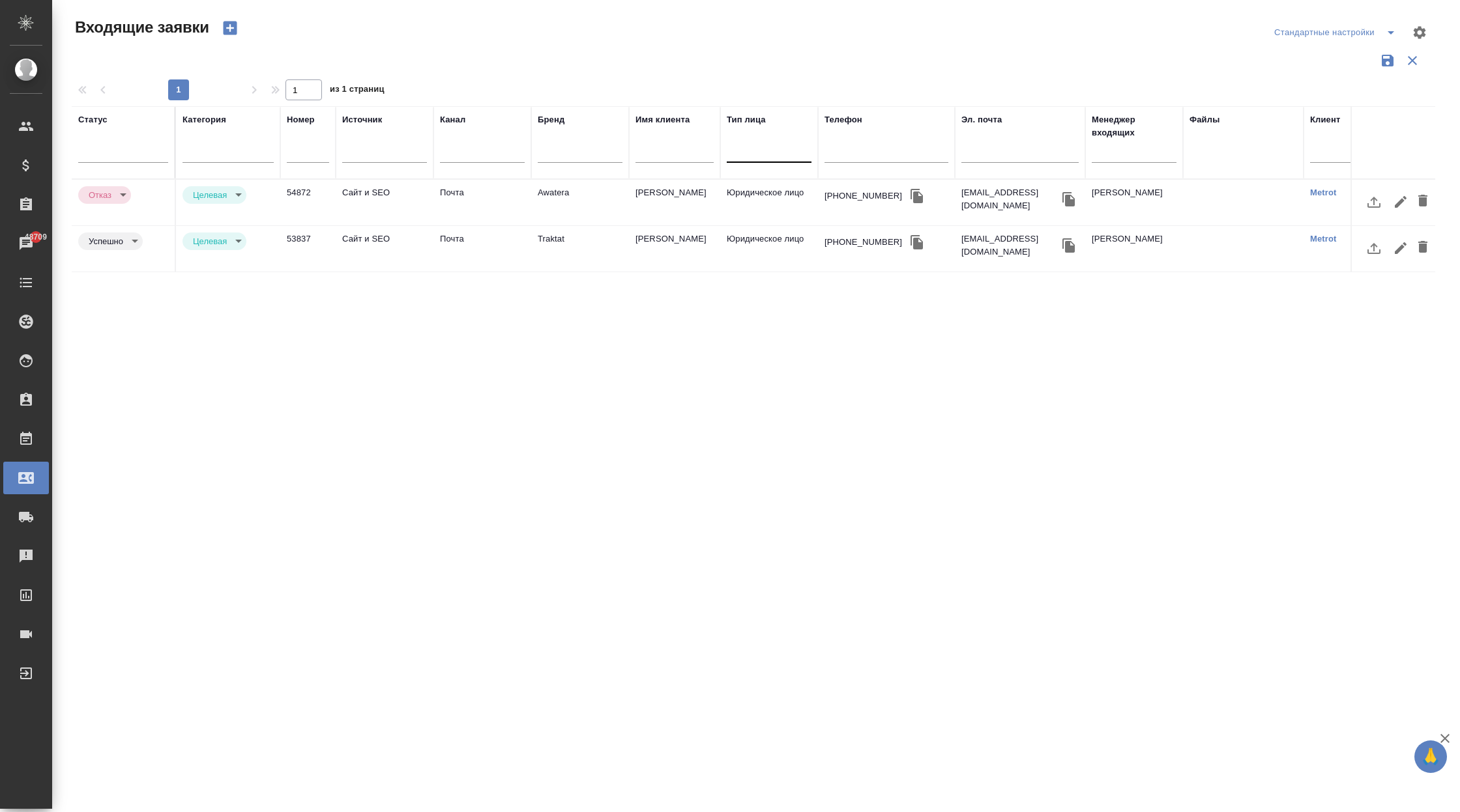
type input "metro"
click at [424, 245] on td "Сайт и SEO" at bounding box center [384, 249] width 97 height 46
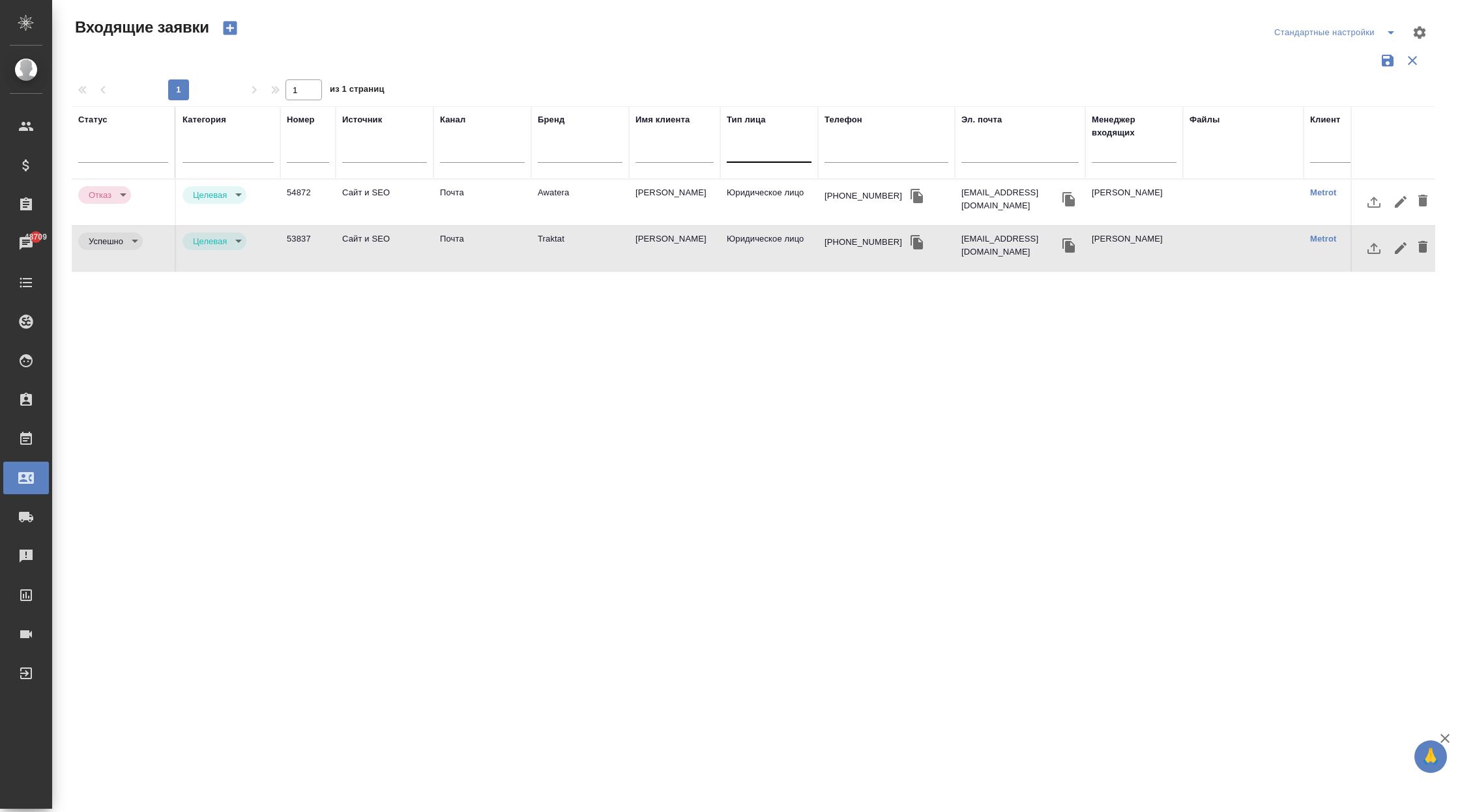
click at [424, 245] on td "Сайт и SEO" at bounding box center [384, 249] width 97 height 46
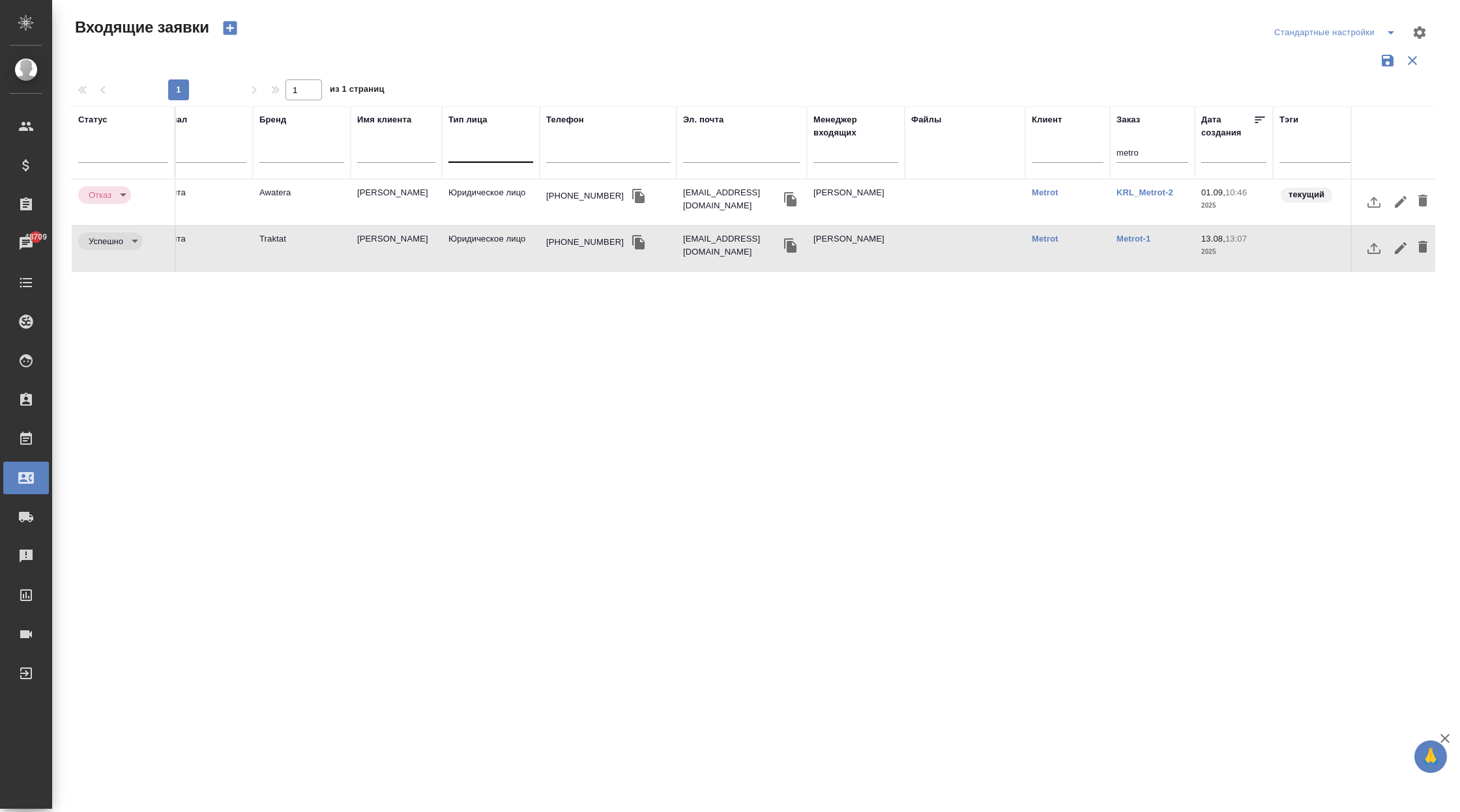
scroll to position [0, 358]
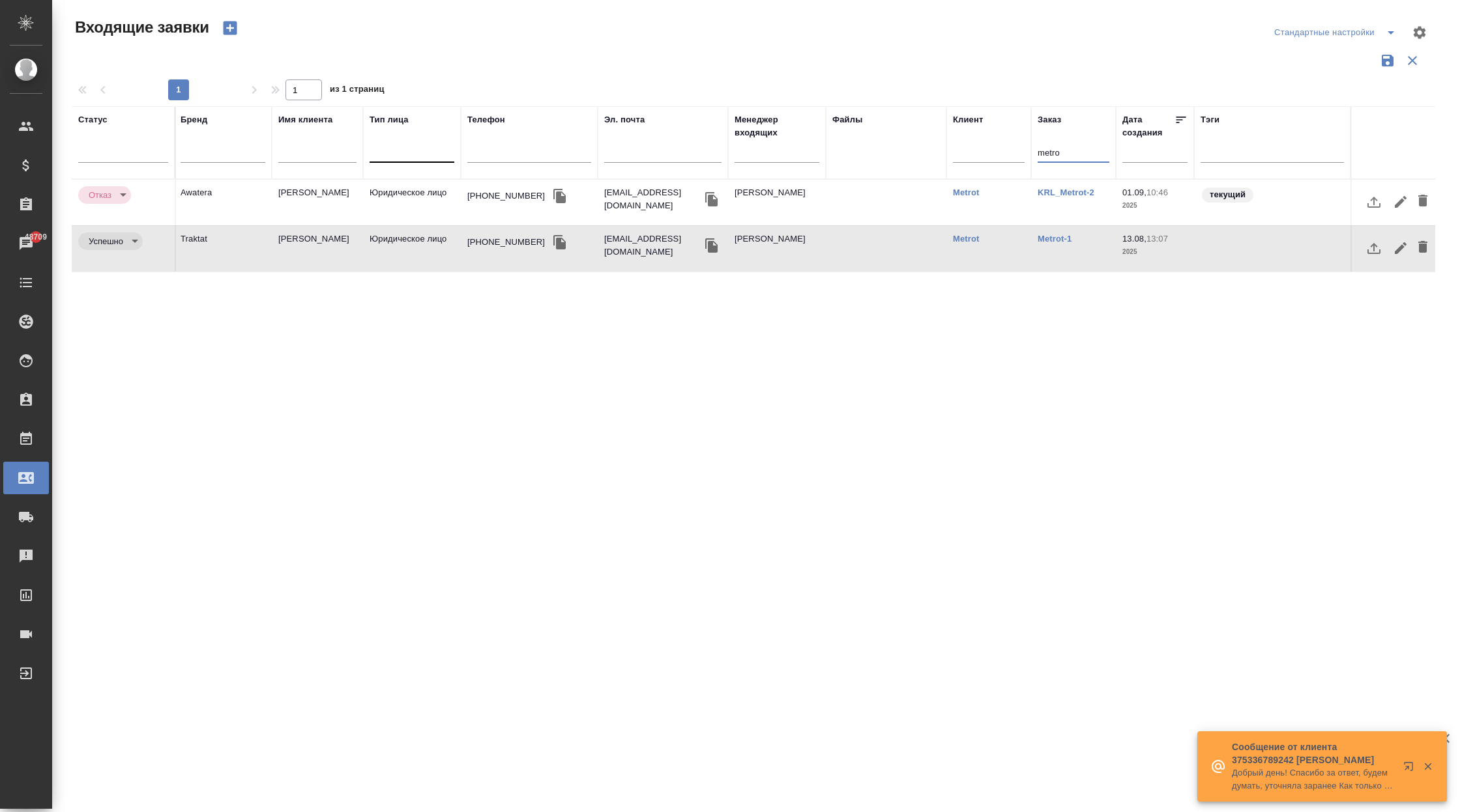
click at [1071, 153] on input "metro" at bounding box center [1074, 154] width 72 height 16
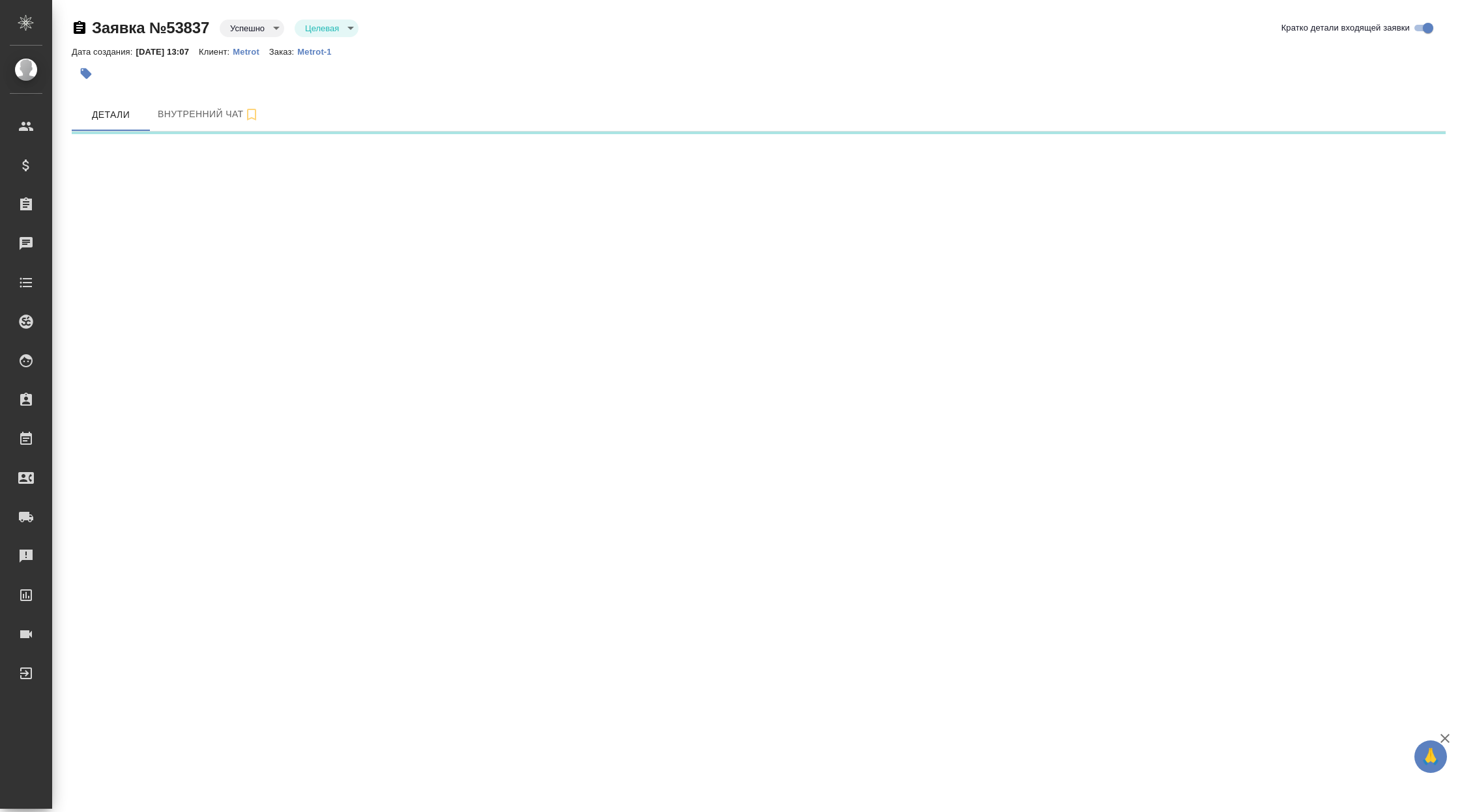
select select "RU"
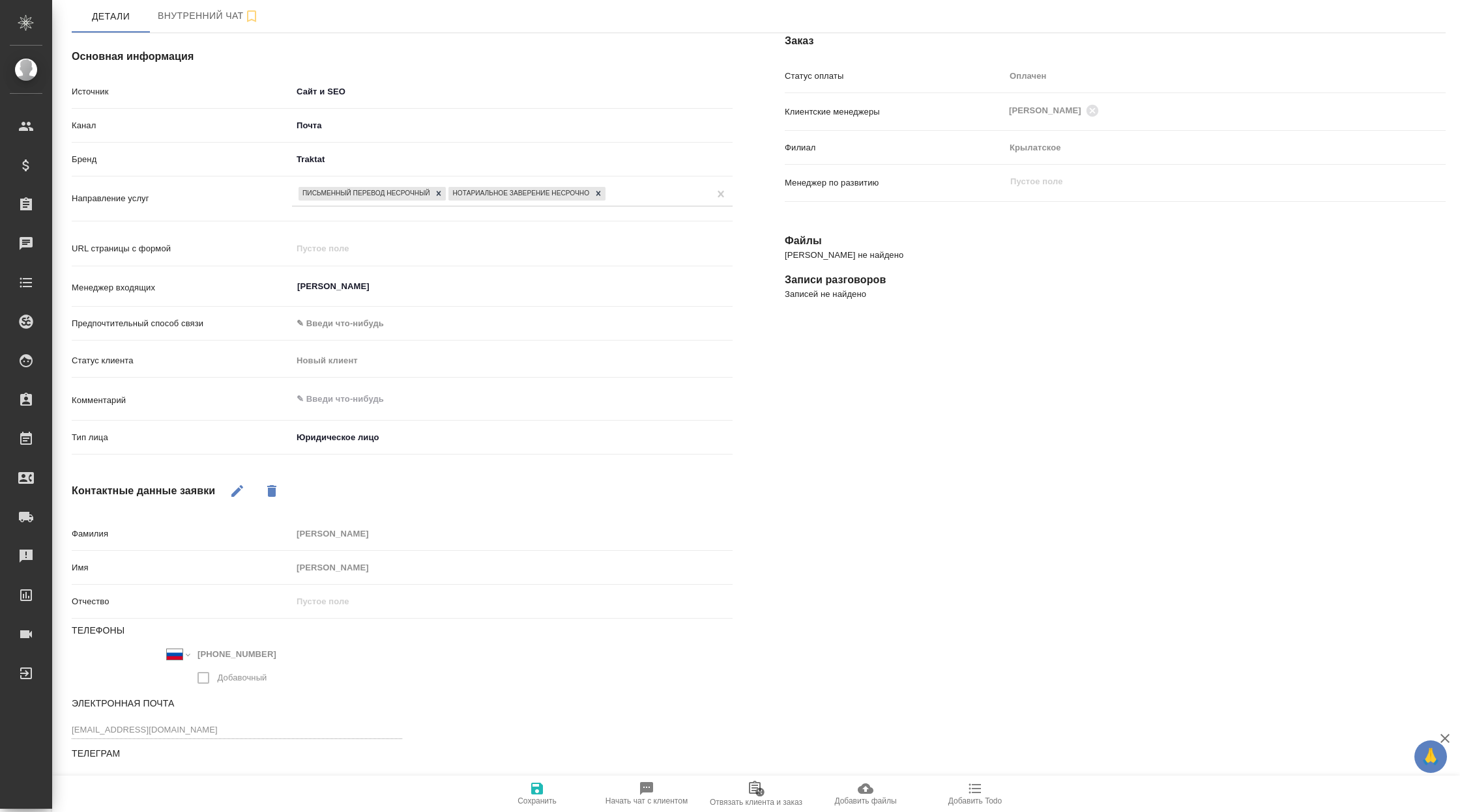
scroll to position [98, 0]
type textarea "x"
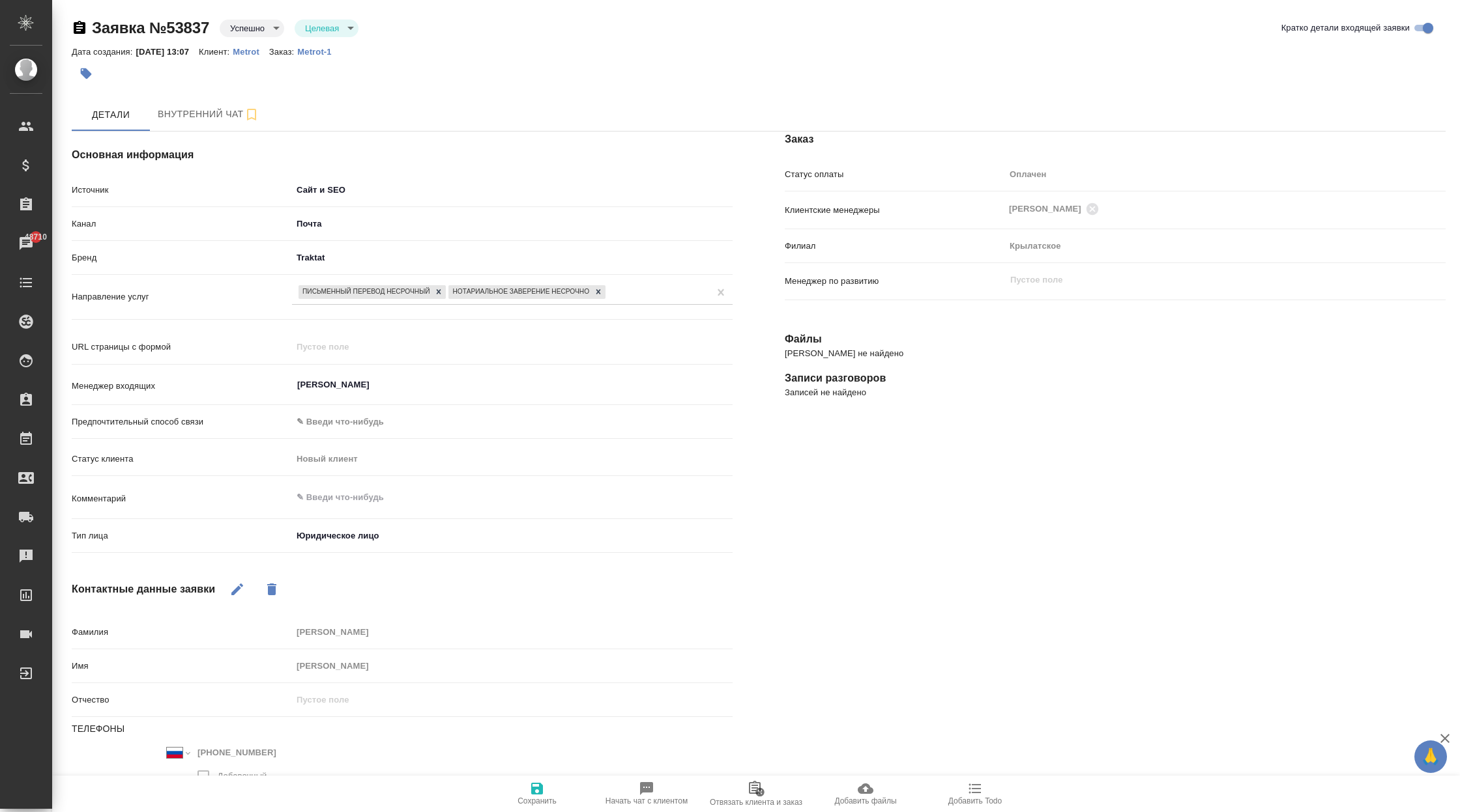
click at [344, 187] on body "🙏 .cls-1 fill:#fff; AWATERA Корэн [PERSON_NAME] Спецификации Заказы 48710 Чаты …" at bounding box center [730, 406] width 1460 height 812
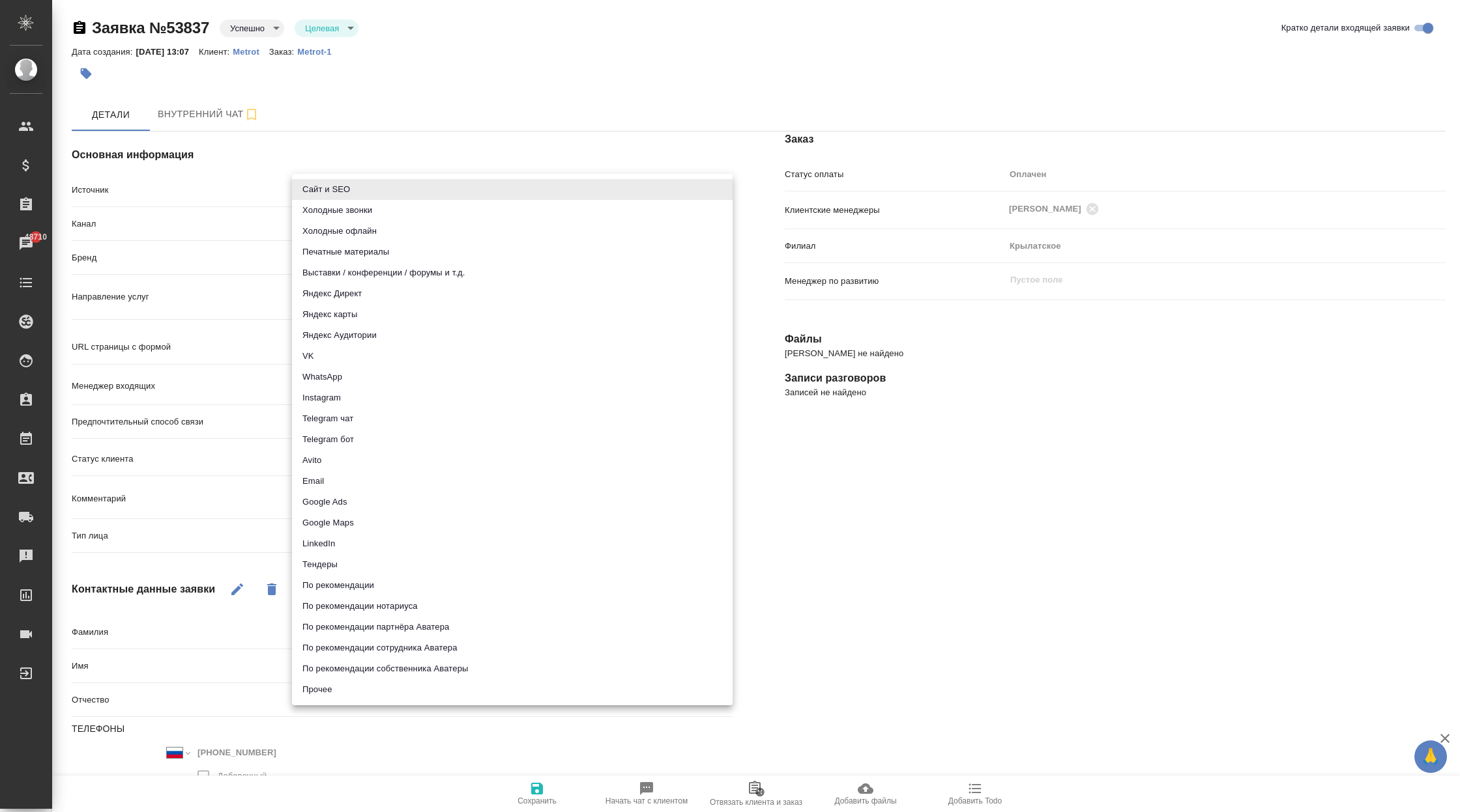
click at [401, 337] on li "Яндекс Аудитории" at bounding box center [512, 336] width 441 height 21
type input "yandexAudience"
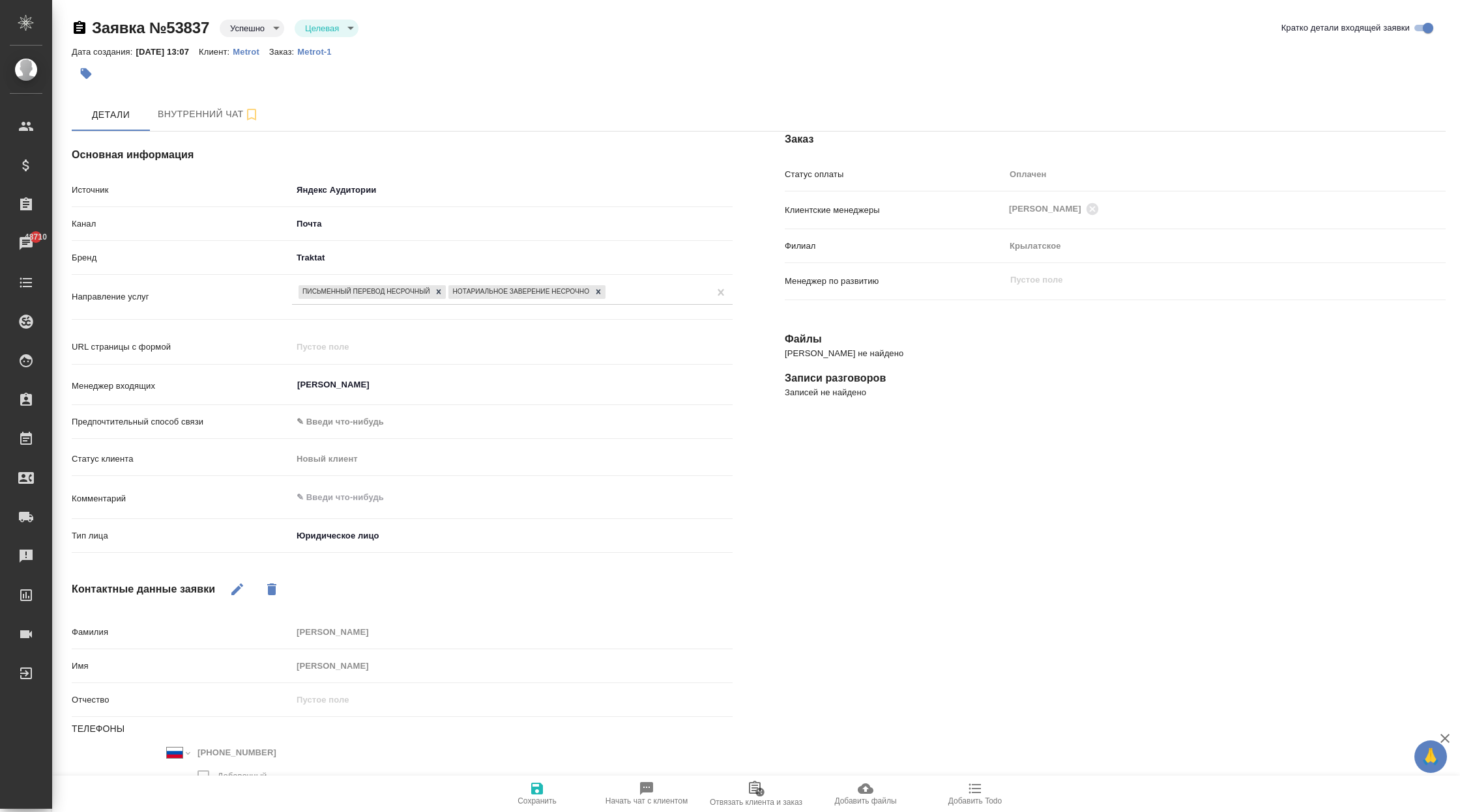
click at [565, 51] on div "Дата создания: [DATE] 13:07 Клиент: Metrot Заказ: Metrot-1" at bounding box center [759, 52] width 1375 height 16
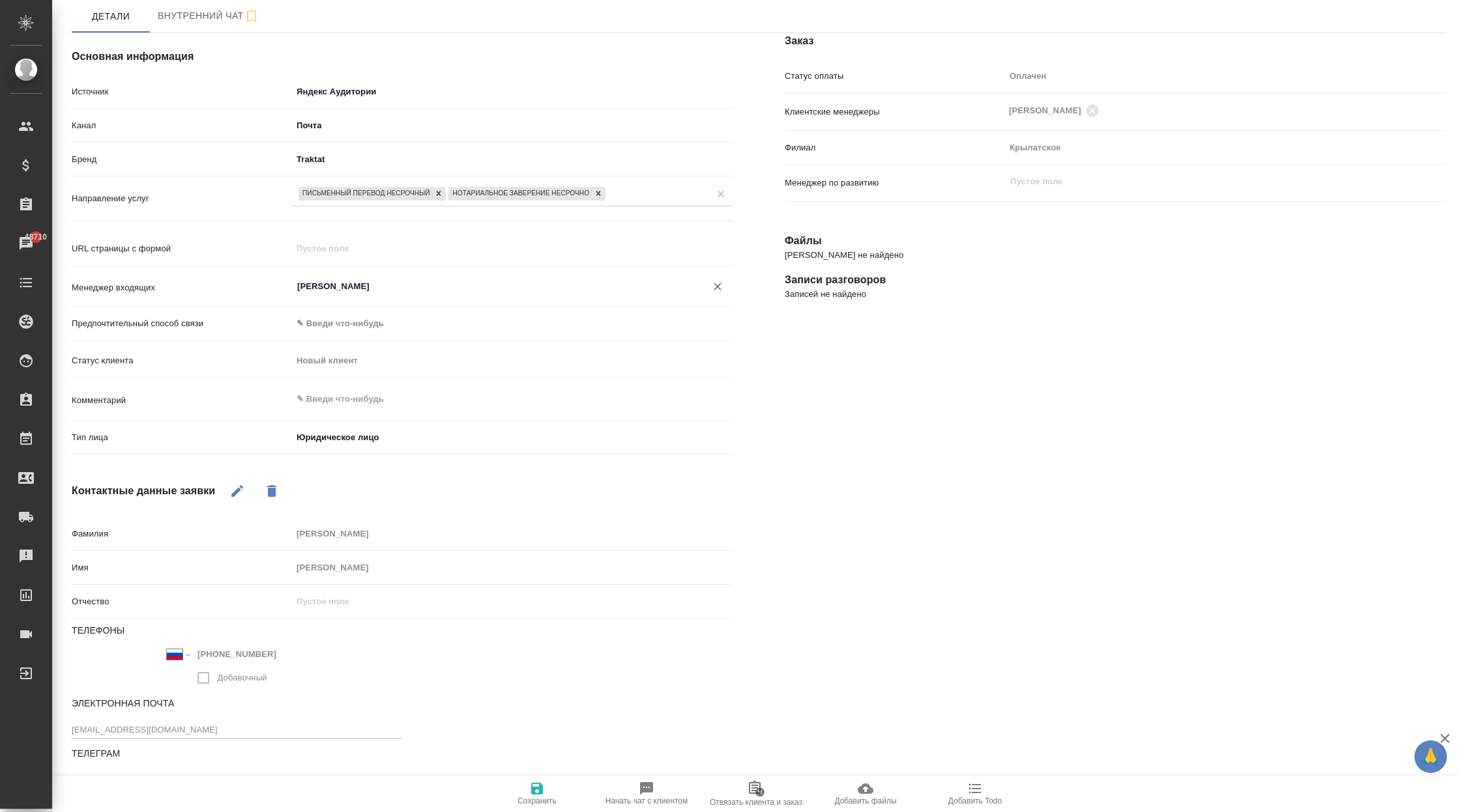
scroll to position [97, 0]
type textarea "x"
click at [369, 407] on textarea at bounding box center [512, 400] width 441 height 22
paste textarea "Название формы: Заказ обратного звонка (Лэндинг [PERSON_NAME] в шапке);Позвонит…"
type textarea "Название формы: Заказ обратного звонка (Лэндинг [PERSON_NAME] в шапке);Позвонит…"
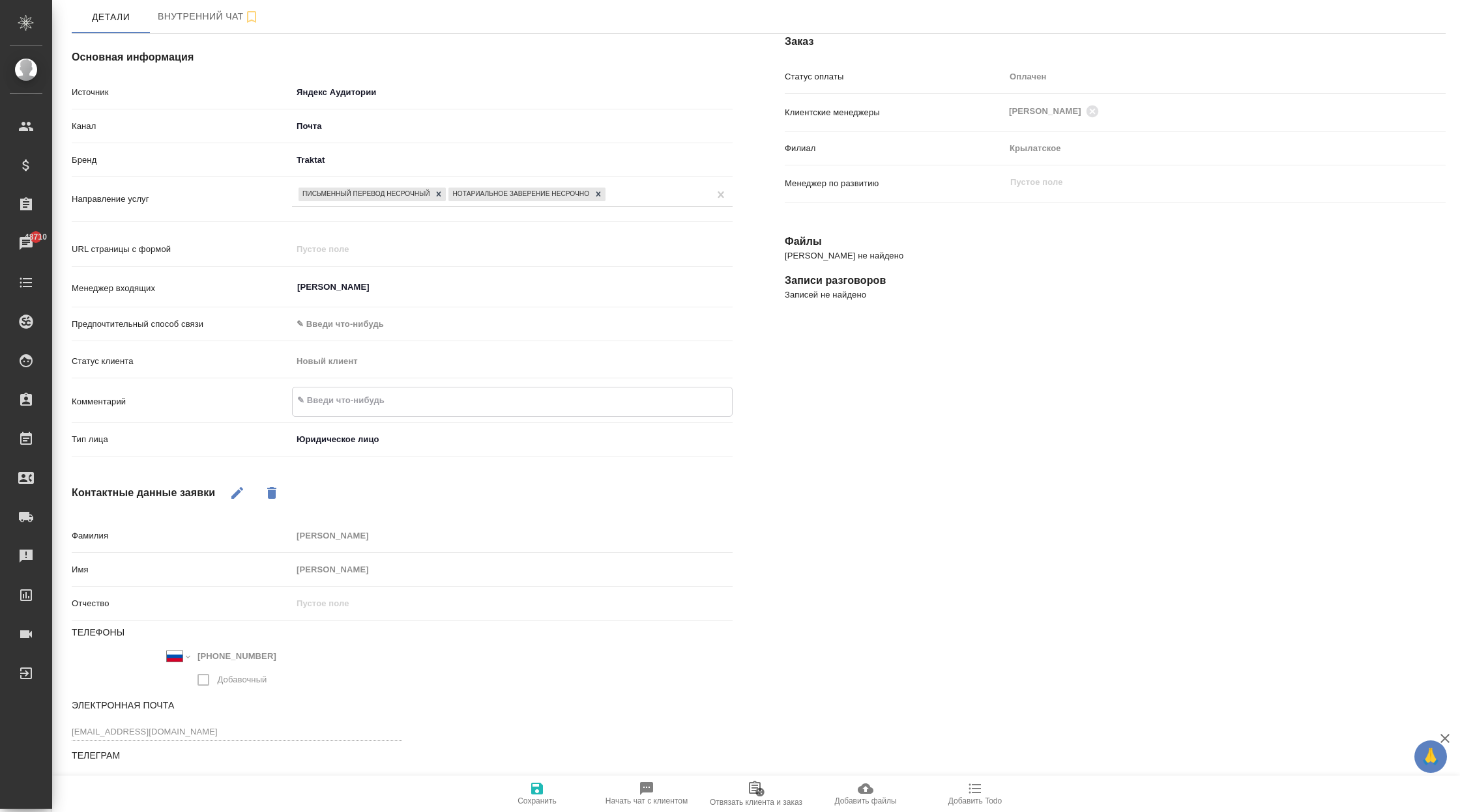
type textarea "x"
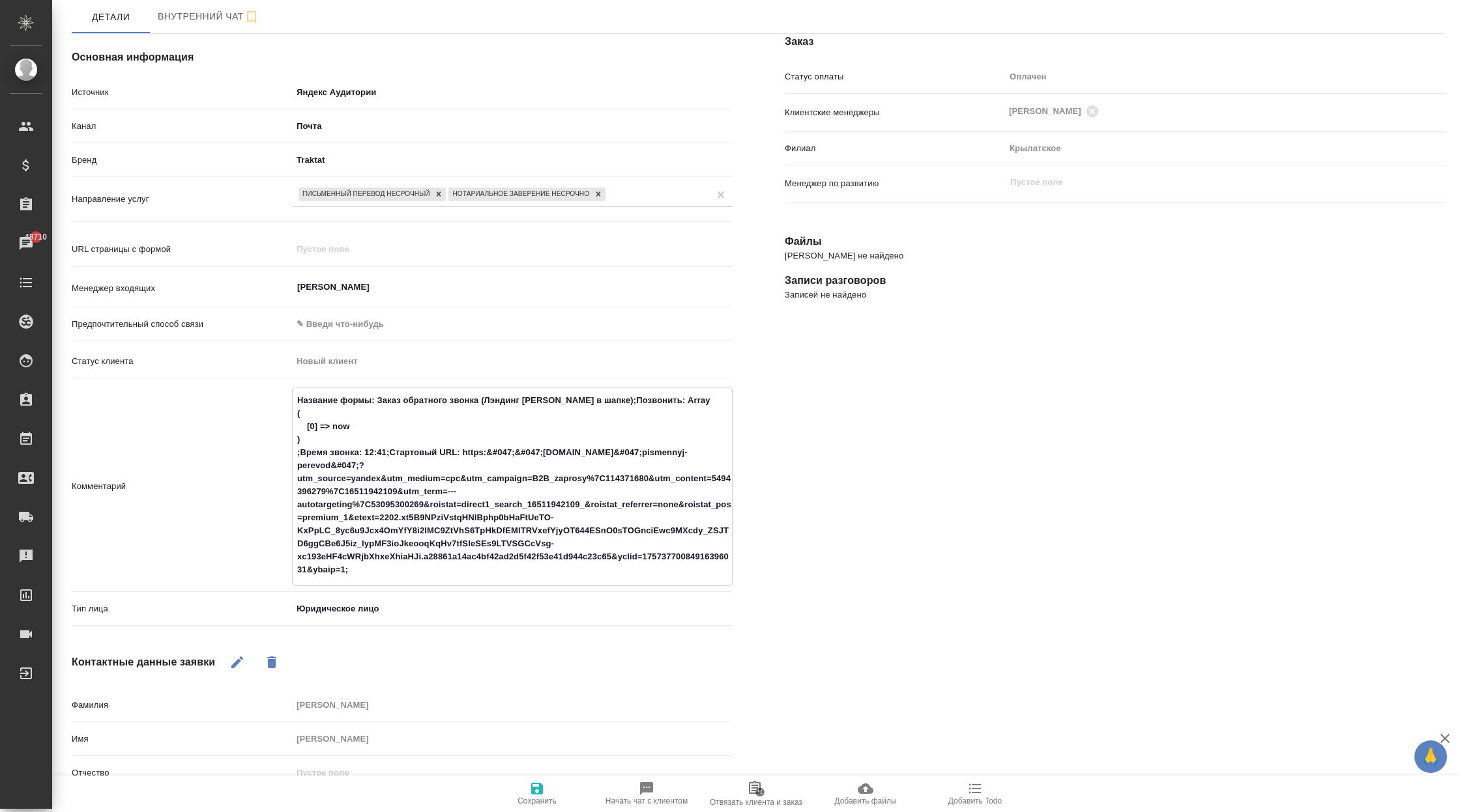
drag, startPoint x: 560, startPoint y: 401, endPoint x: 487, endPoint y: 400, distance: 73.0
click at [487, 400] on textarea "Название формы: Заказ обратного звонка (Лэндинг Баннер в шапке);Позвонить: Arra…" at bounding box center [512, 485] width 439 height 192
type textarea "Название формы: Заказ обратного звонка (в шапке);Позвонить: Array ( [0] => now …"
type textarea "x"
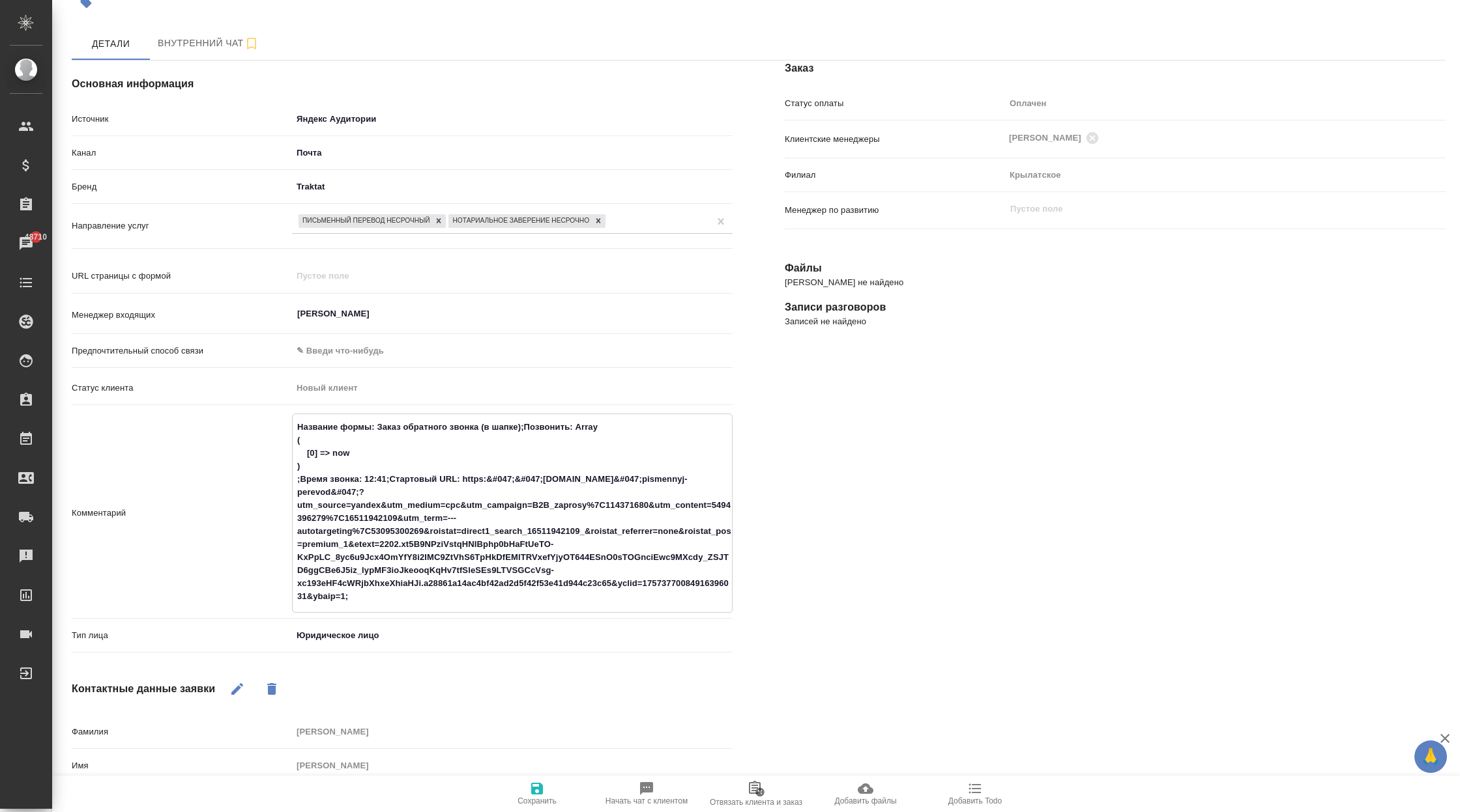
scroll to position [70, 0]
type textarea "Название формы: Заказ обратного звонка (в шапке);Позвонить: Array ( [0] => now …"
type textarea "x"
drag, startPoint x: 484, startPoint y: 431, endPoint x: 374, endPoint y: 429, distance: 110.0
click at [374, 429] on textarea "Название формы: Заказ обратного звонка (в шапке);Позвонить: Array ( [0] => now …" at bounding box center [512, 512] width 439 height 192
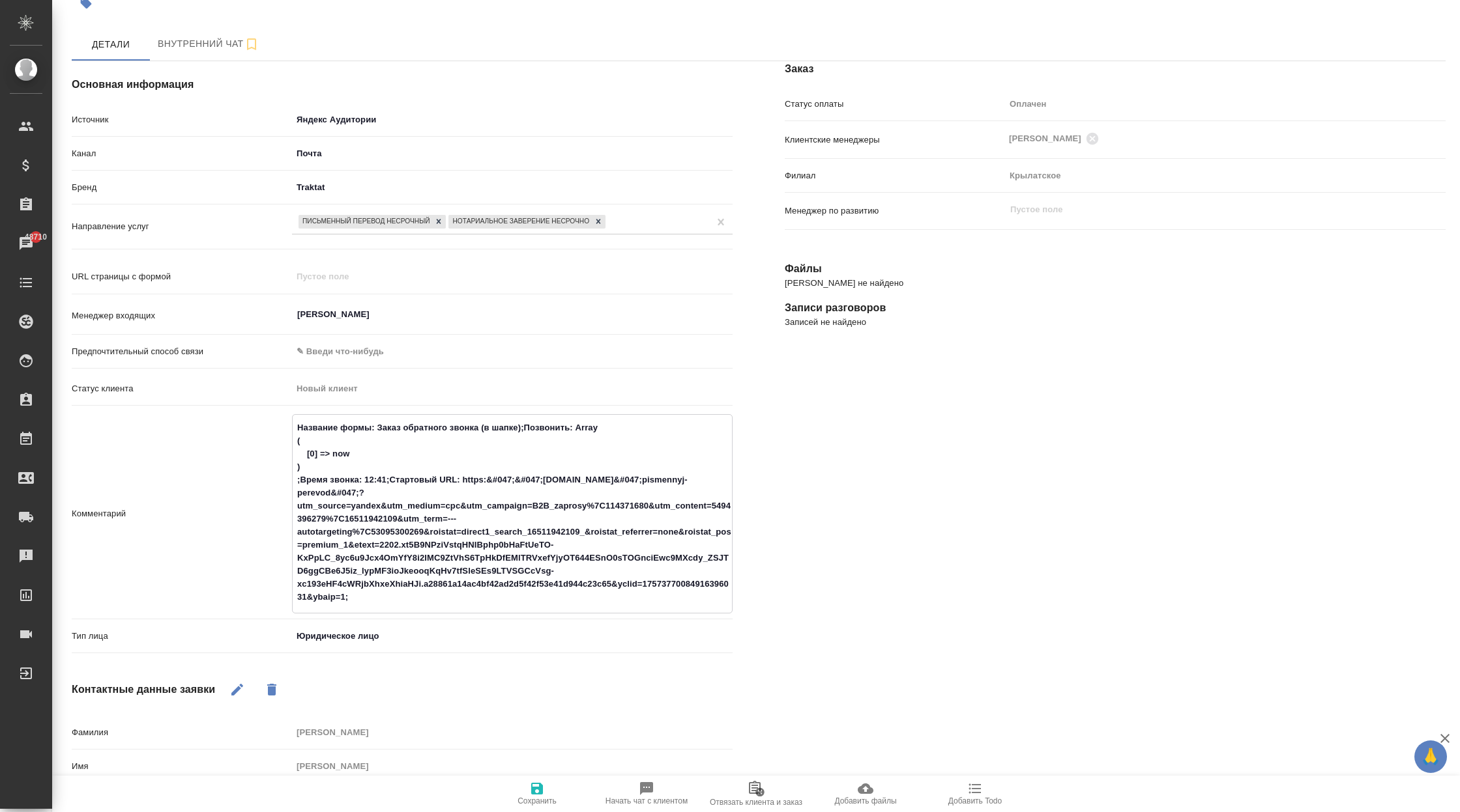
type textarea "Название формы:(в шапке);Позвонить: Array ( [0] => now ) ;Время звонка: 12:41;С…"
type textarea "x"
type textarea "Название формы(в шапке);Позвонить: Array ( [0] => now ) ;Время звонка: 12:41;Ст…"
type textarea "x"
type textarea "Название формы (в шапке);Позвонить: Array ( [0] => now ) ;Время звонка: 12:41;С…"
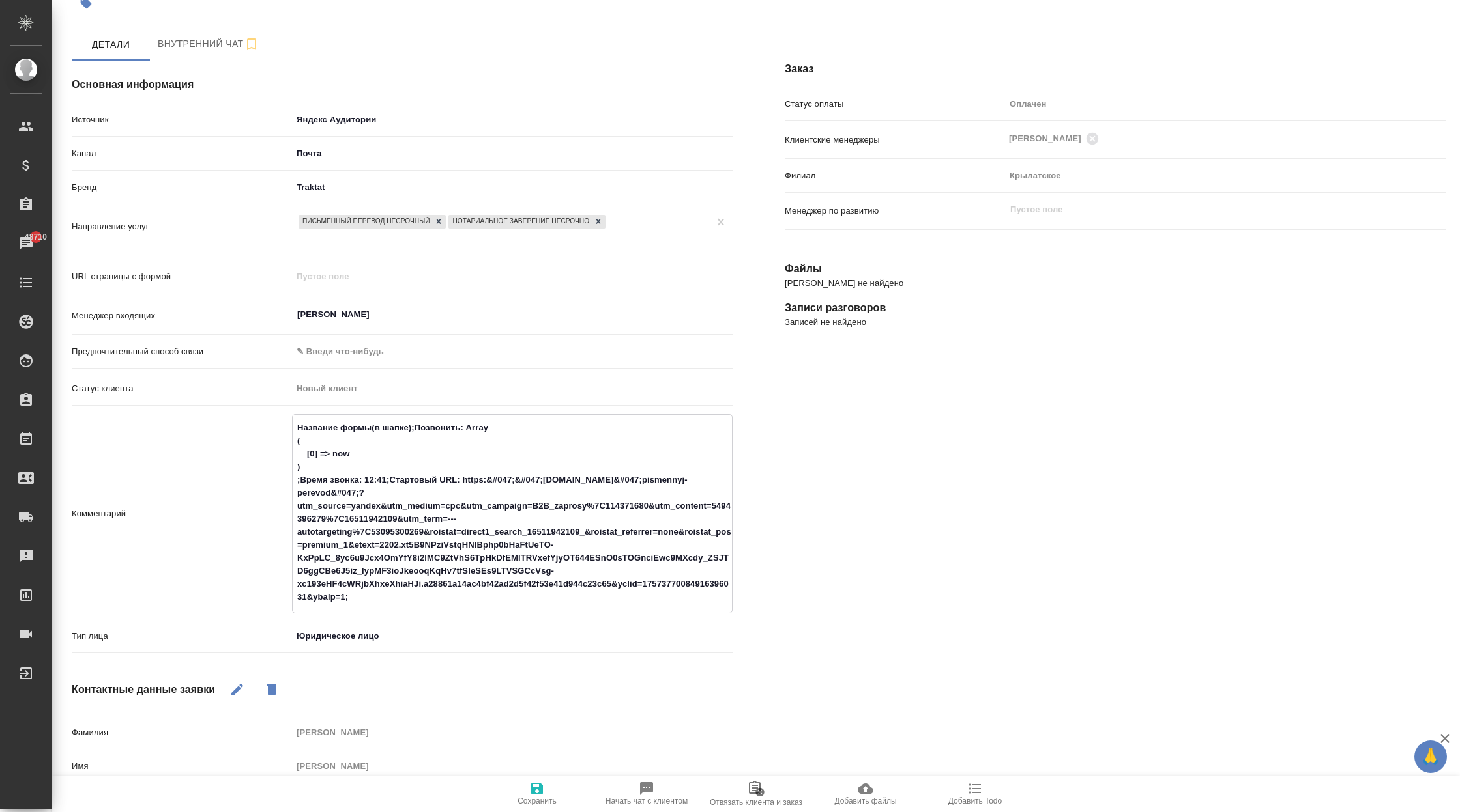
type textarea "x"
drag, startPoint x: 500, startPoint y: 432, endPoint x: 418, endPoint y: 428, distance: 82.1
click at [418, 428] on textarea "Название формы (в шапке);Позвонить: Array ( [0] => now ) ;Время звонка: 12:41;С…" at bounding box center [512, 512] width 439 height 192
type textarea "Название формы (в шапке); ( [0] => now ) ;Время звонка: 12:41;Стартовый URL: ht…"
type textarea "x"
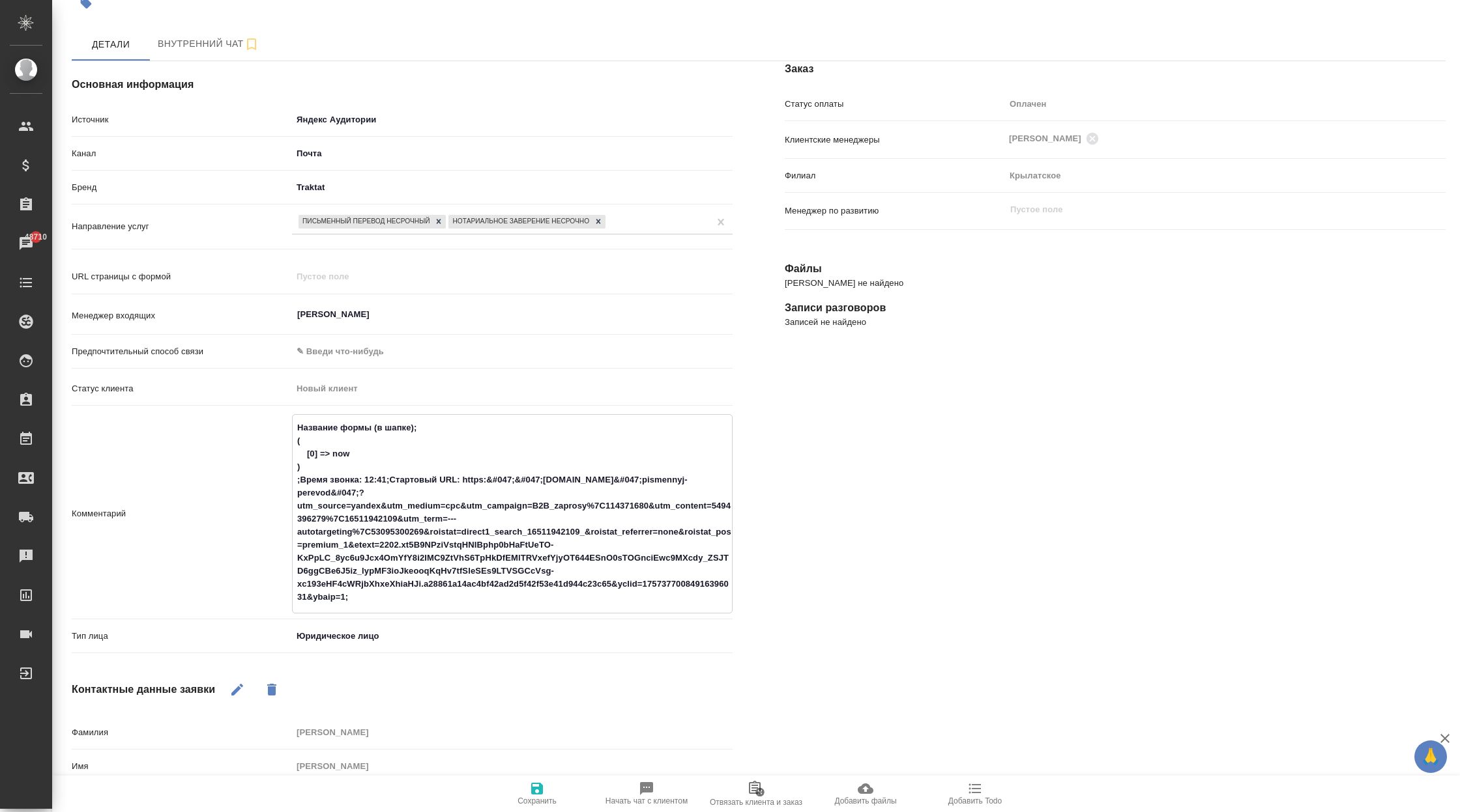
type textarea "Название формы (в шапке); ( [0] => now ) ;Время звонка: 12:41;Стартовый URL: ht…"
type textarea "x"
click at [398, 502] on textarea "Название формы (в шапке); ( [0] => now ) ;Время звонка: 12:41;Стартовый URL: ht…" at bounding box center [512, 512] width 439 height 192
drag, startPoint x: 367, startPoint y: 480, endPoint x: 295, endPoint y: 481, distance: 72.0
click at [294, 481] on textarea "Название формы (в шапке); ( [0] => now ) ;Время звонка: 12:41;Стартовый URL: ht…" at bounding box center [512, 512] width 439 height 192
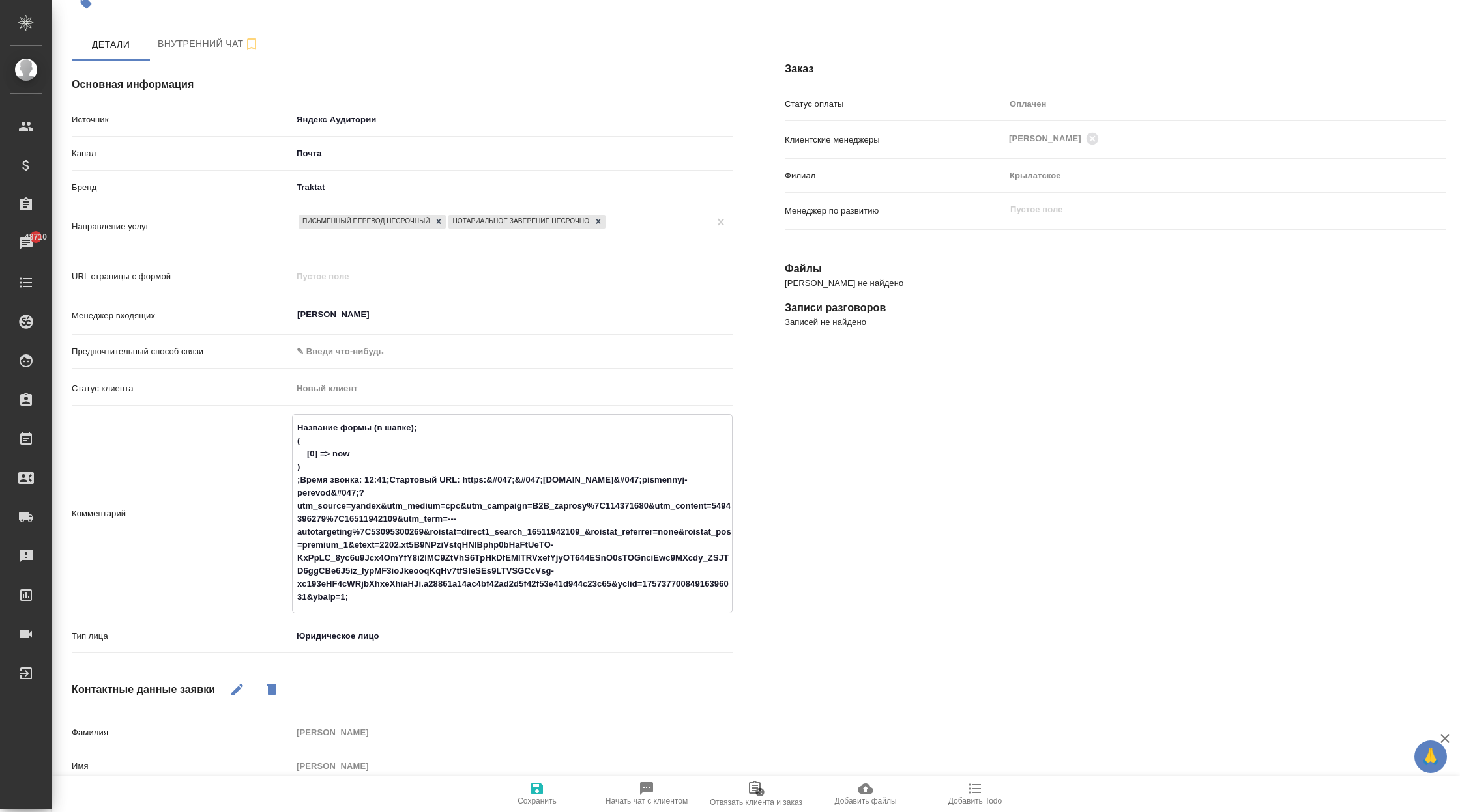
scroll to position [0, 0]
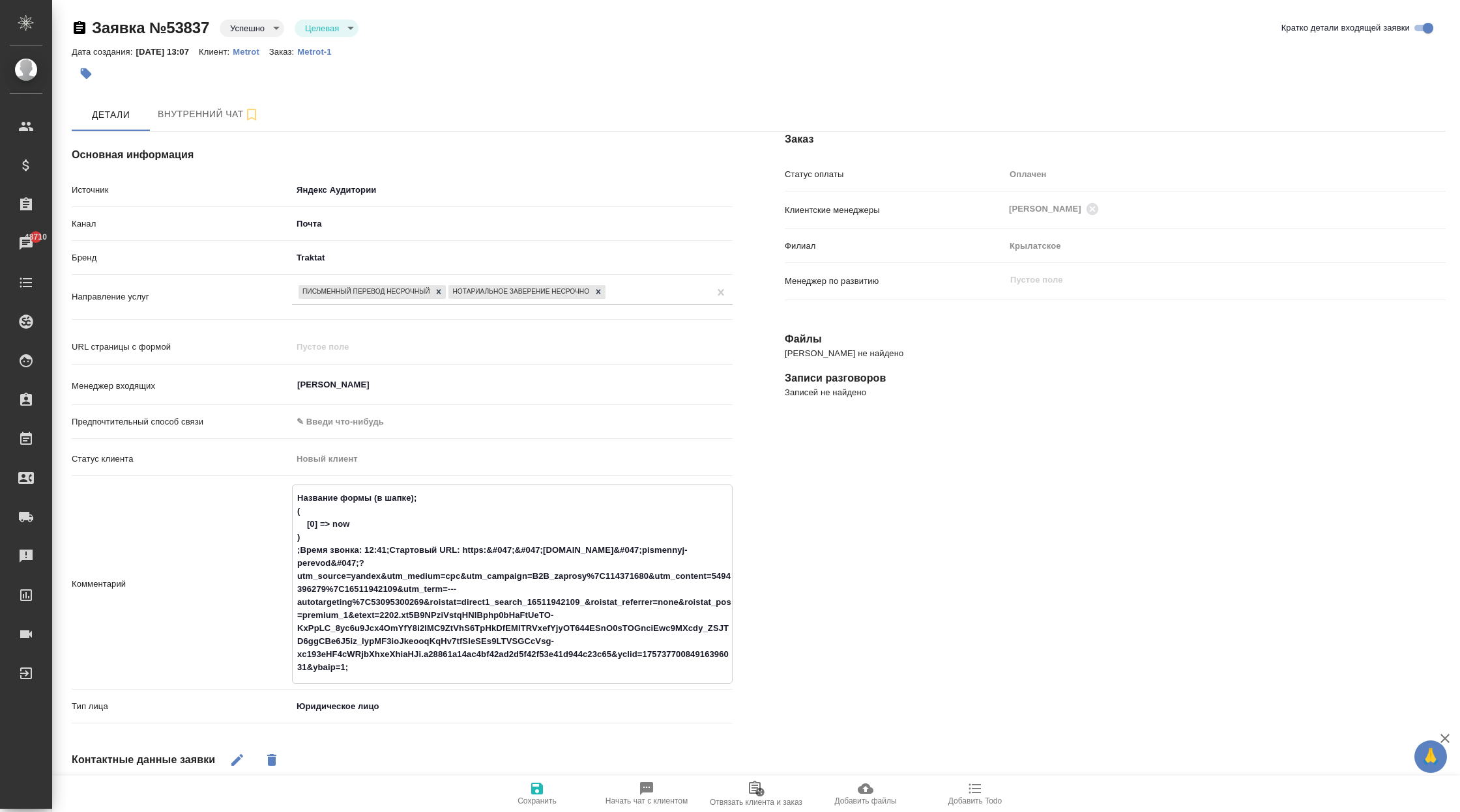
type textarea "Название формы (в шапке); ( [0] => now ) 12:41;Стартовый URL: https:&#047;&#047…"
type textarea "x"
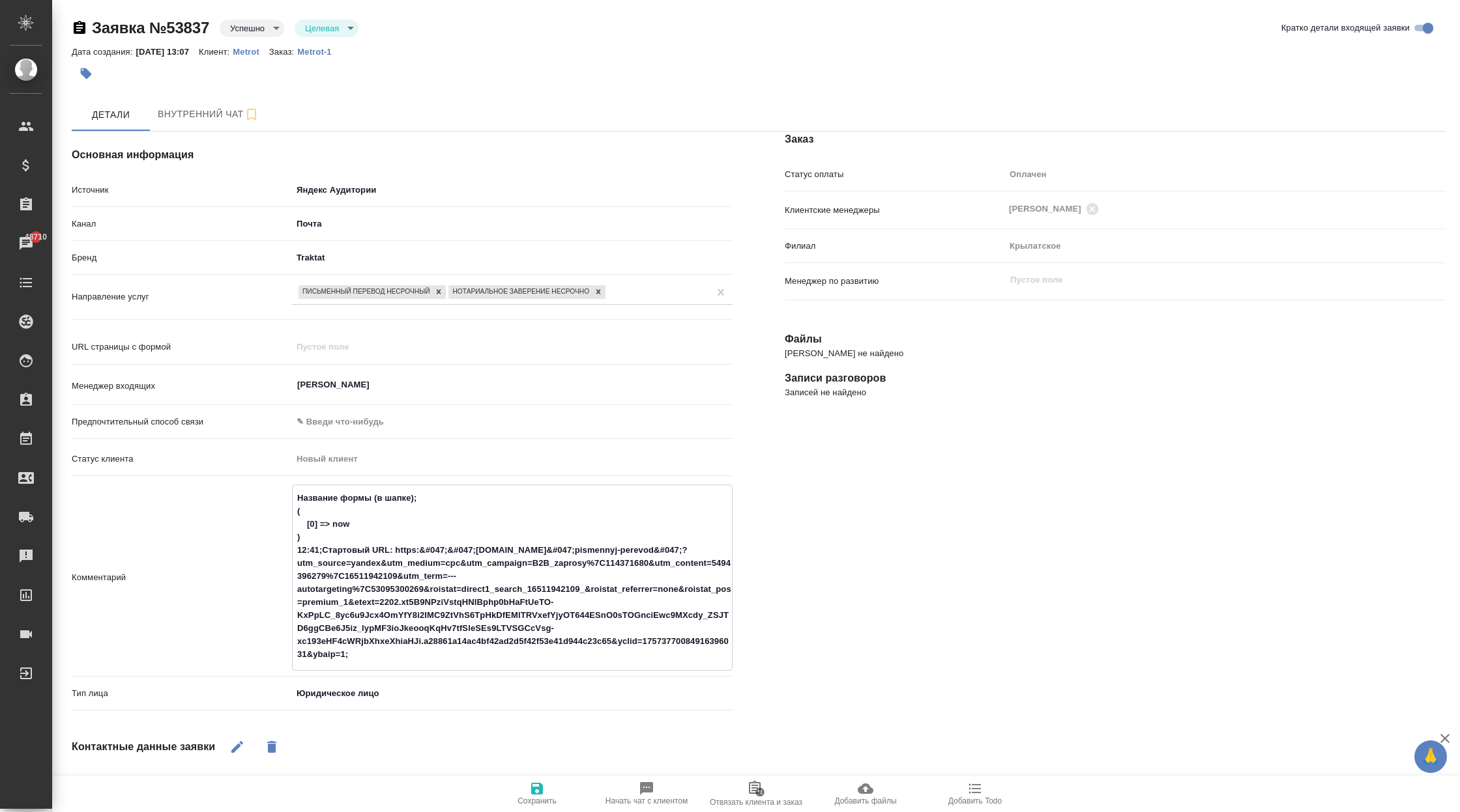
type textarea "Название формы (в шапке); ( [0] => now ) 1:41;Стартовый URL: https:&#047;&#047;…"
type textarea "x"
type textarea "Название формы (в шапке); ( [0] => now ) 13:41;Стартовый URL: https:&#047;&#047…"
type textarea "x"
type textarea "Название формы (в шапке); ( [0] => now ) 13:4;Стартовый URL: https:&#047;&#047;…"
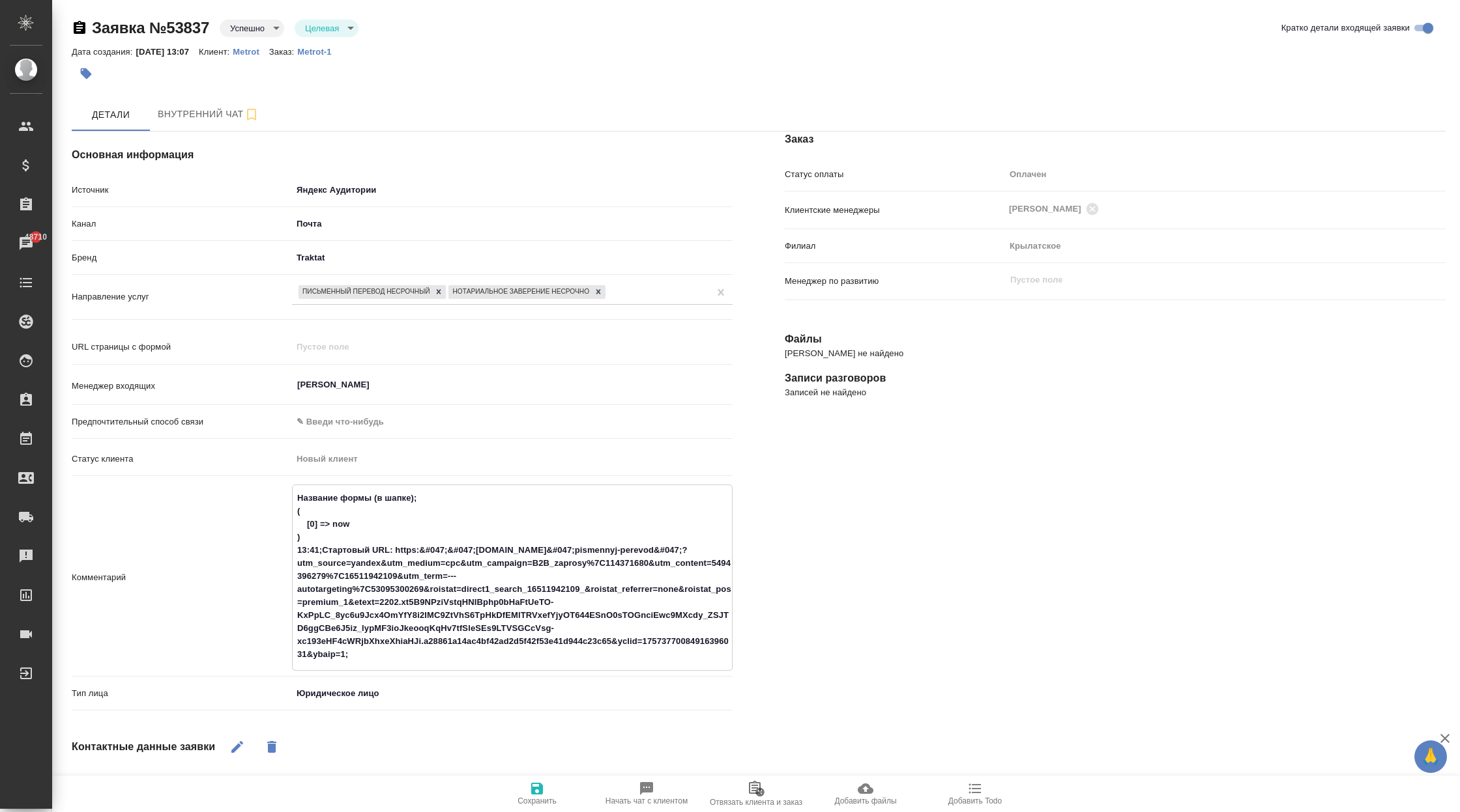
type textarea "x"
type textarea "Название формы (в шапке); ( [0] => now ) 13:;Стартовый URL: https:&#047;&#047;w…"
type textarea "x"
type textarea "Название формы (в шапке); ( [0] => now ) 13:0;Стартовый URL: https:&#047;&#047;…"
type textarea "x"
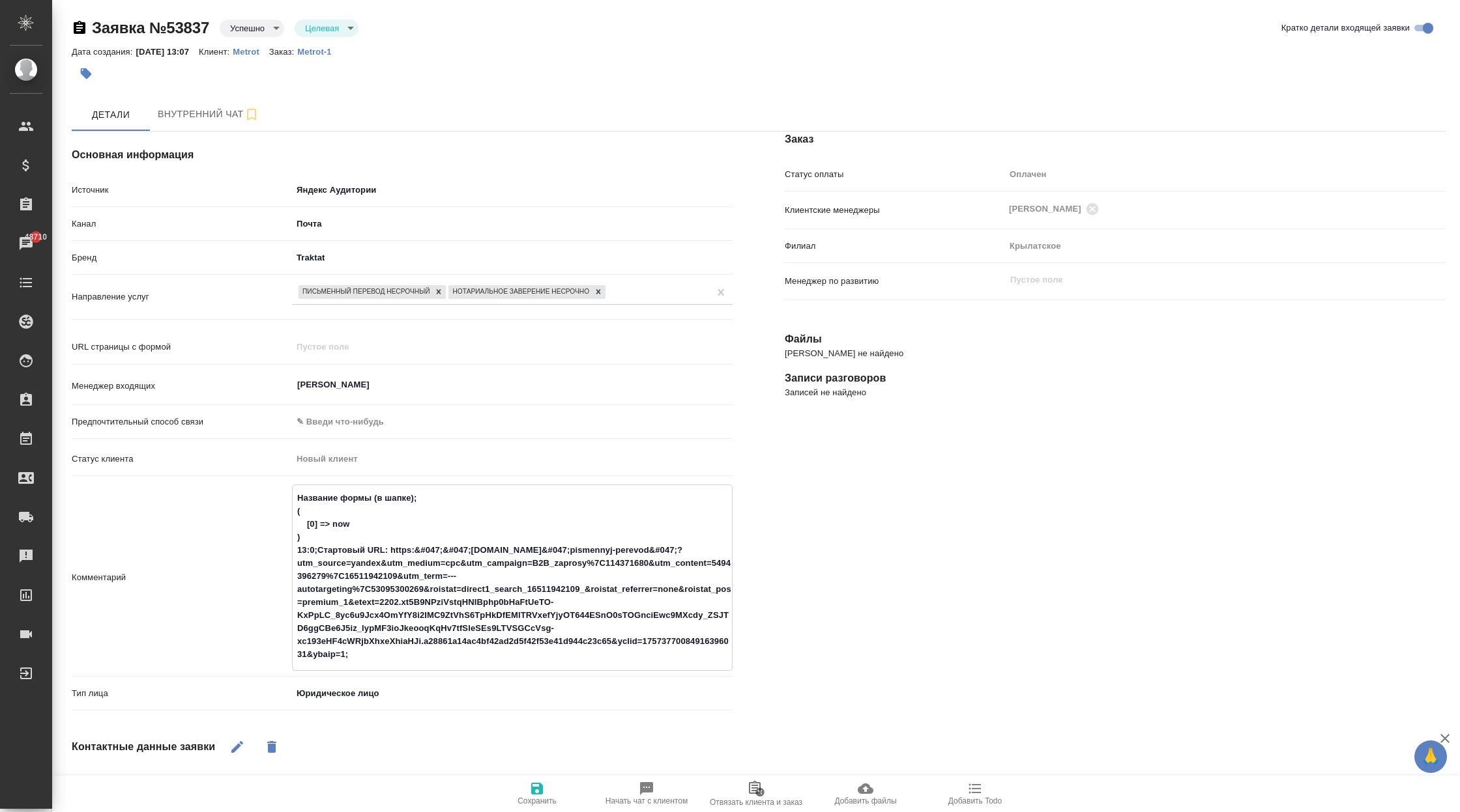
type textarea "Название формы (в шапке); ( [0] => now ) 13:07;Стартовый URL: https:&#047;&#047…"
type textarea "x"
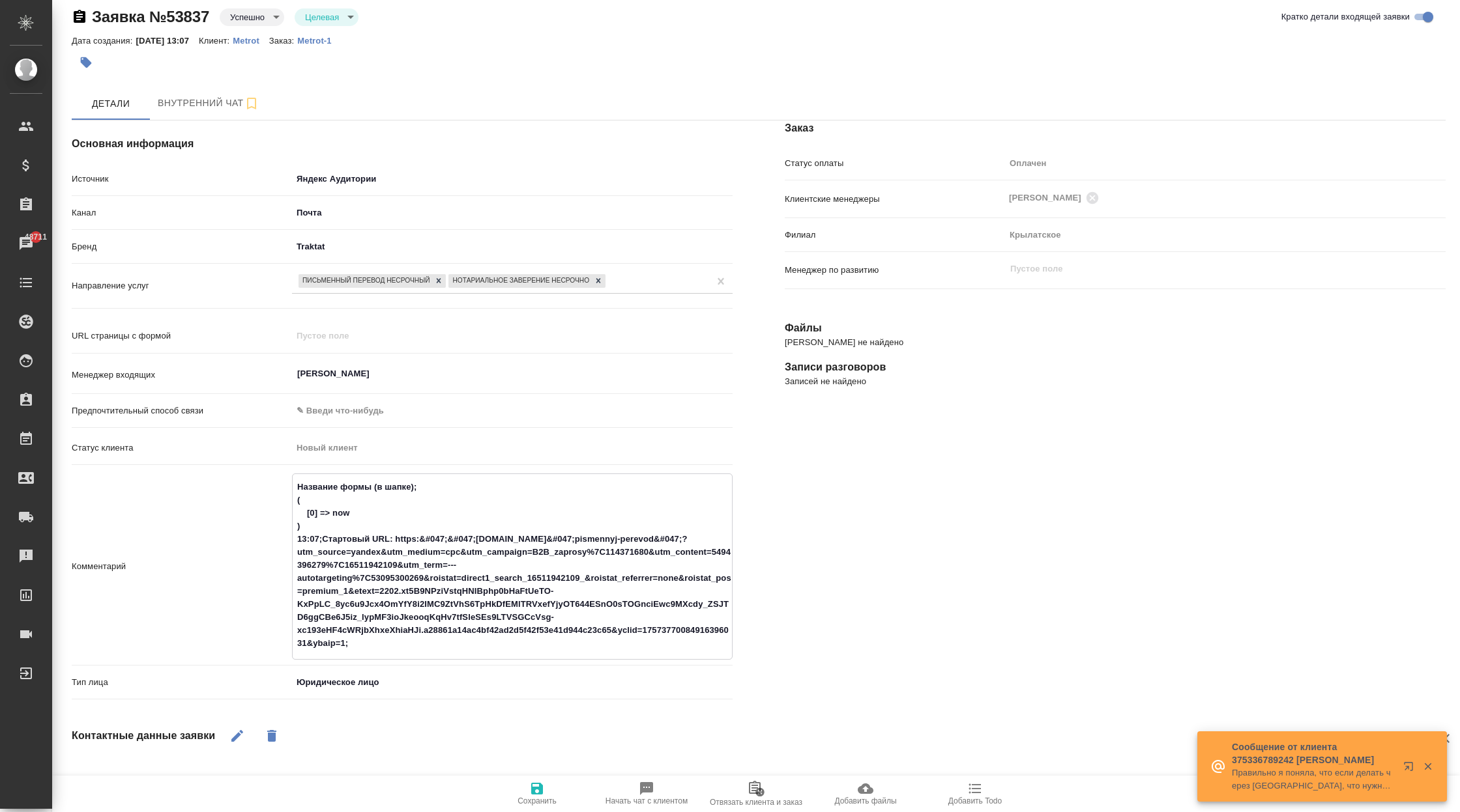
scroll to position [14, 0]
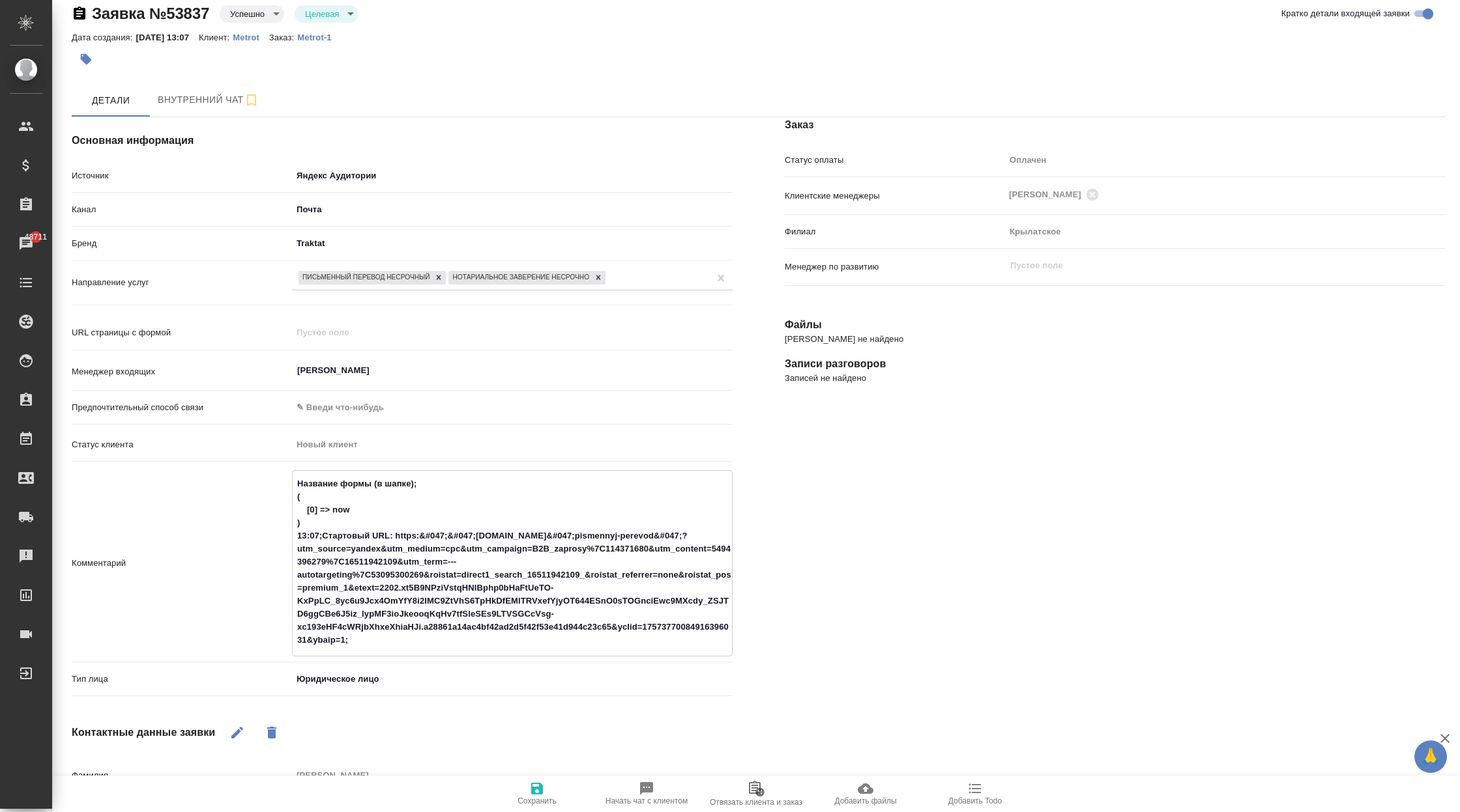
type textarea "Название формы (в шапке); ( [0] => now ) 13:07;Стартовый URL: https:&#047;&#047…"
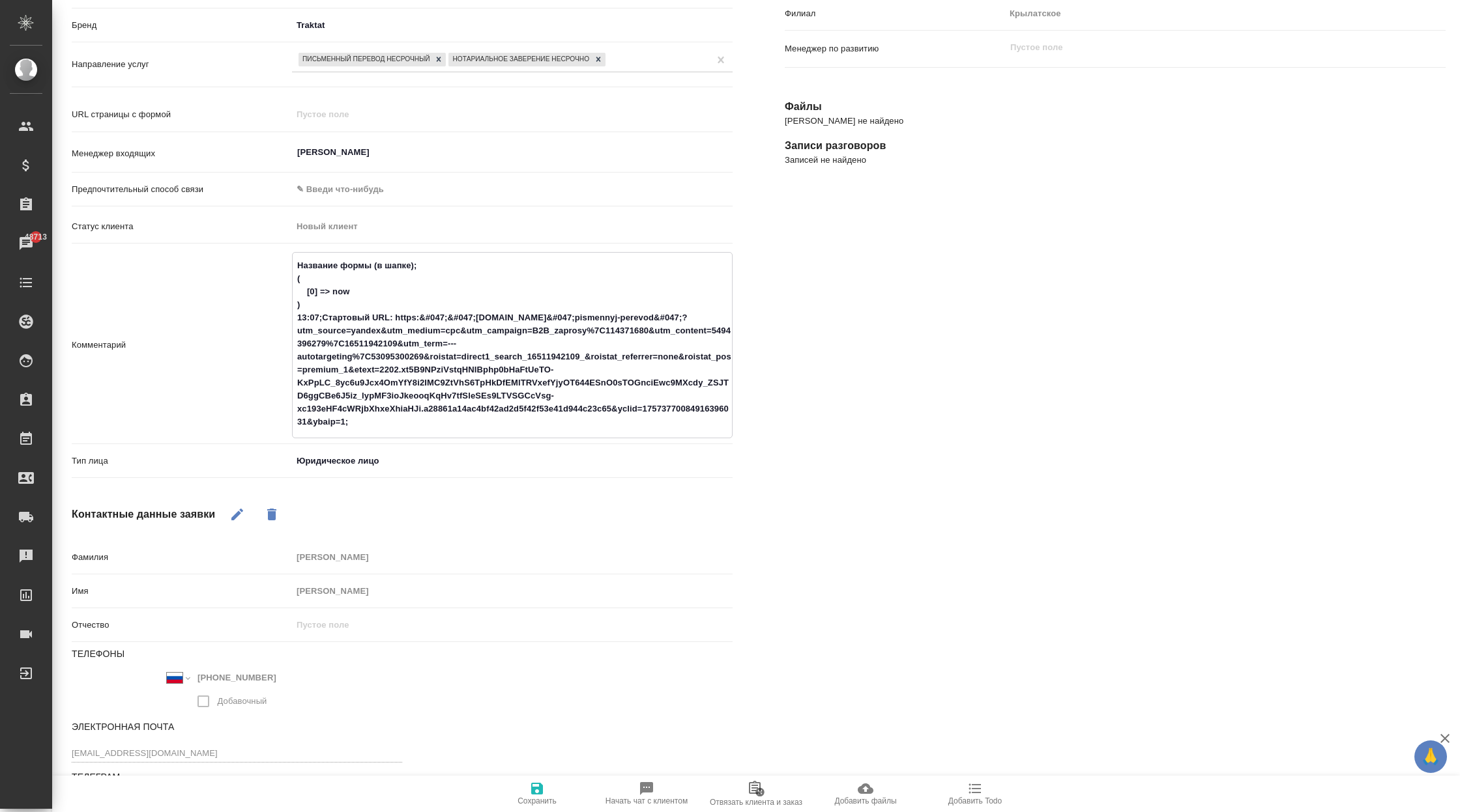
scroll to position [0, 0]
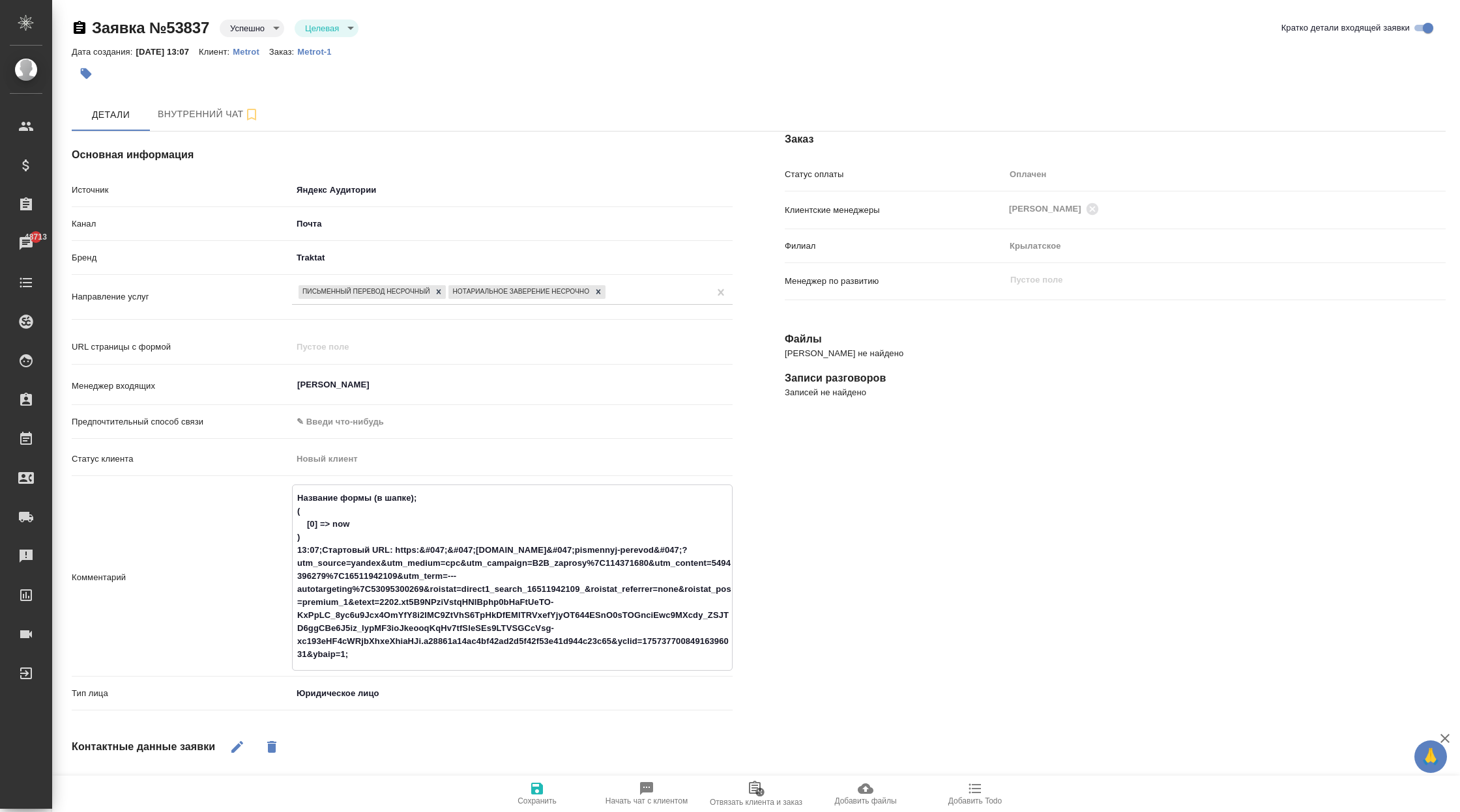
type textarea "x"
click at [538, 795] on icon "button" at bounding box center [537, 789] width 16 height 16
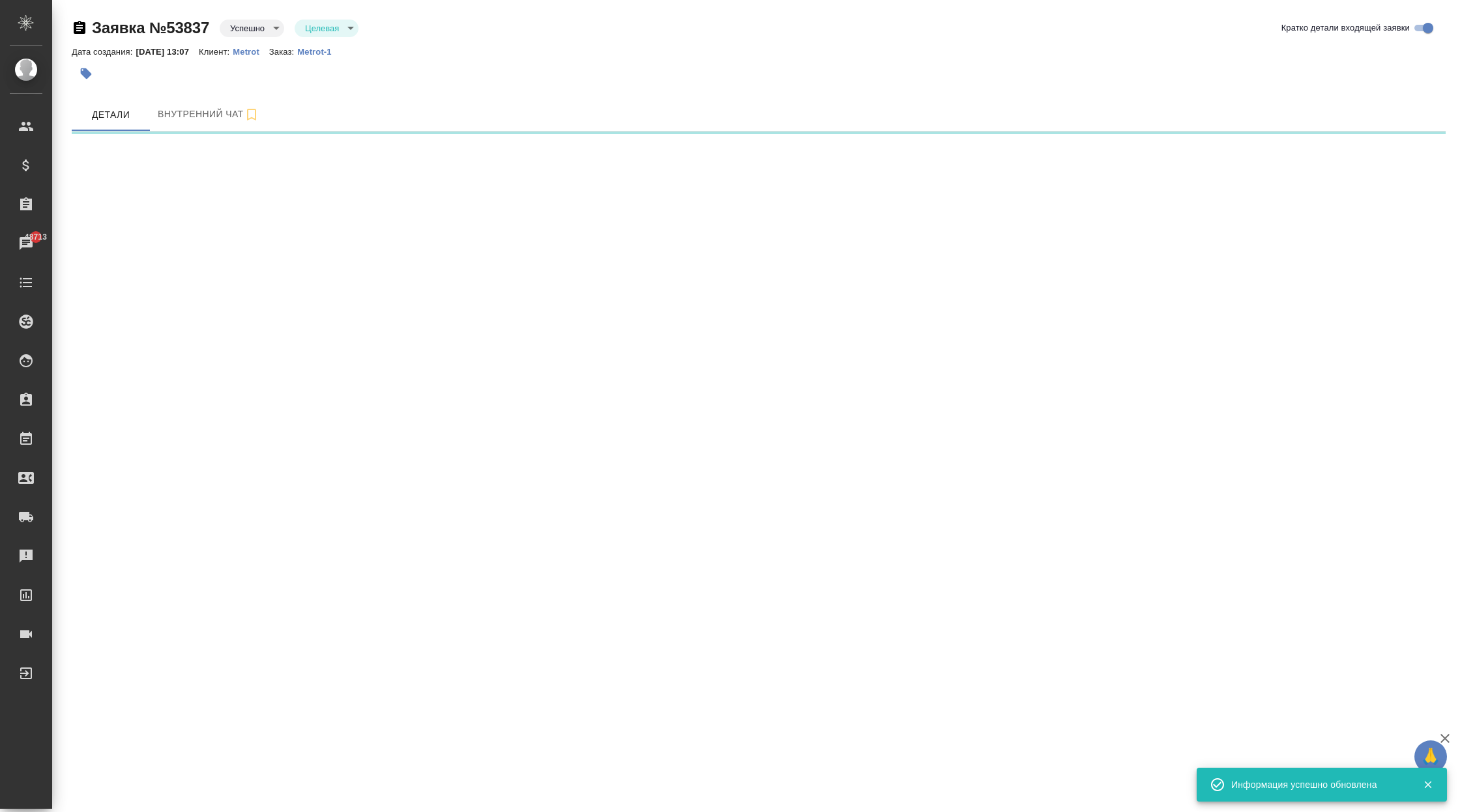
select select "RU"
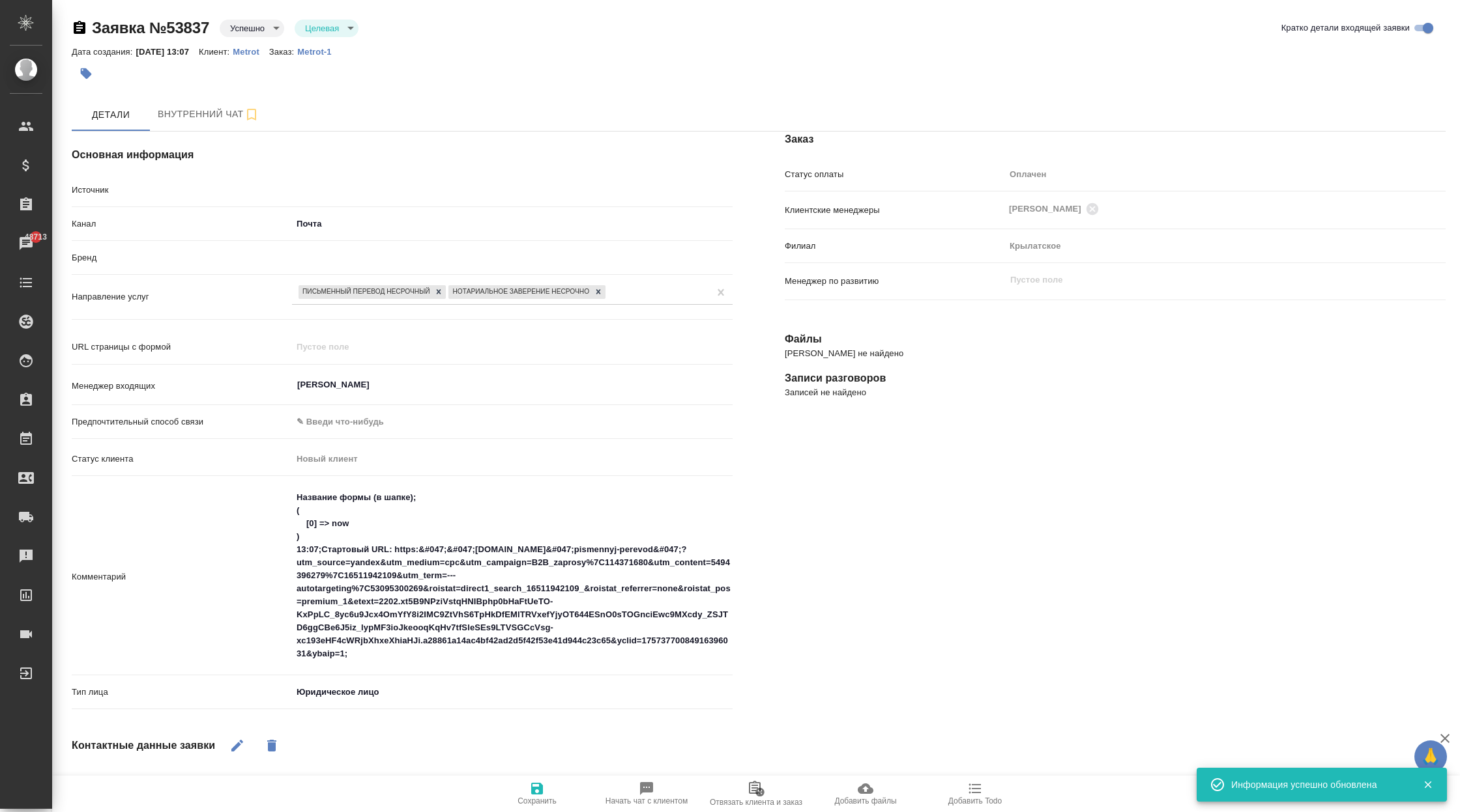
type textarea "x"
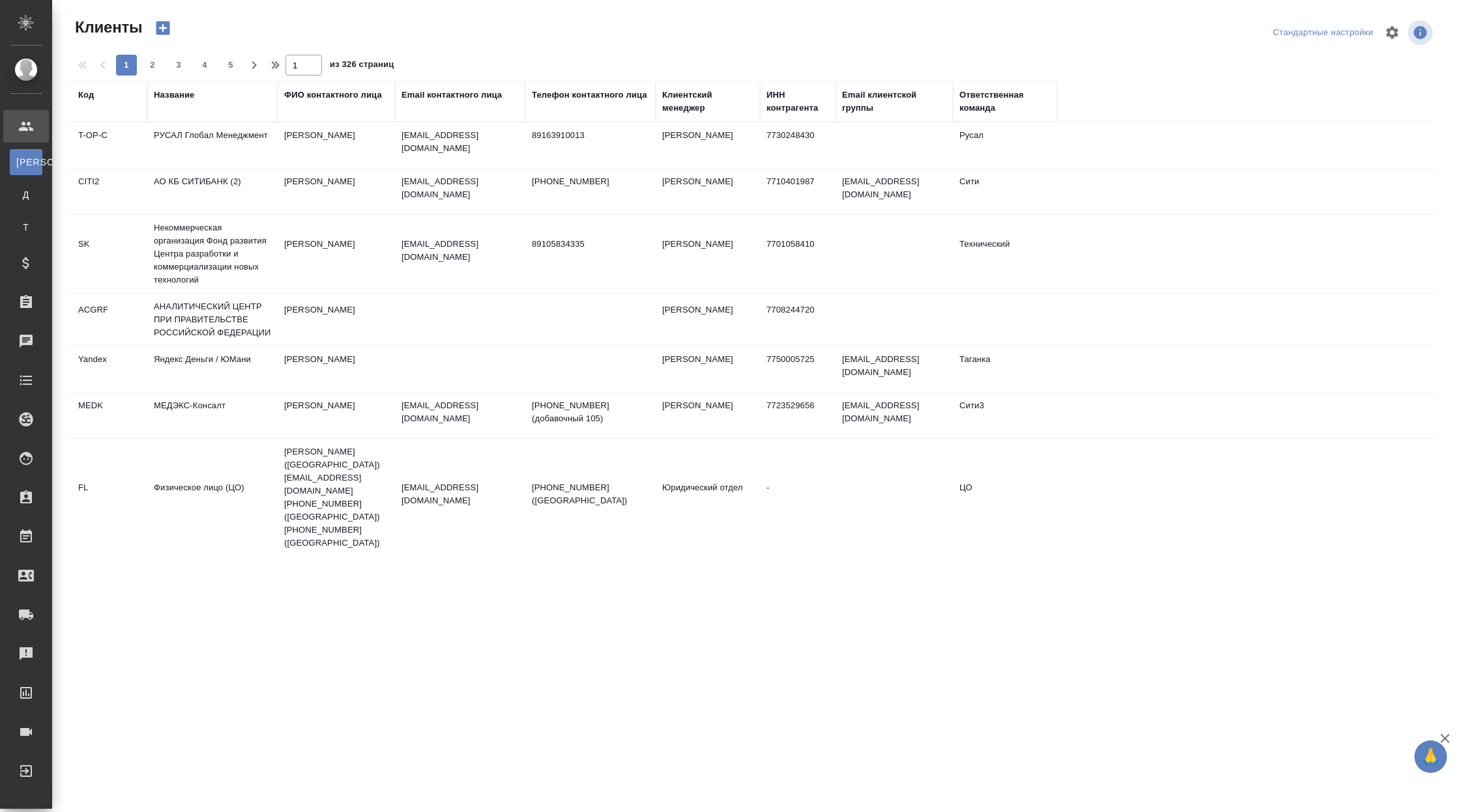
select select "RU"
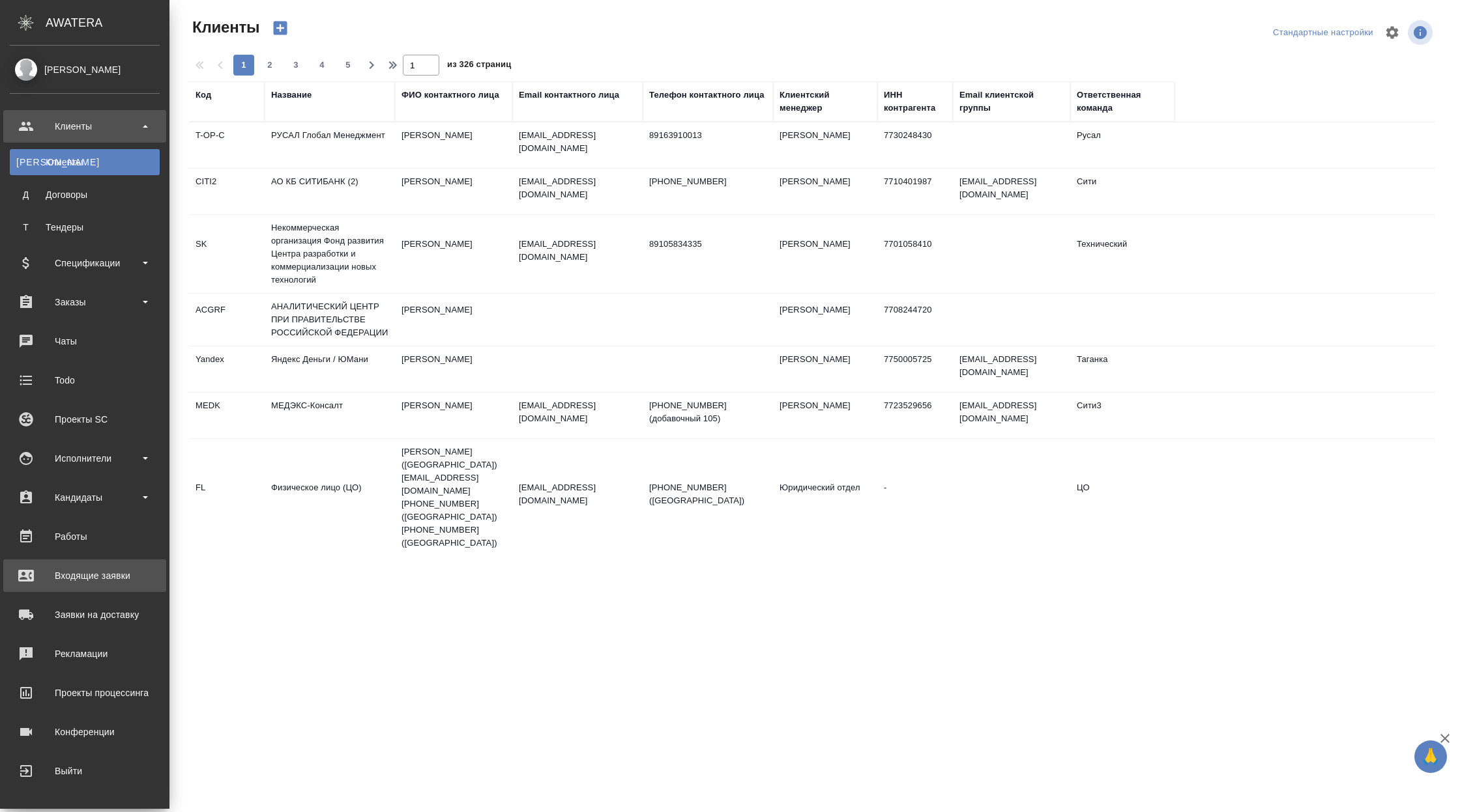
click at [115, 578] on div "Входящие заявки" at bounding box center [84, 576] width 150 height 20
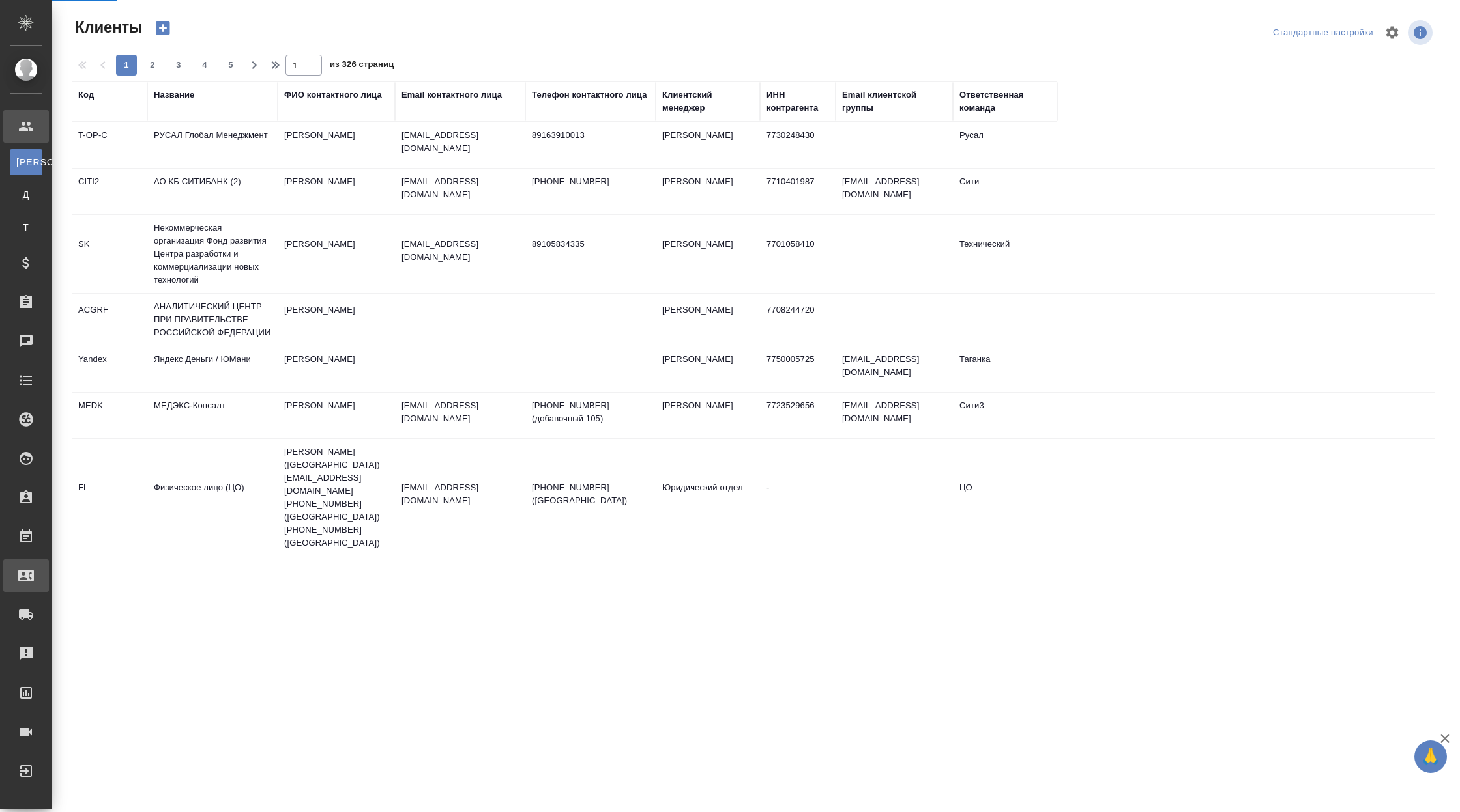
select select "RU"
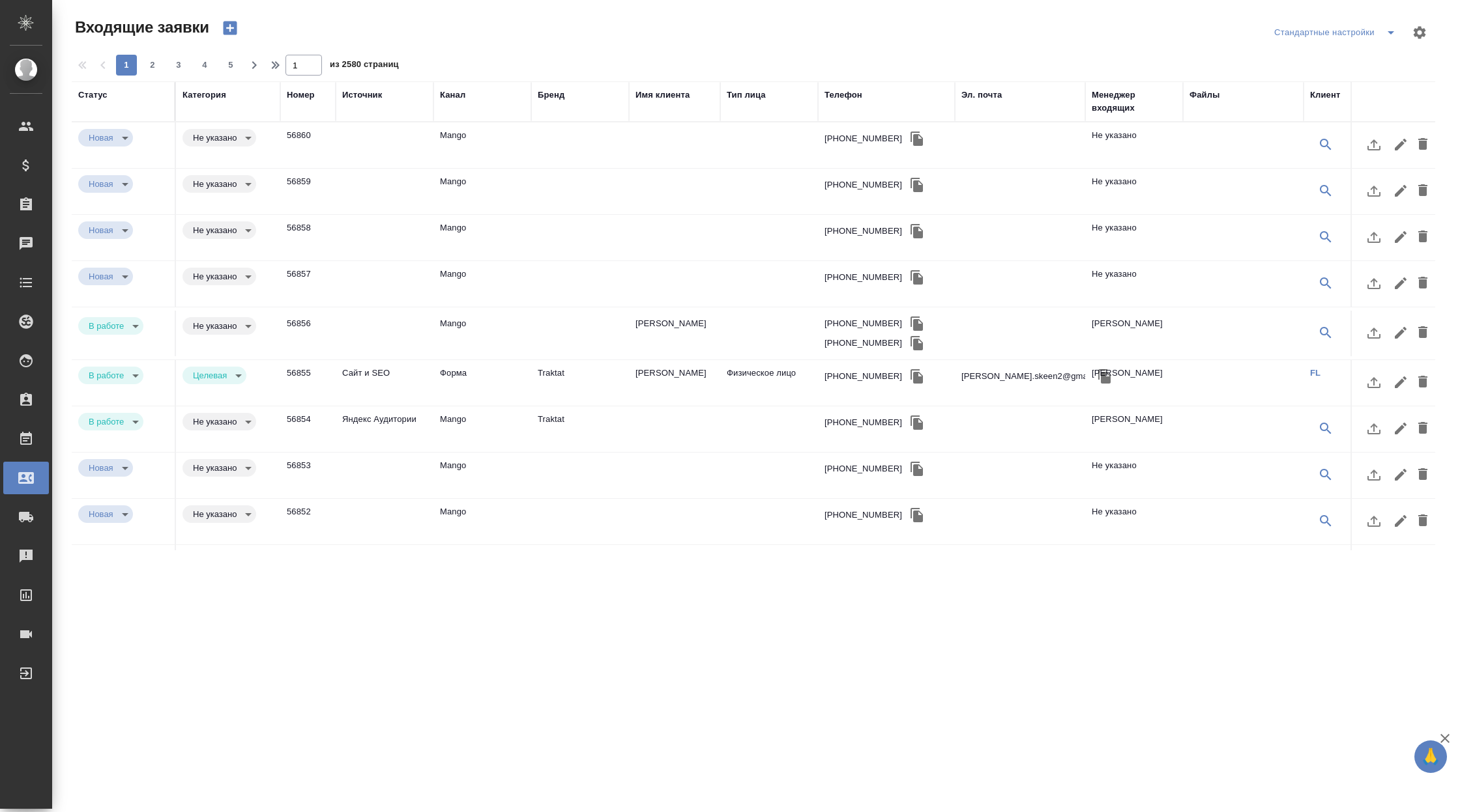
click at [402, 424] on td "Яндекс Аудитории" at bounding box center [384, 430] width 97 height 46
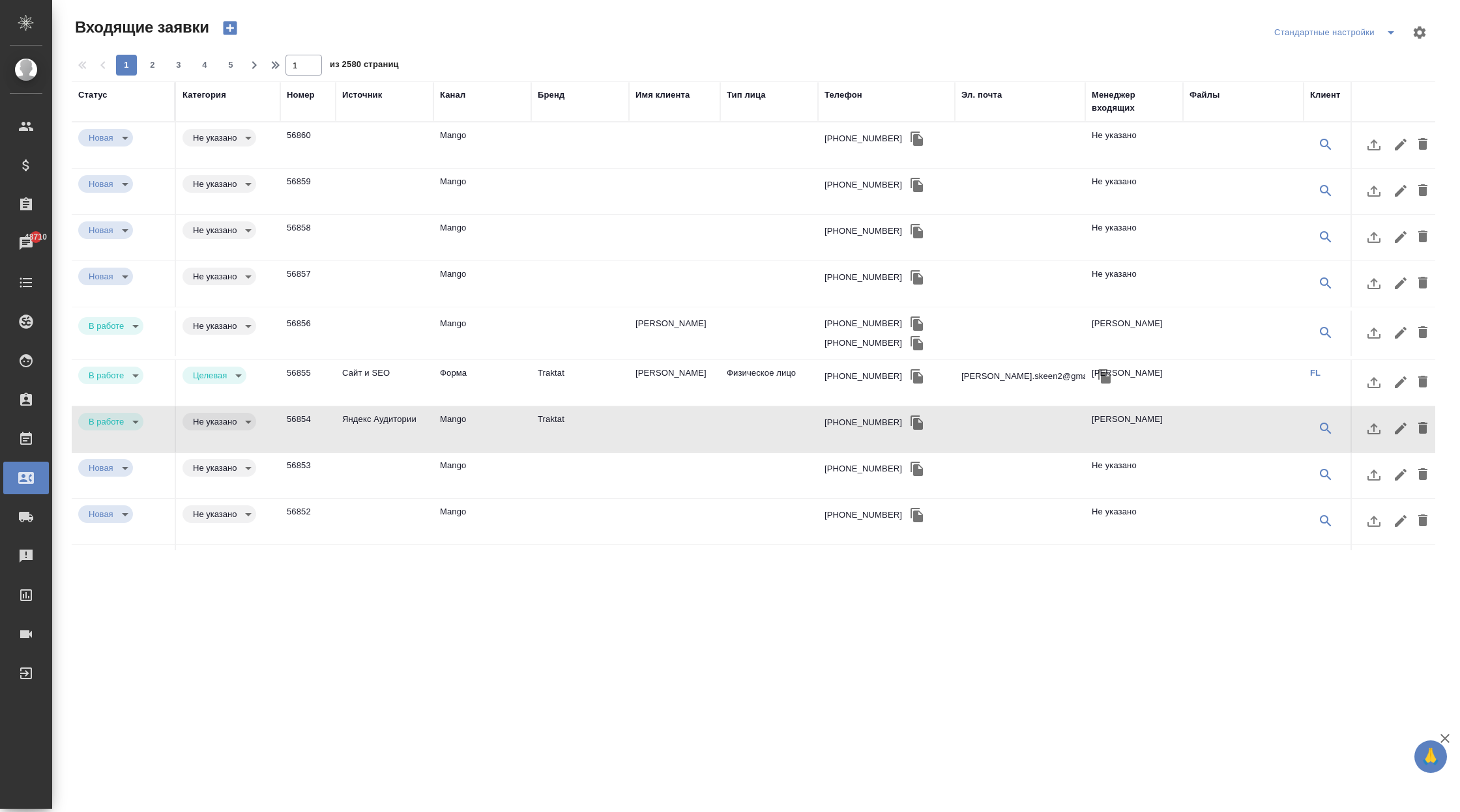
click at [402, 424] on td "Яндекс Аудитории" at bounding box center [384, 430] width 97 height 46
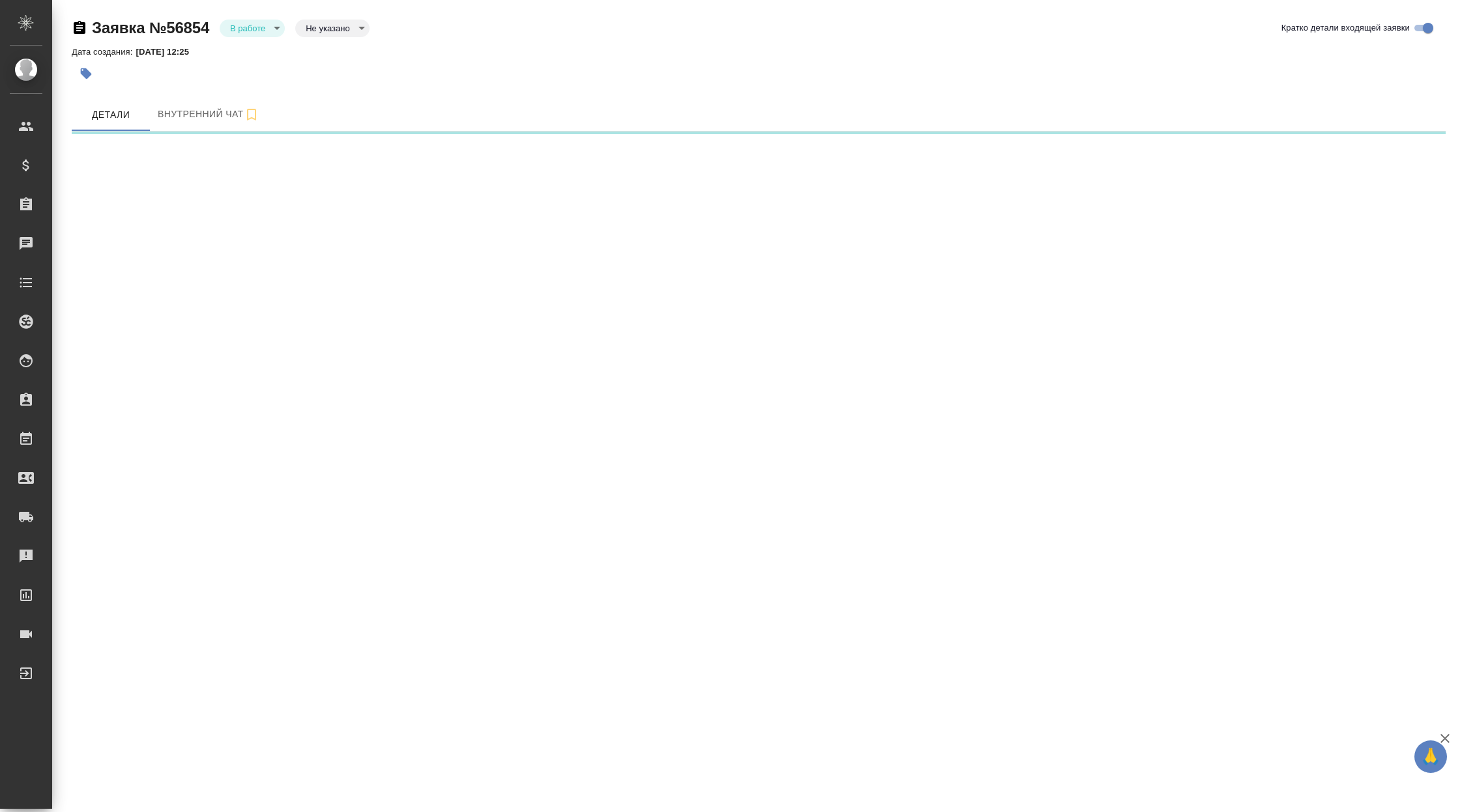
select select "RU"
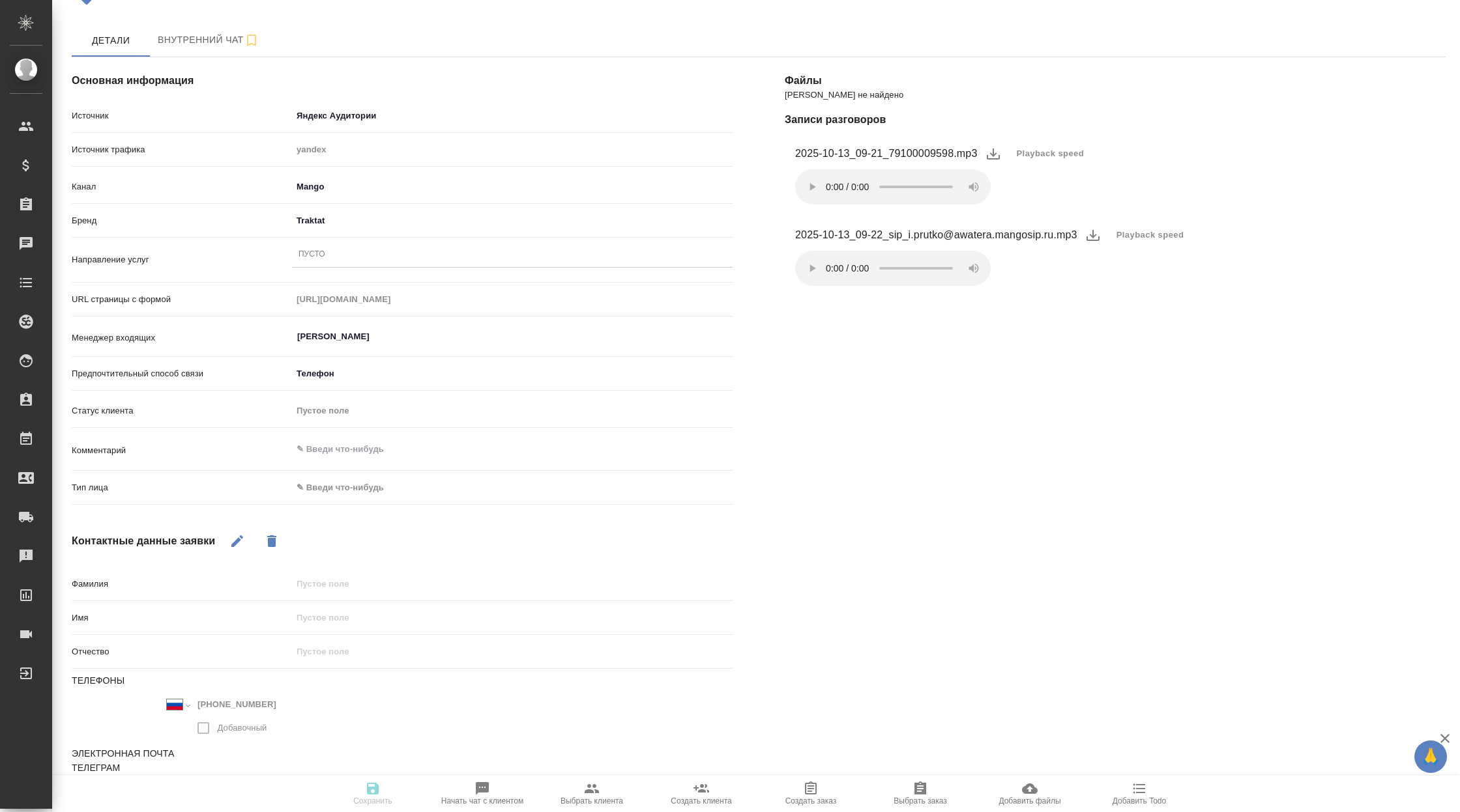
scroll to position [88, 0]
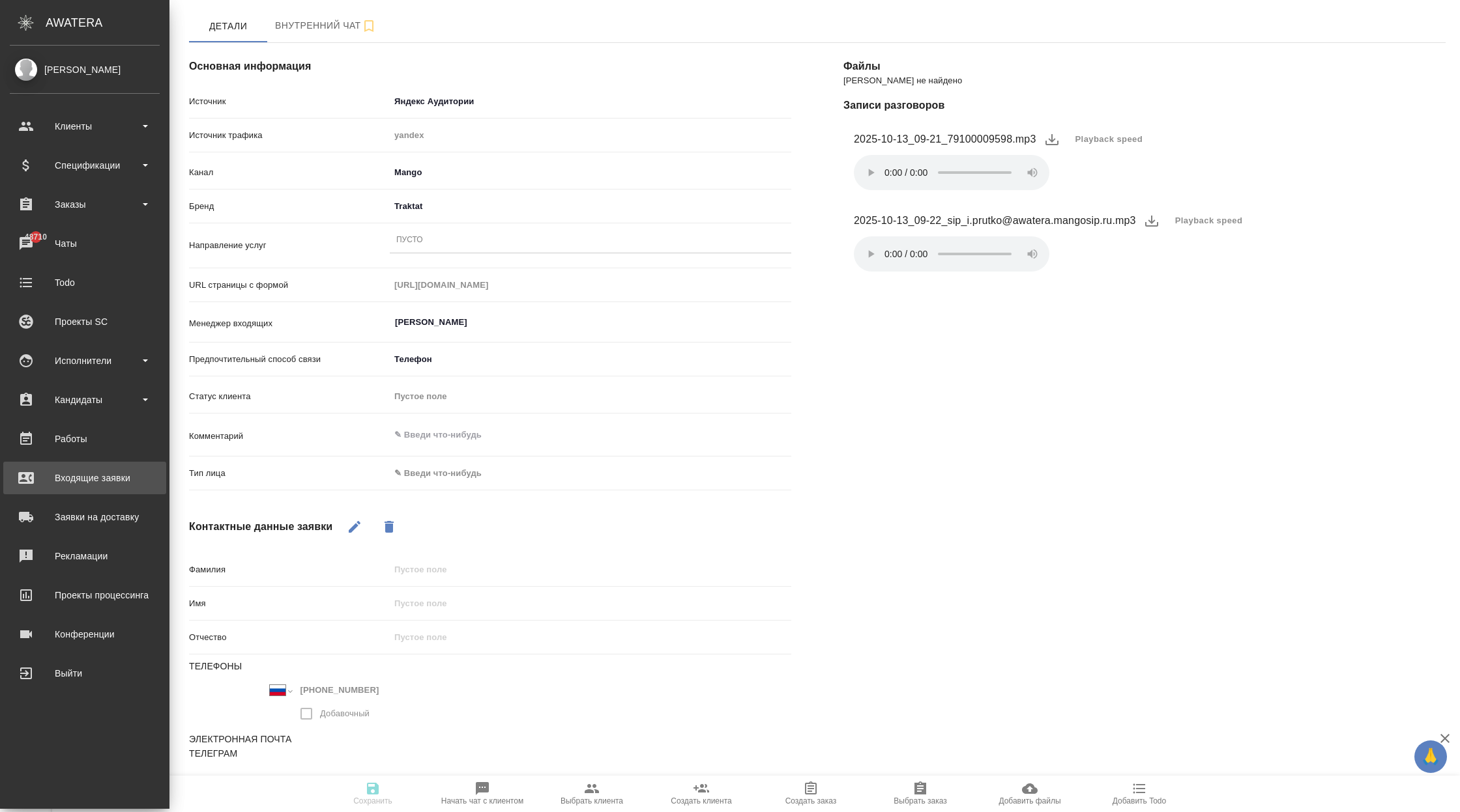
click at [120, 470] on div "Входящие заявки" at bounding box center [84, 478] width 150 height 20
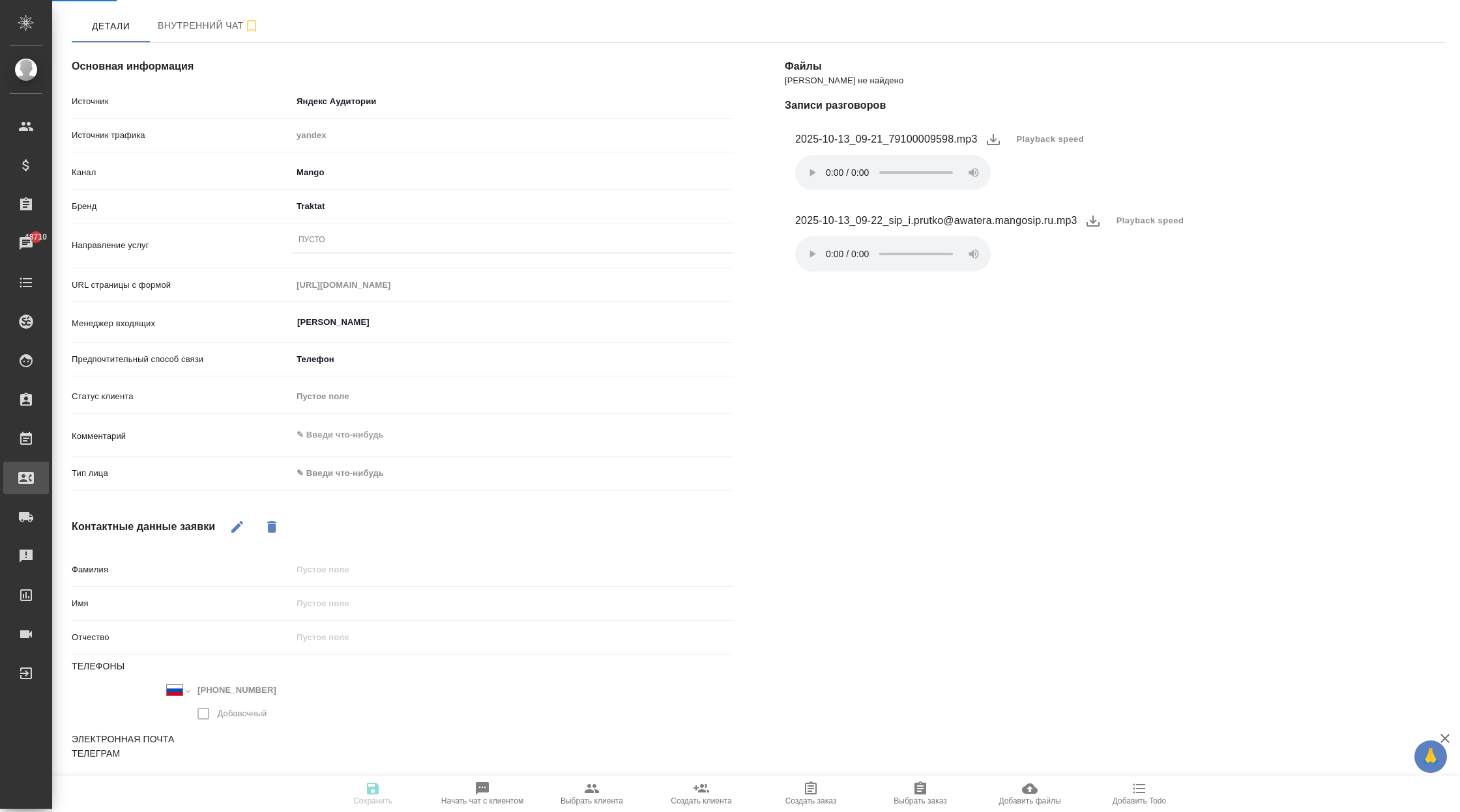
type textarea "x"
select select "RU"
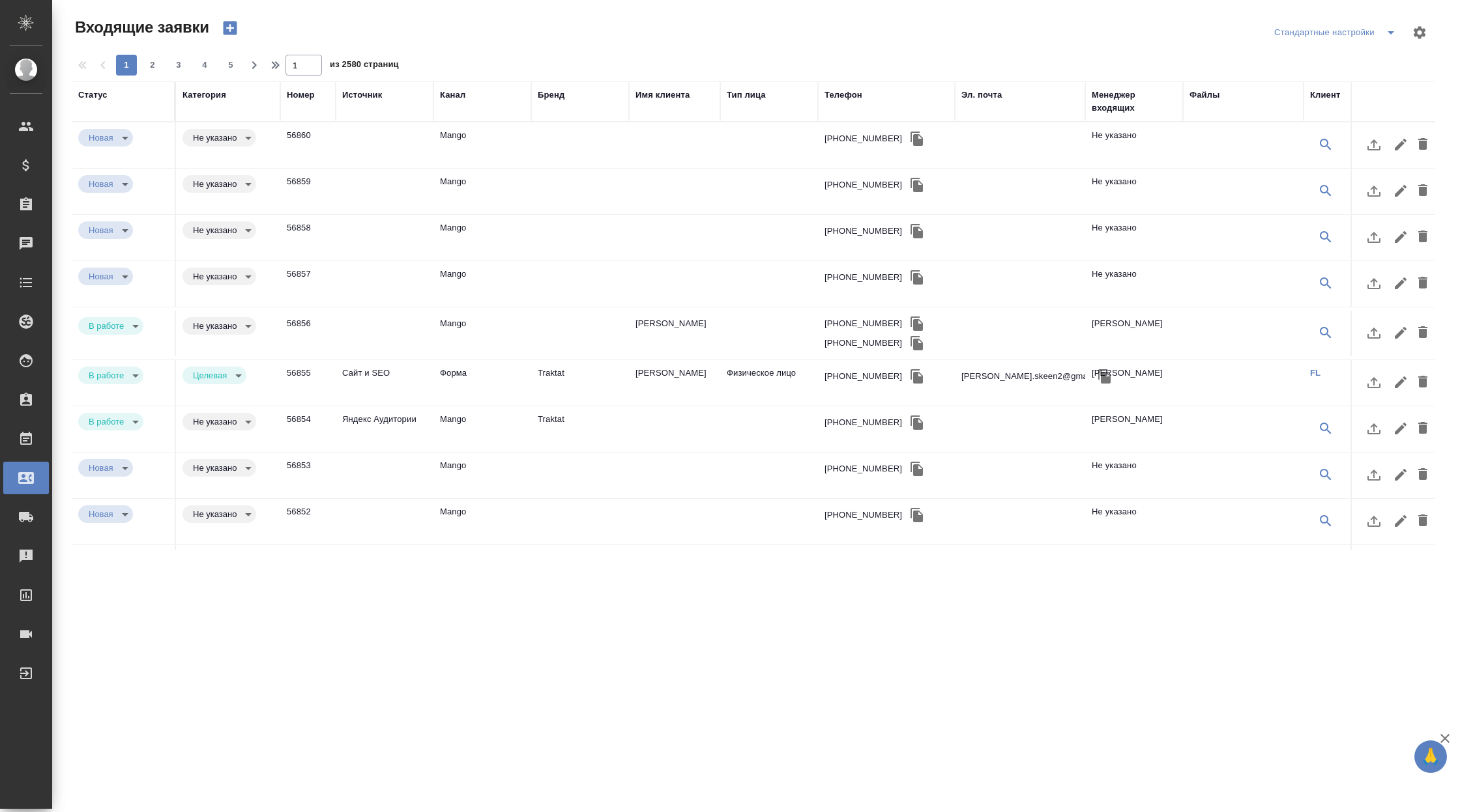
click at [369, 97] on div "Источник" at bounding box center [363, 94] width 40 height 13
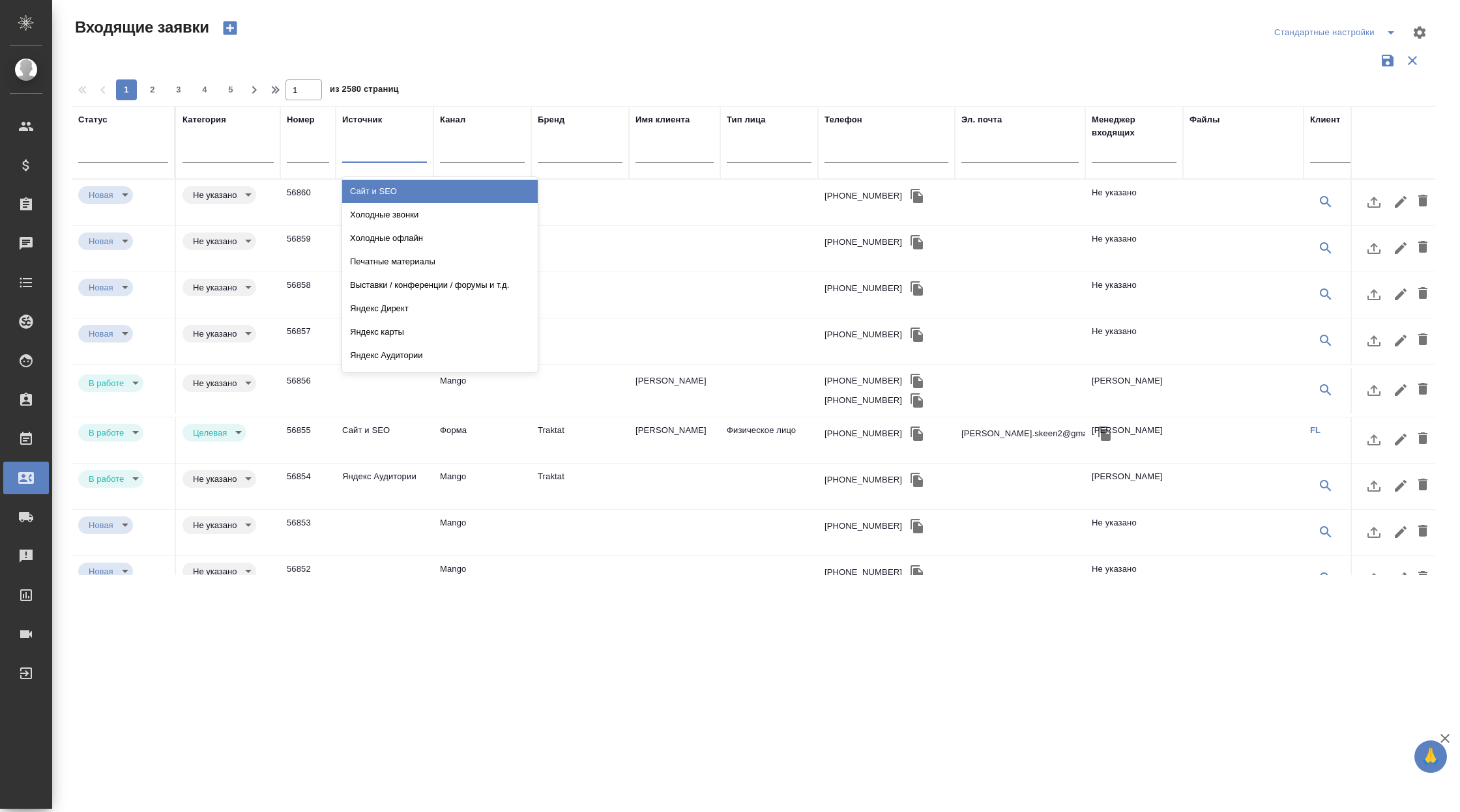
click at [367, 144] on div at bounding box center [384, 149] width 84 height 19
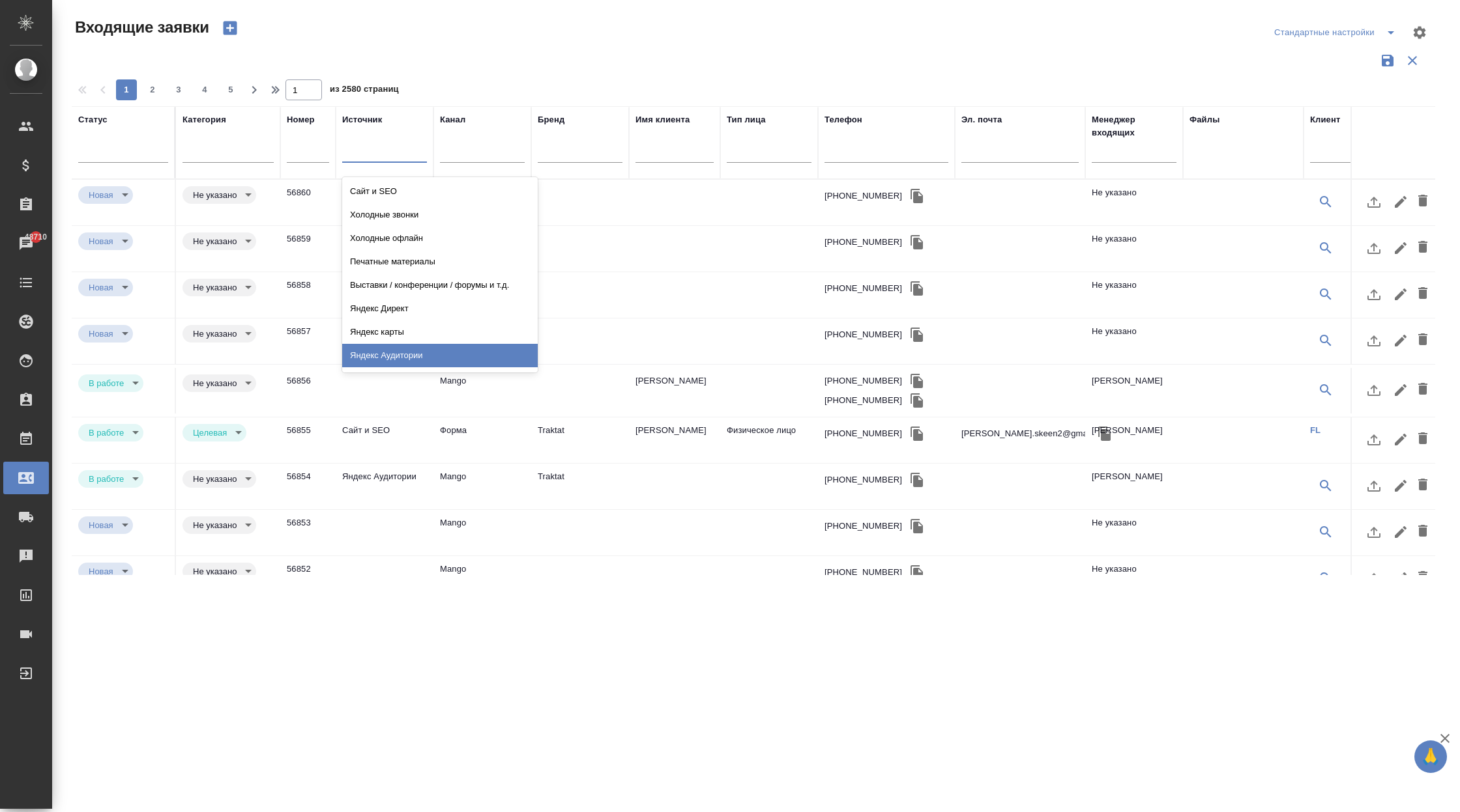
click at [421, 361] on div "Яндекс Аудитории" at bounding box center [440, 356] width 196 height 24
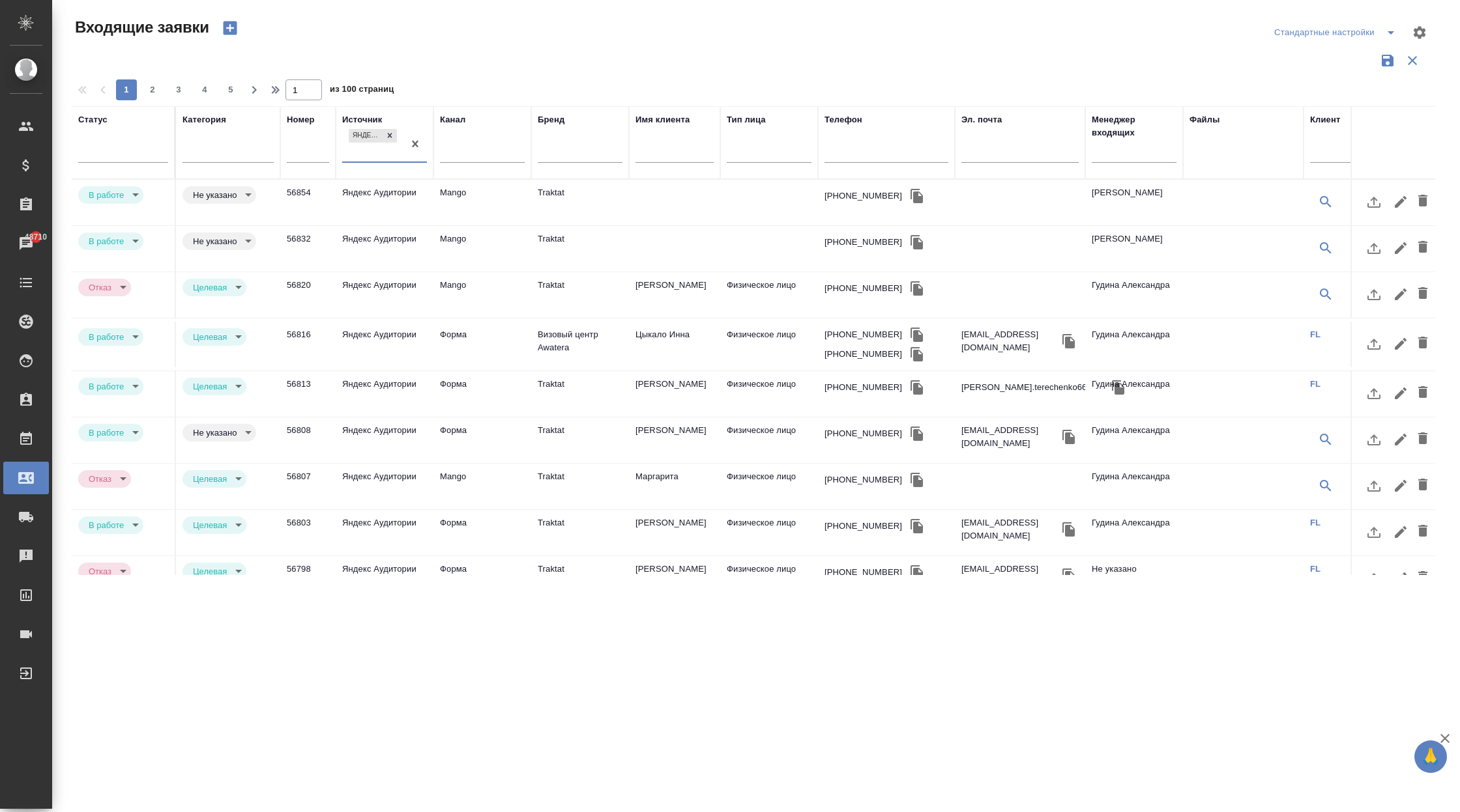
click at [404, 384] on td "Яндекс Аудитории" at bounding box center [384, 394] width 97 height 46
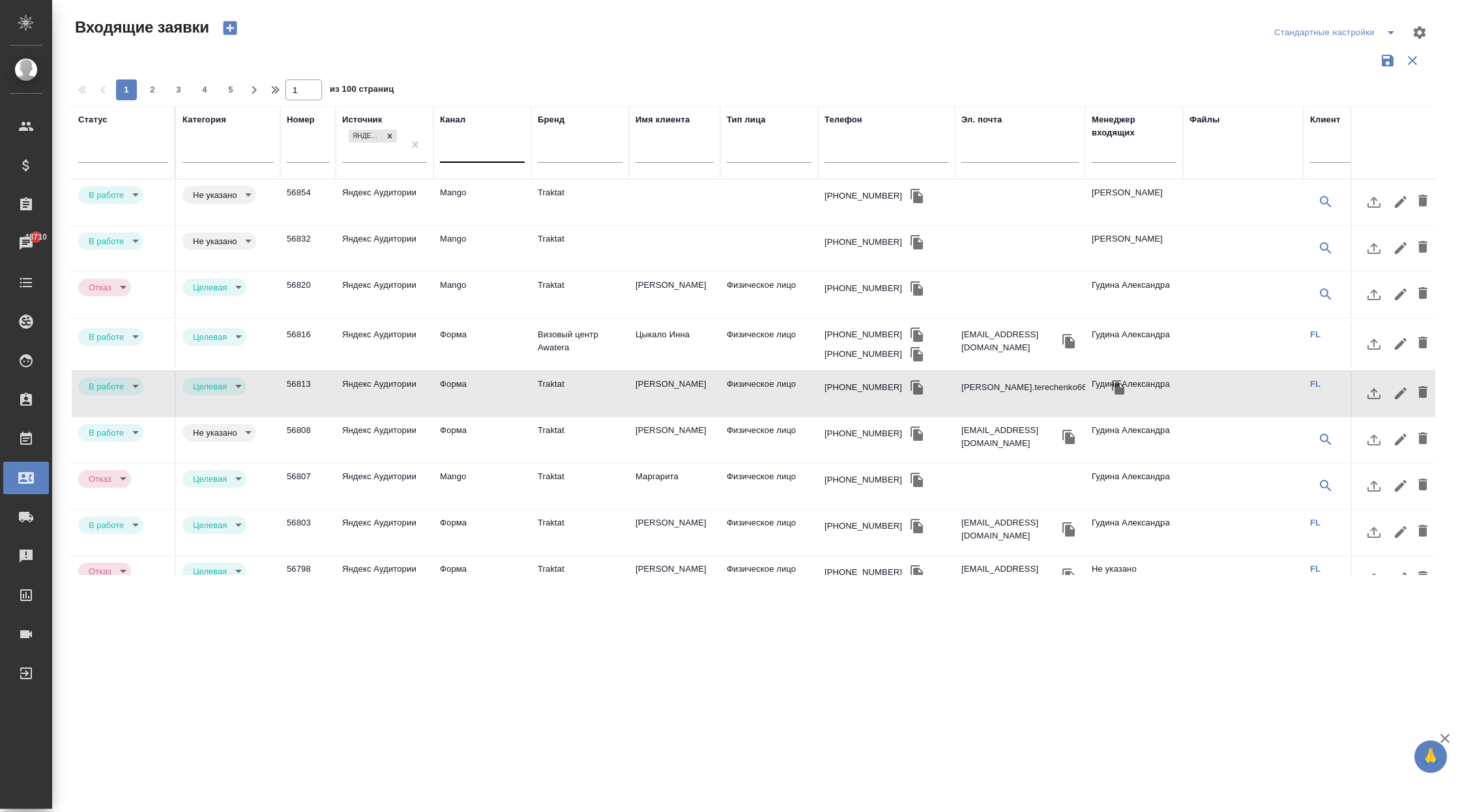
click at [510, 151] on div at bounding box center [482, 149] width 84 height 19
click at [495, 242] on div "Почта" at bounding box center [537, 238] width 196 height 24
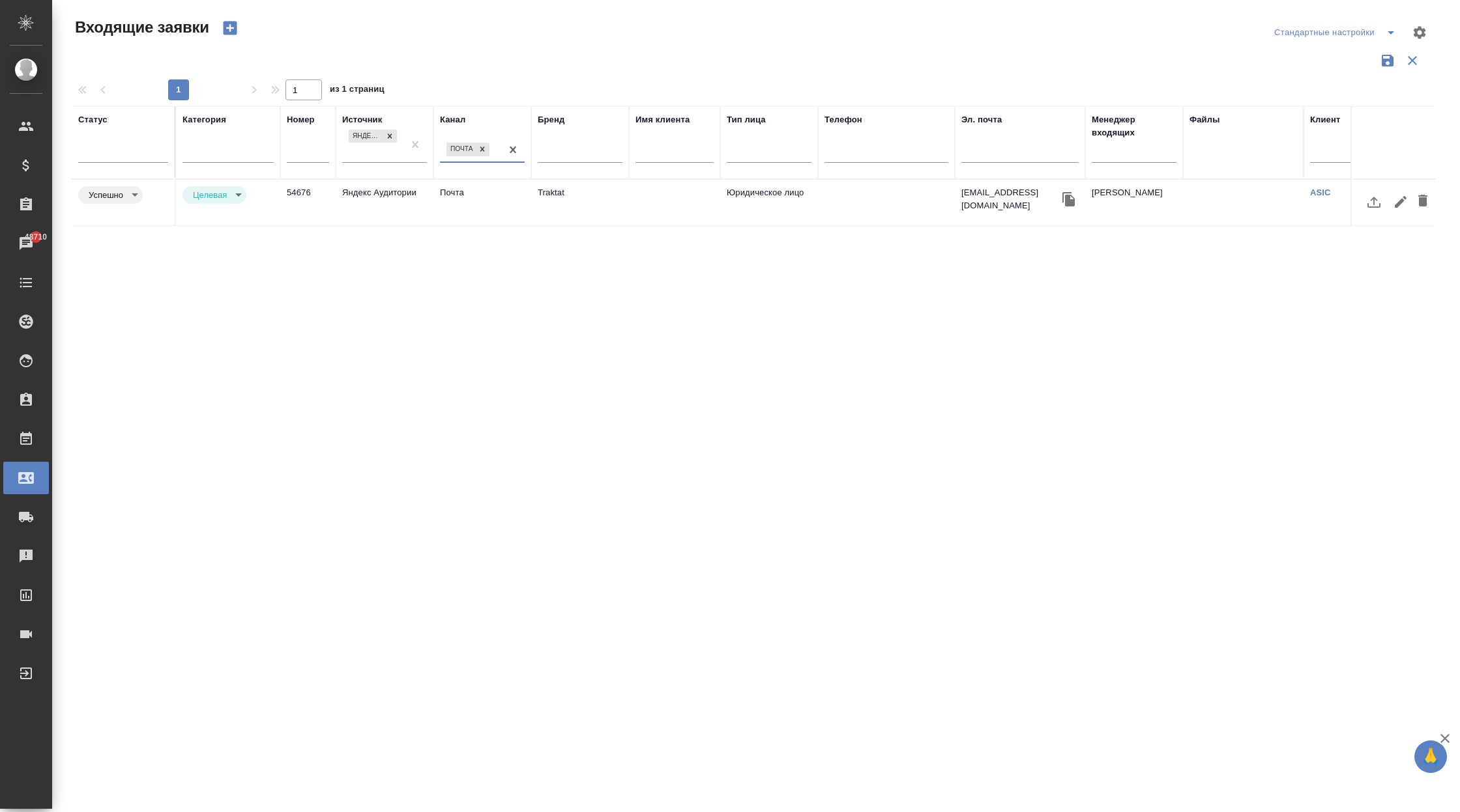
click at [487, 201] on td "Почта" at bounding box center [482, 203] width 97 height 46
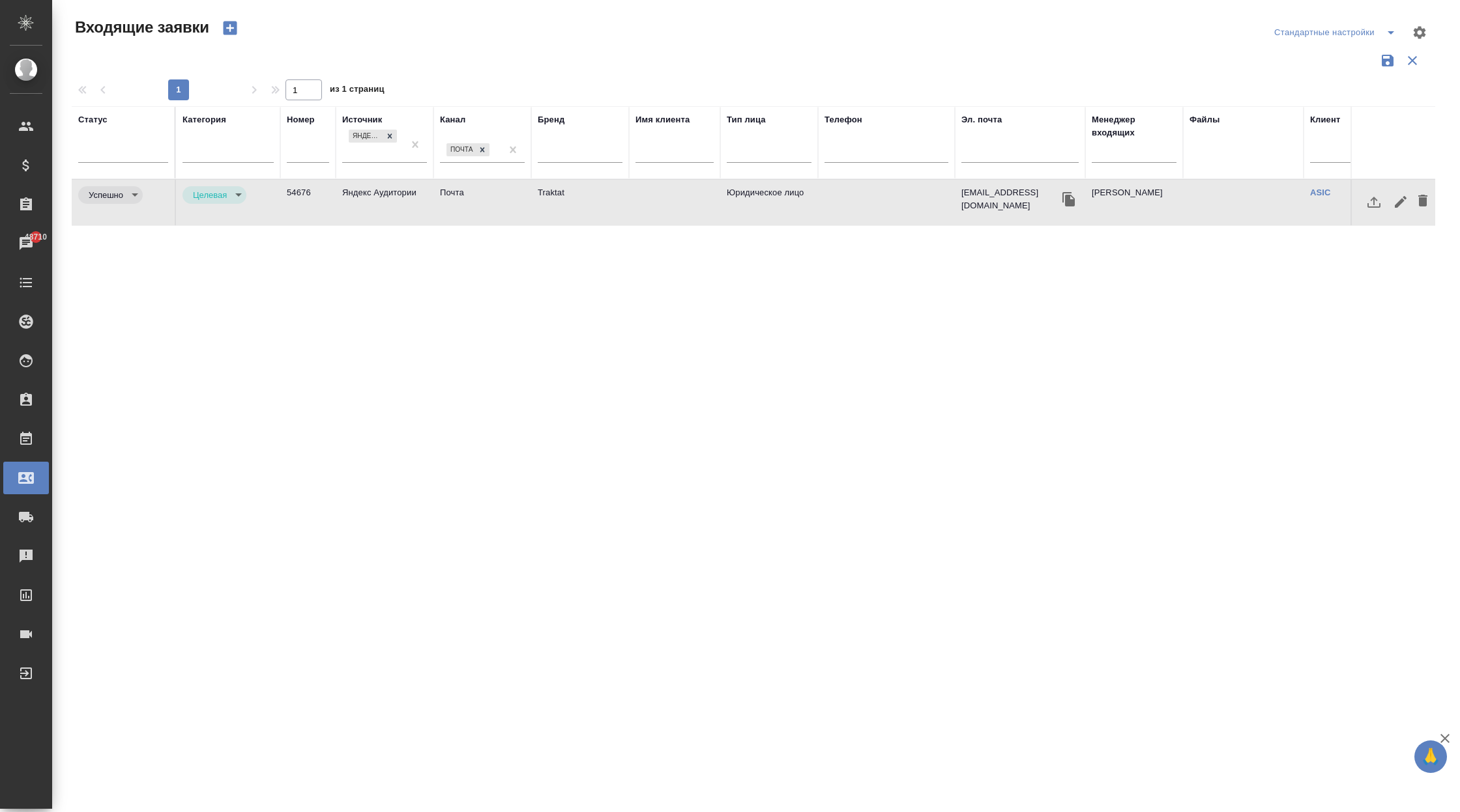
click at [487, 201] on td "Почта" at bounding box center [482, 203] width 97 height 46
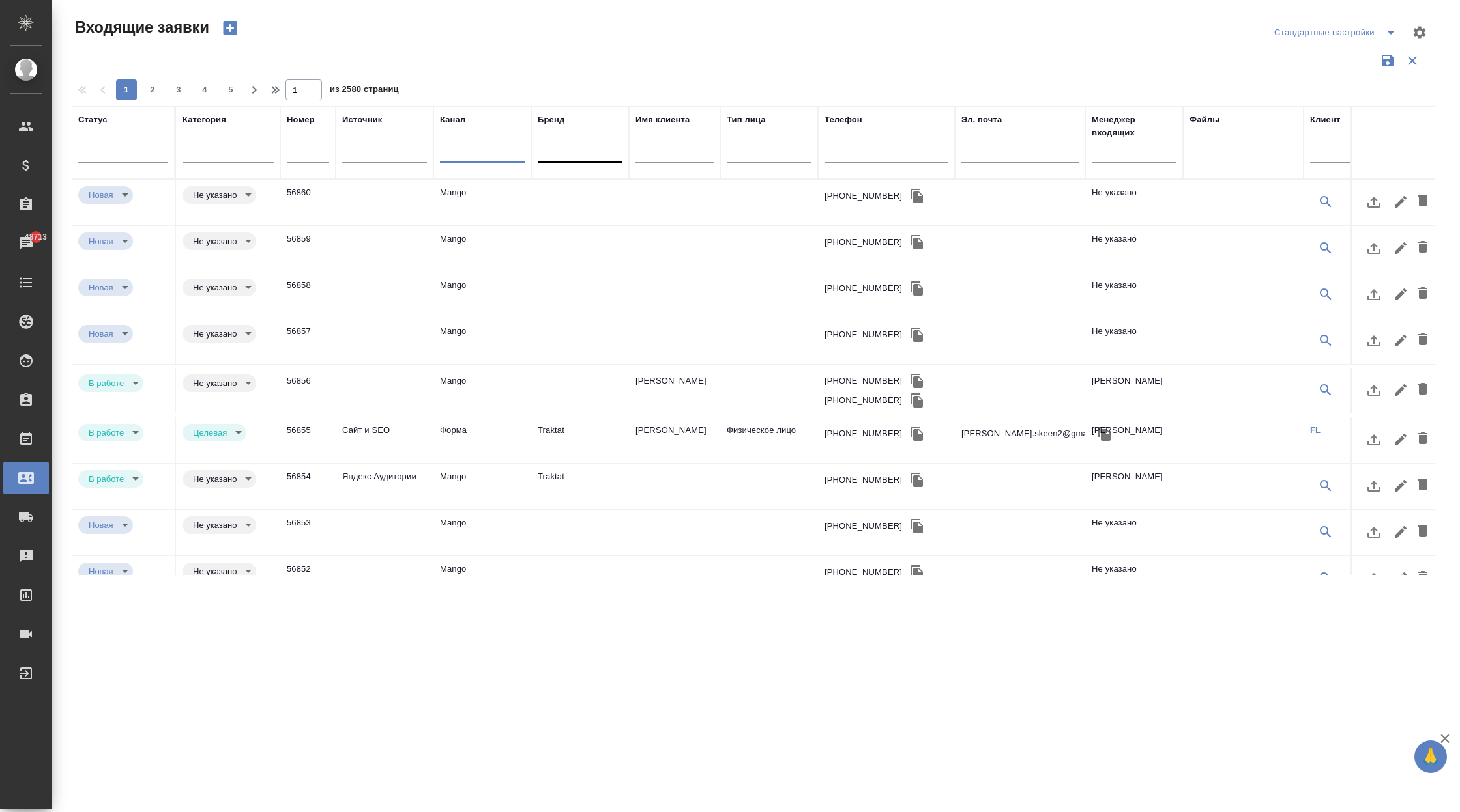
click at [595, 154] on div at bounding box center [579, 149] width 84 height 19
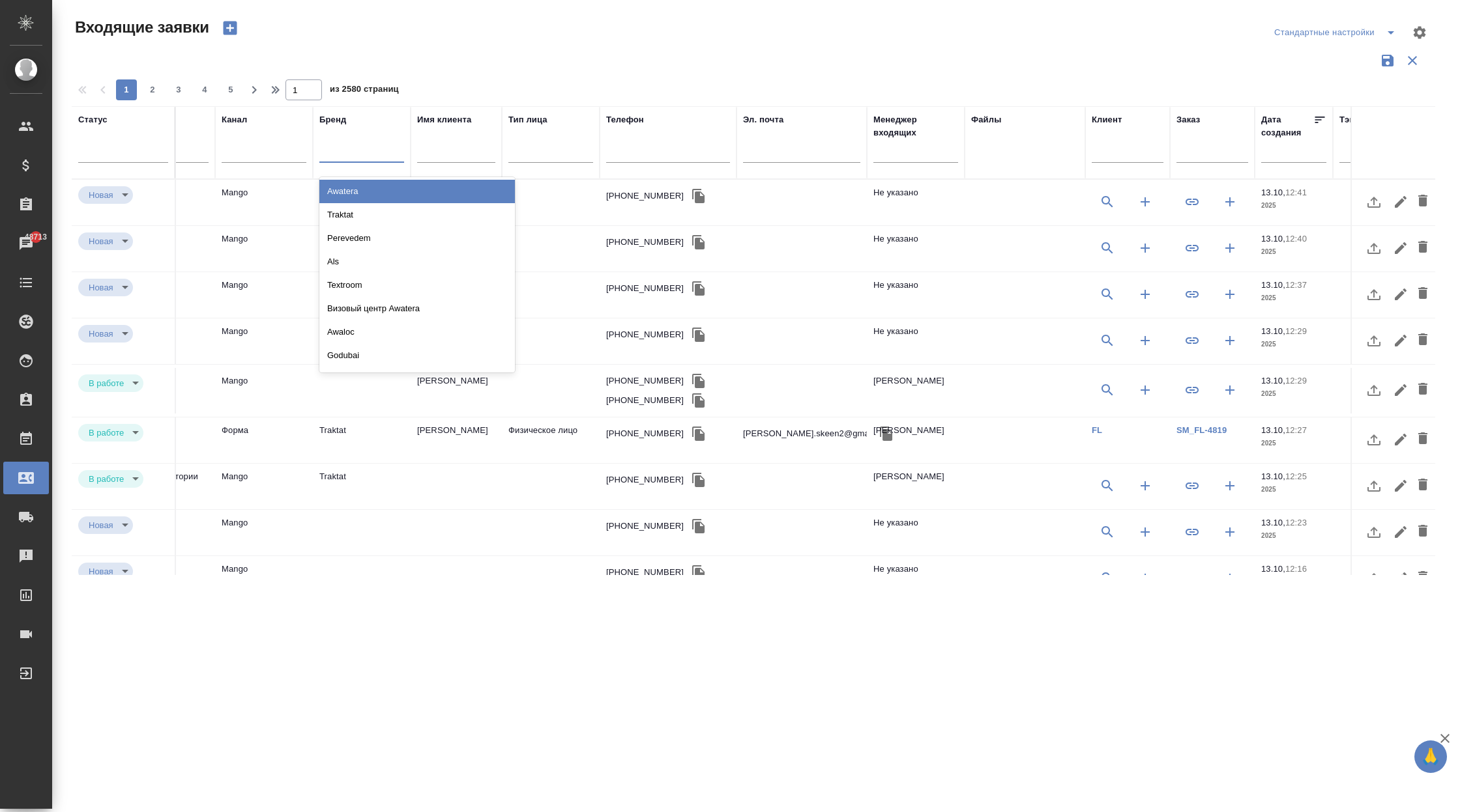
scroll to position [0, 358]
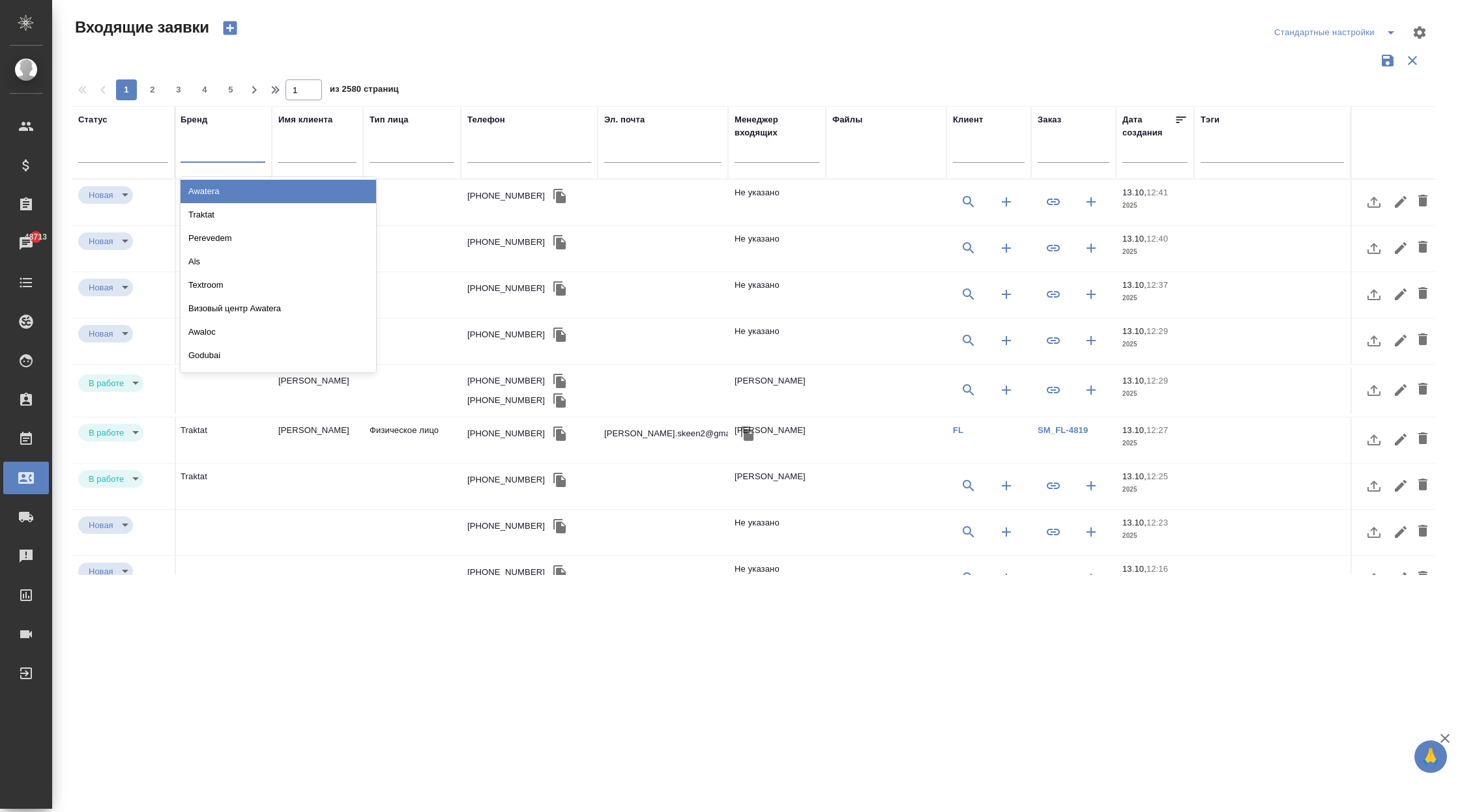
click at [1067, 161] on input "text" at bounding box center [1074, 154] width 72 height 16
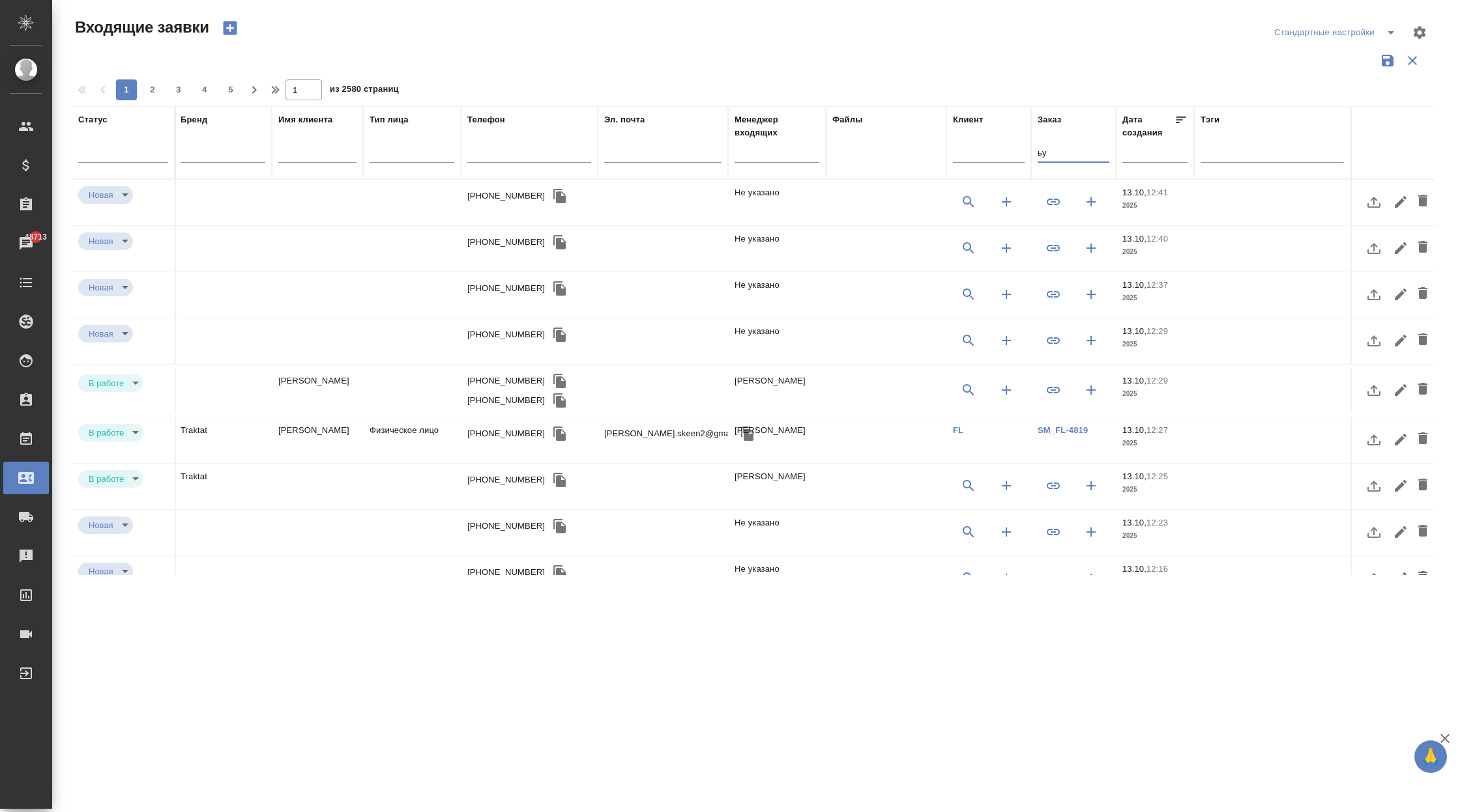
type input "ь"
type input "metro"
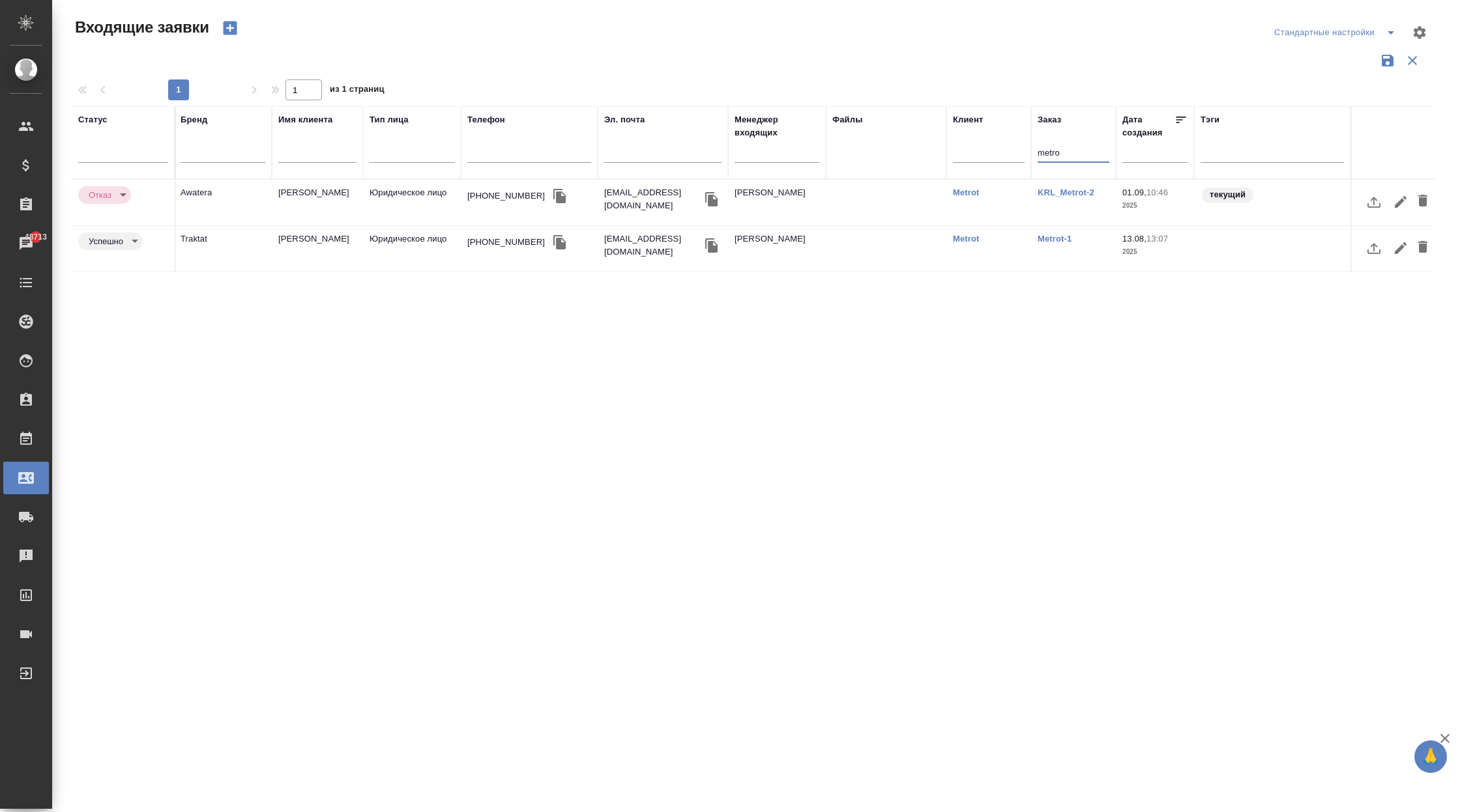
click at [1044, 236] on link "Metrot-1" at bounding box center [1055, 239] width 34 height 10
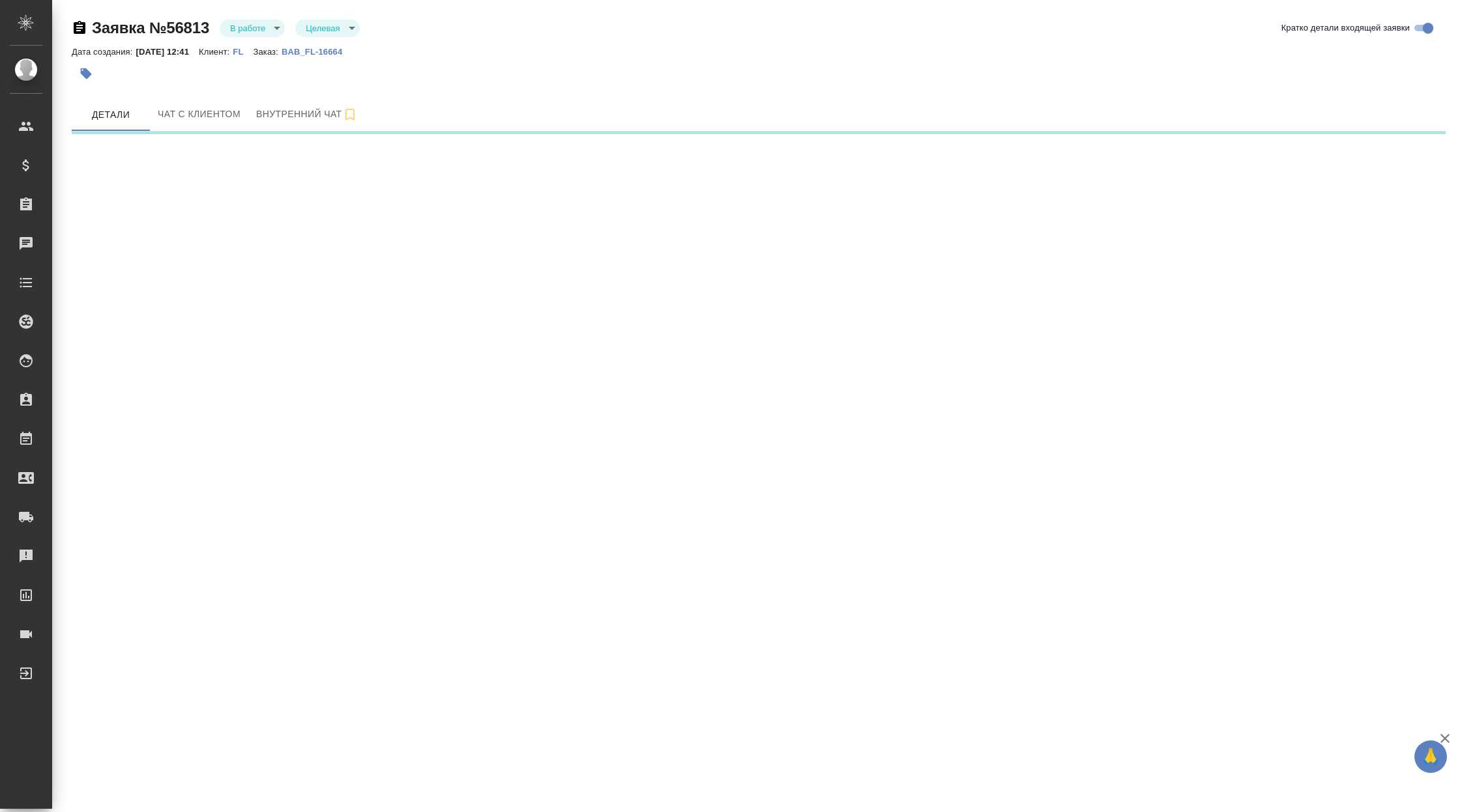
select select "RU"
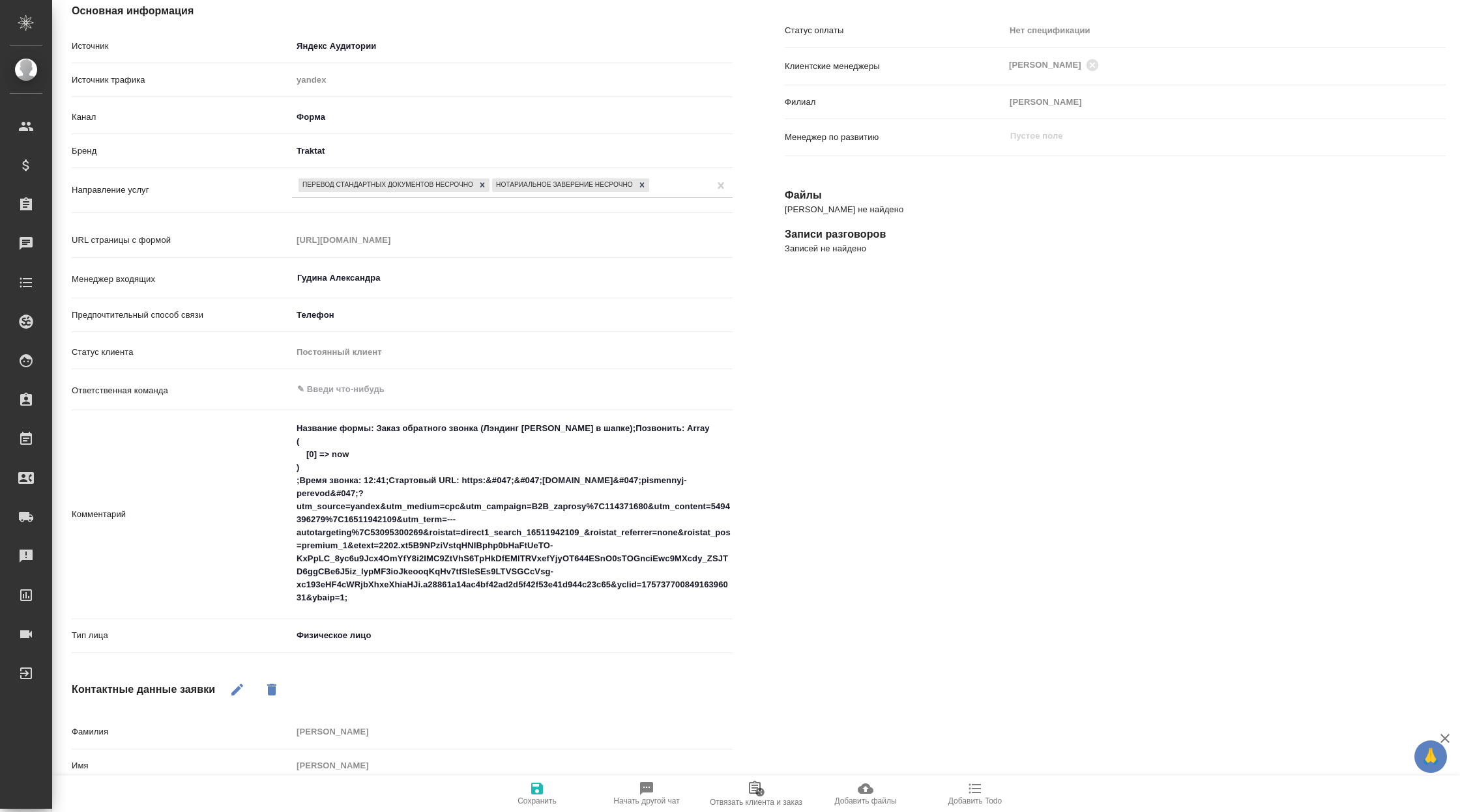
scroll to position [145, 0]
drag, startPoint x: 297, startPoint y: 426, endPoint x: 389, endPoint y: 595, distance: 192.4
click at [389, 595] on textarea "Название формы: Заказ обратного звонка (Лэндинг Баннер в шапке);Позвонить: Arra…" at bounding box center [512, 512] width 439 height 192
type textarea "x"
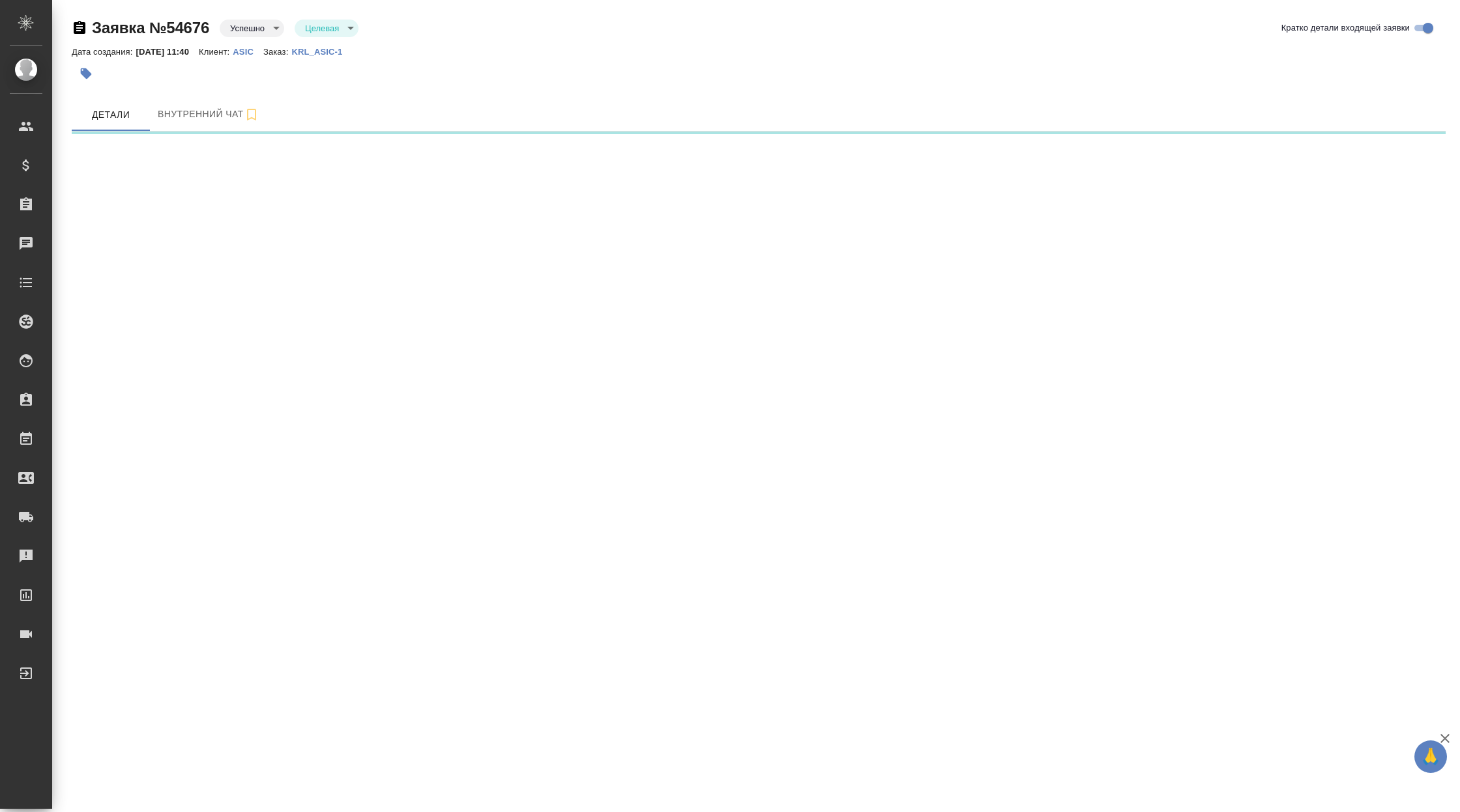
select select "RU"
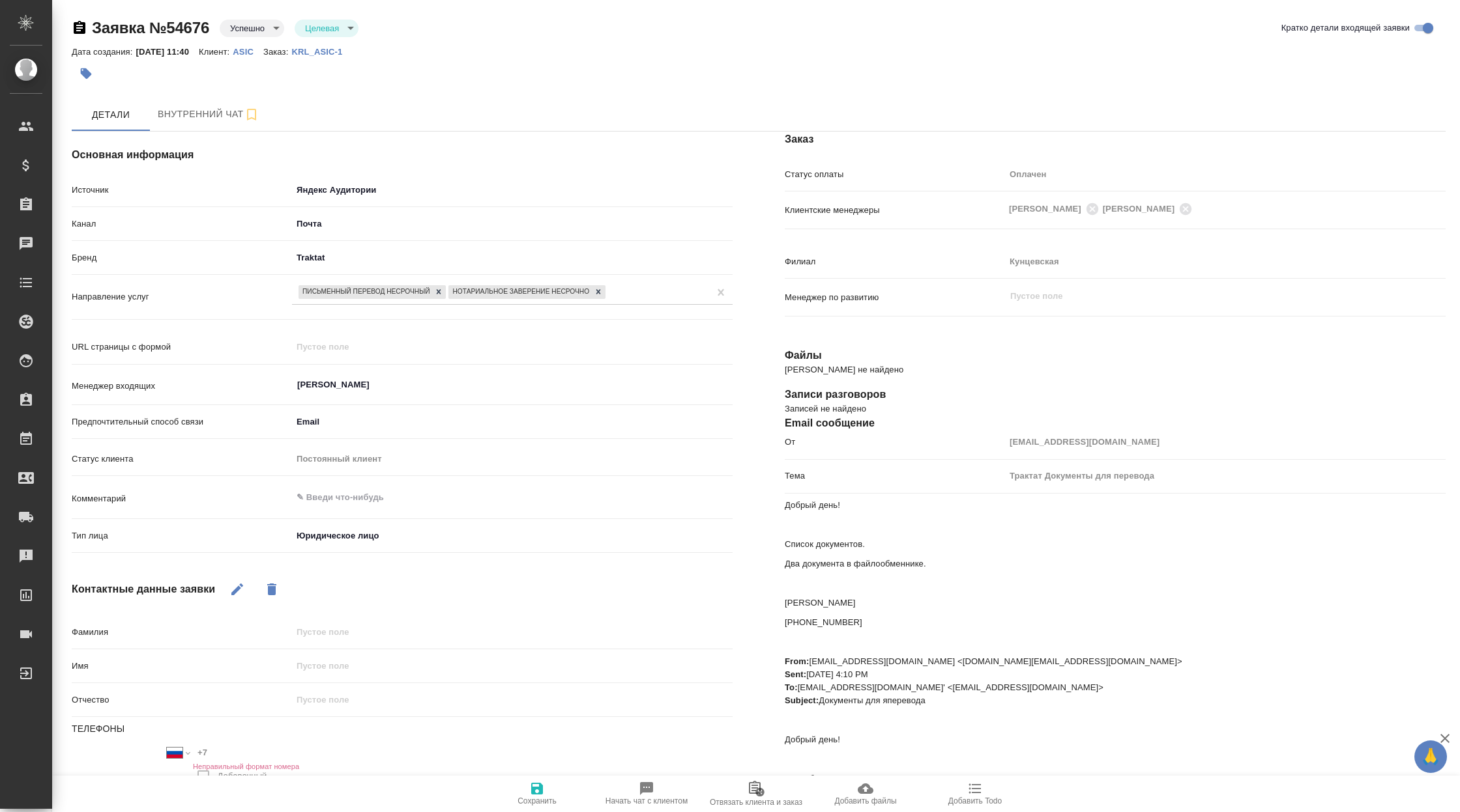
type textarea "x"
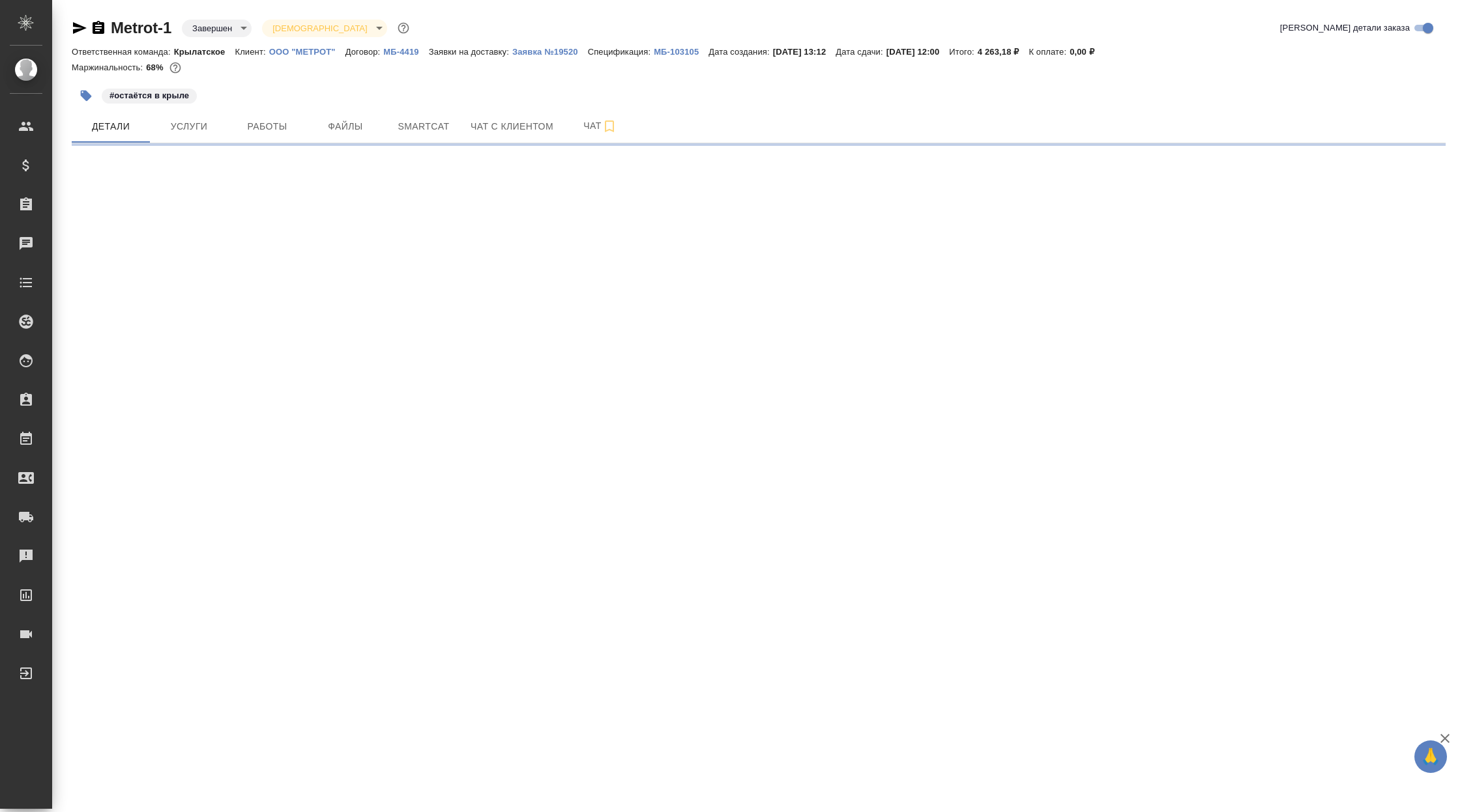
select select "RU"
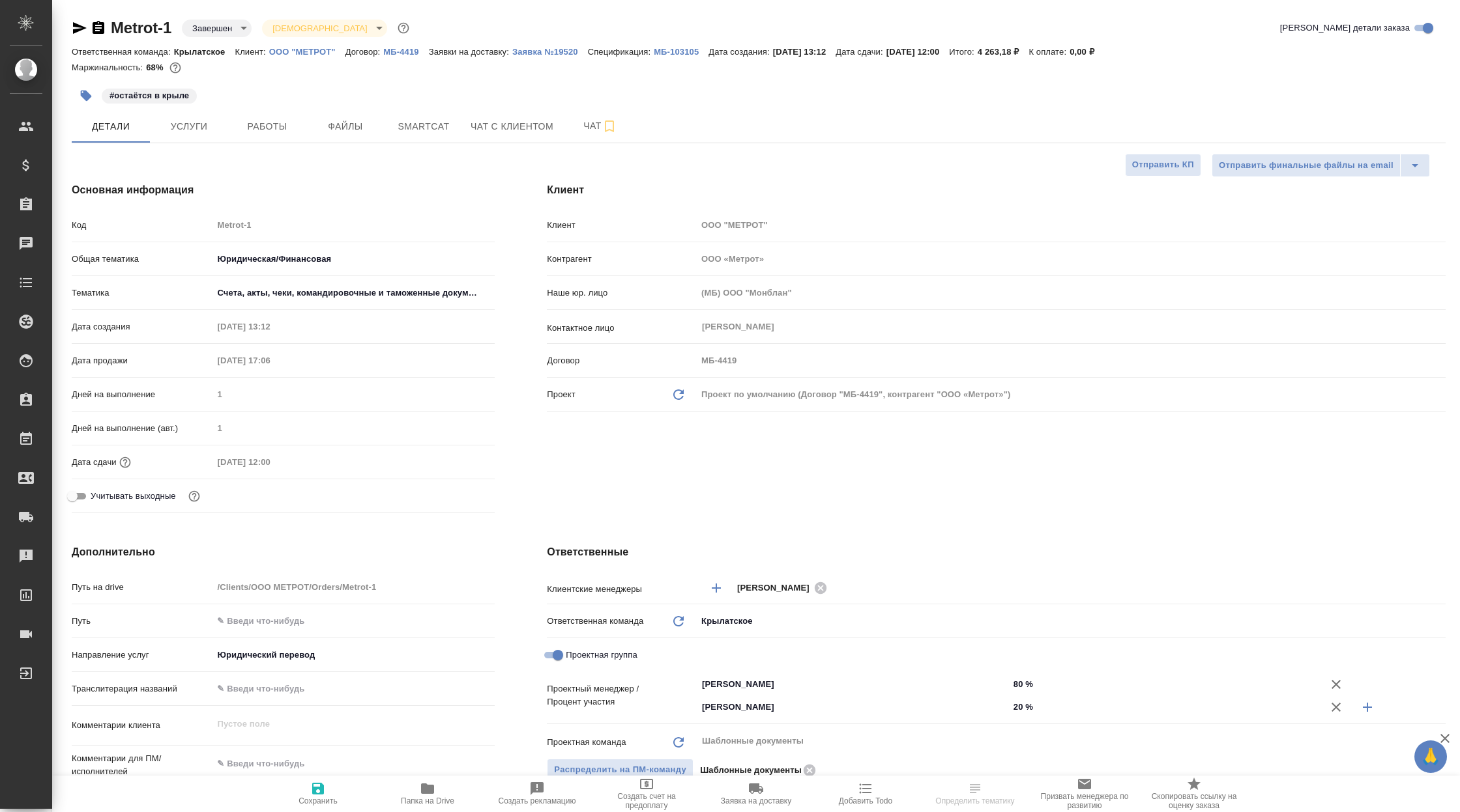
type textarea "x"
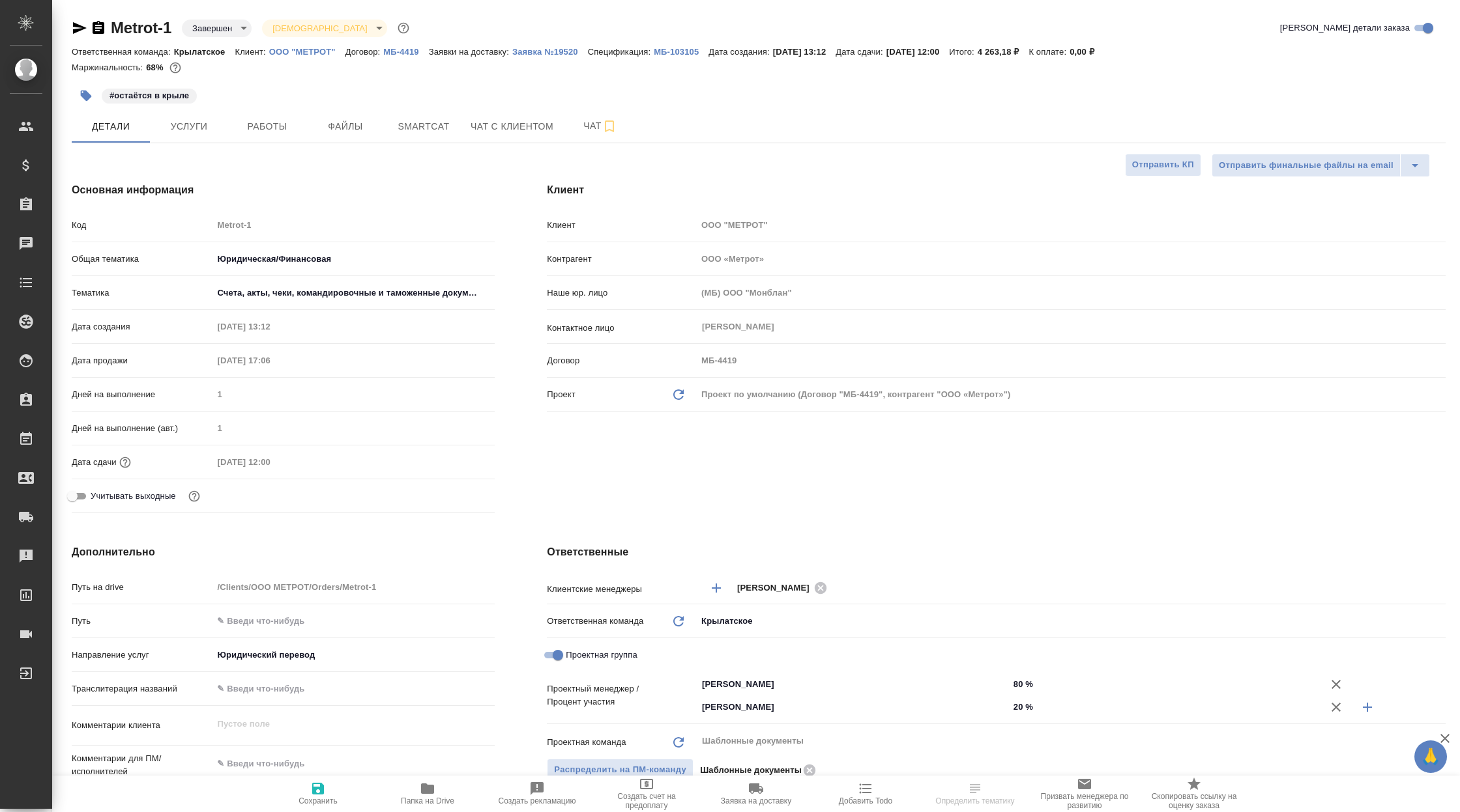
type textarea "x"
